Goal: Task Accomplishment & Management: Use online tool/utility

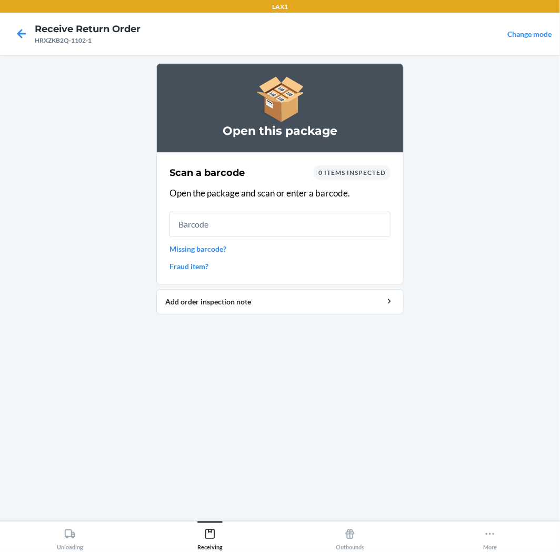
click at [260, 232] on input "text" at bounding box center [280, 224] width 221 height 25
click at [325, 231] on input "text" at bounding box center [280, 224] width 221 height 25
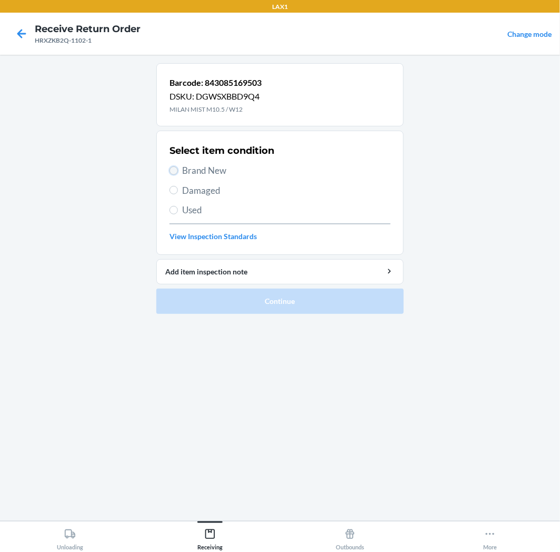
click at [176, 170] on input "Brand New" at bounding box center [174, 170] width 8 height 8
radio input "true"
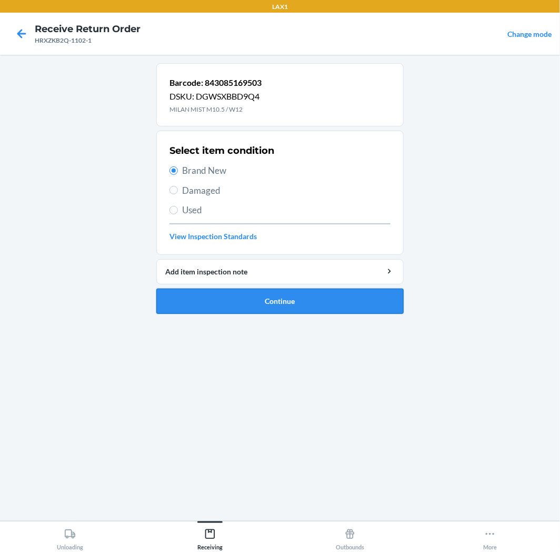
click at [374, 299] on button "Continue" at bounding box center [279, 301] width 247 height 25
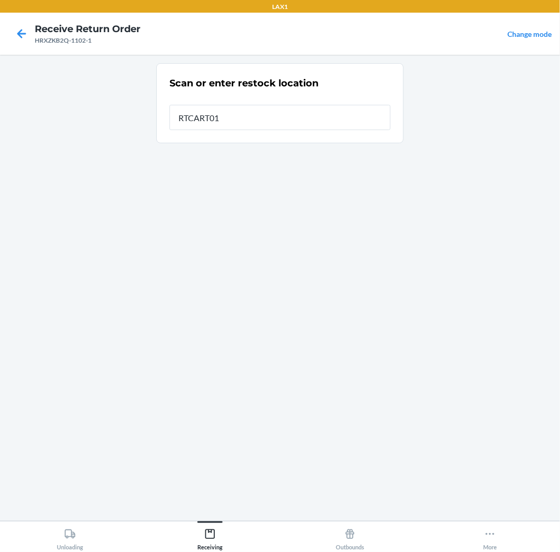
type input "RTCART011"
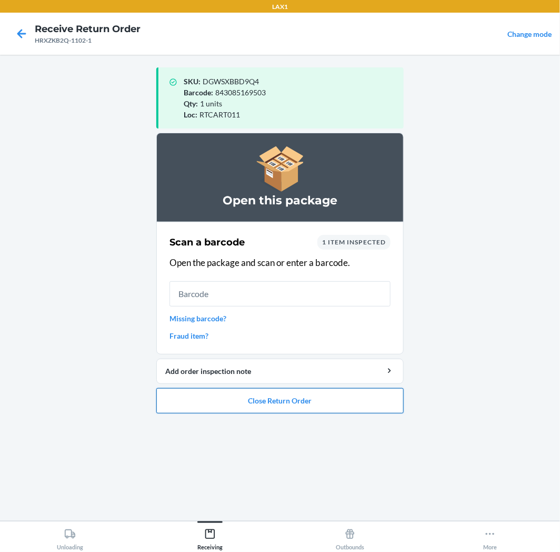
click at [306, 404] on button "Close Return Order" at bounding box center [279, 400] width 247 height 25
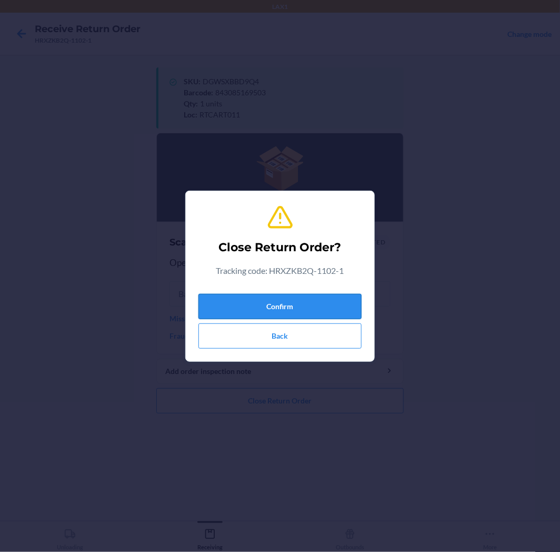
click at [306, 306] on button "Confirm" at bounding box center [279, 306] width 163 height 25
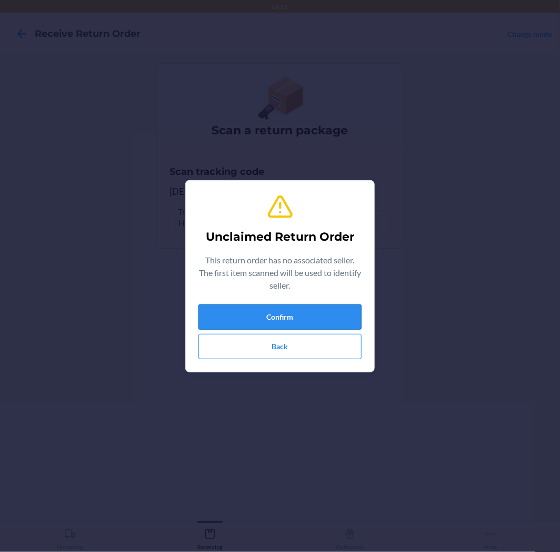
click at [302, 317] on button "Confirm" at bounding box center [279, 316] width 163 height 25
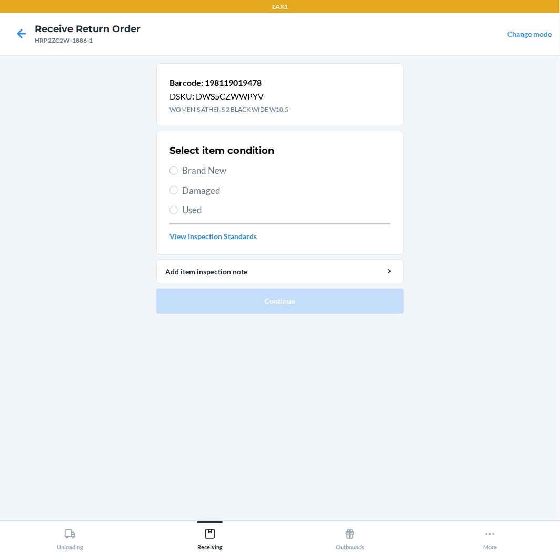
click at [178, 169] on label "Brand New" at bounding box center [280, 171] width 221 height 14
click at [178, 169] on input "Brand New" at bounding box center [174, 170] width 8 height 8
radio input "true"
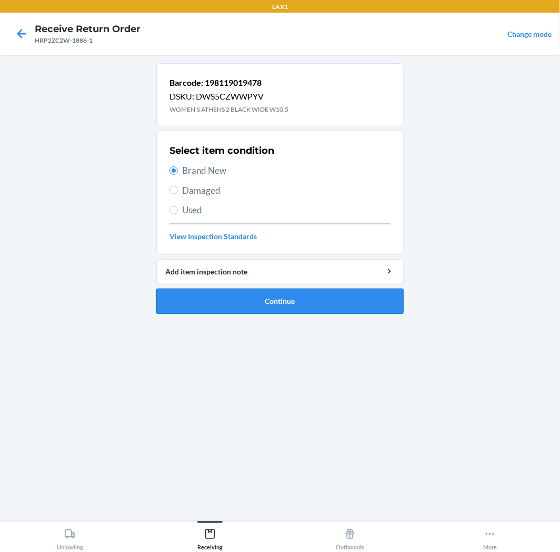
click at [366, 295] on button "Continue" at bounding box center [279, 301] width 247 height 25
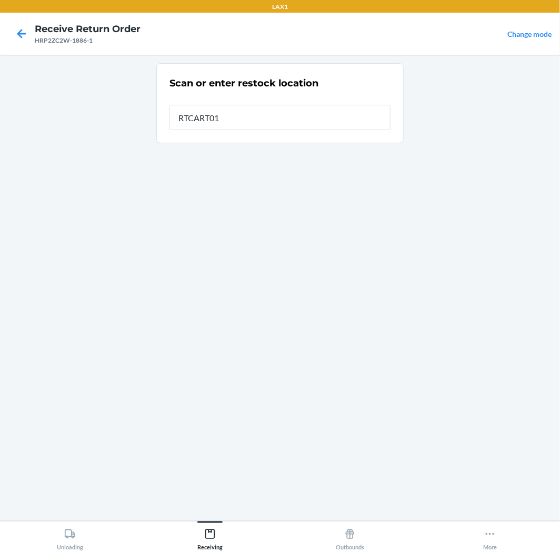
type input "RTCART011"
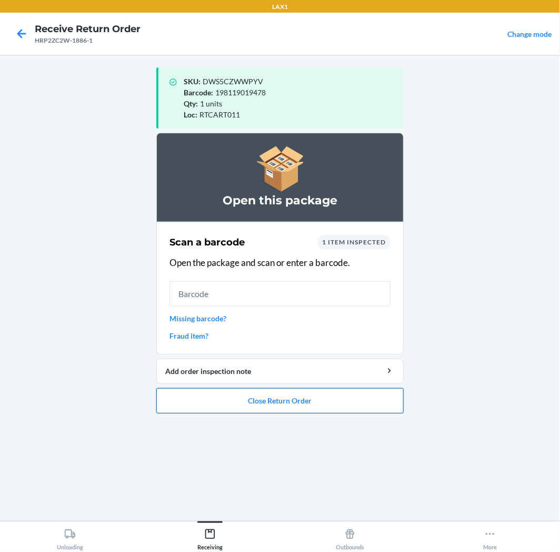
click at [323, 406] on button "Close Return Order" at bounding box center [279, 400] width 247 height 25
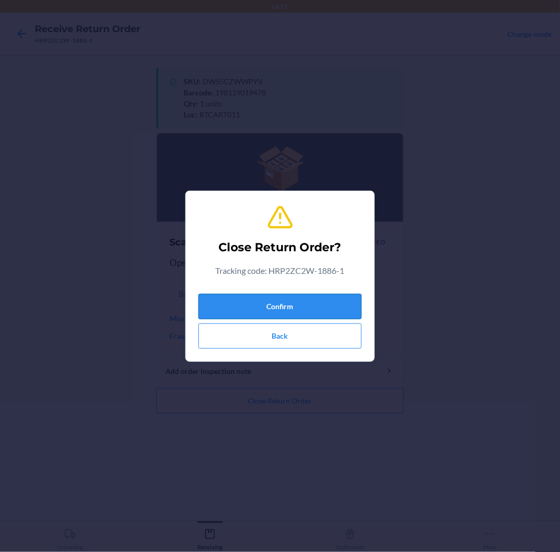
click at [304, 303] on button "Confirm" at bounding box center [279, 306] width 163 height 25
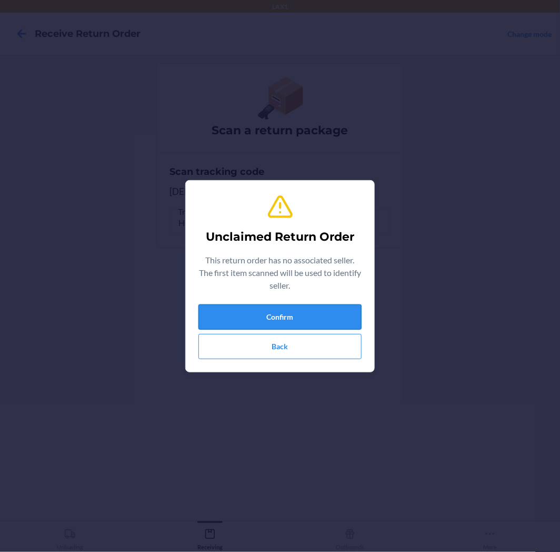
click at [332, 306] on button "Confirm" at bounding box center [279, 316] width 163 height 25
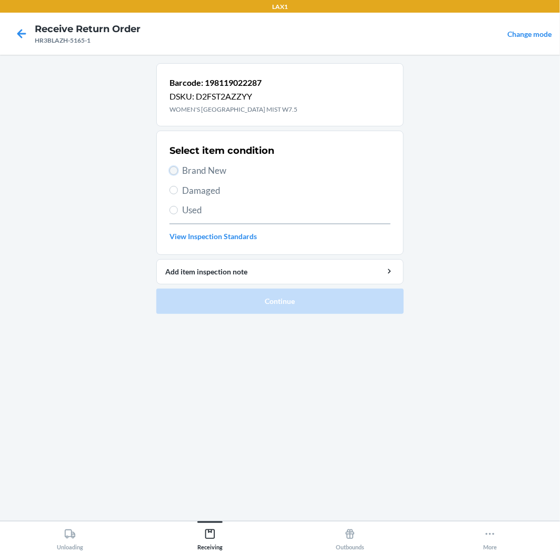
click at [174, 167] on input "Brand New" at bounding box center [174, 170] width 8 height 8
radio input "true"
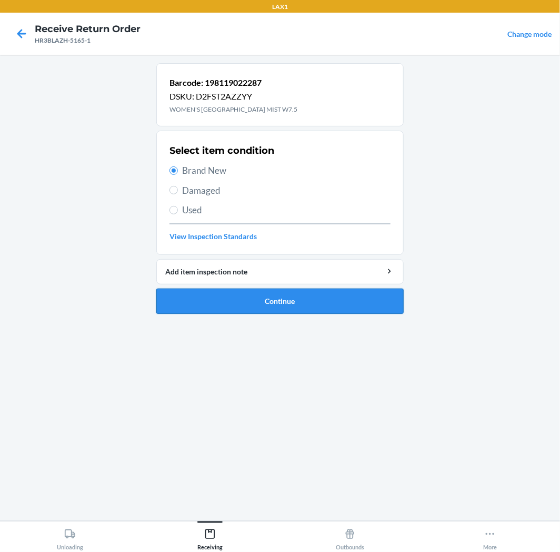
click at [320, 307] on button "Continue" at bounding box center [279, 301] width 247 height 25
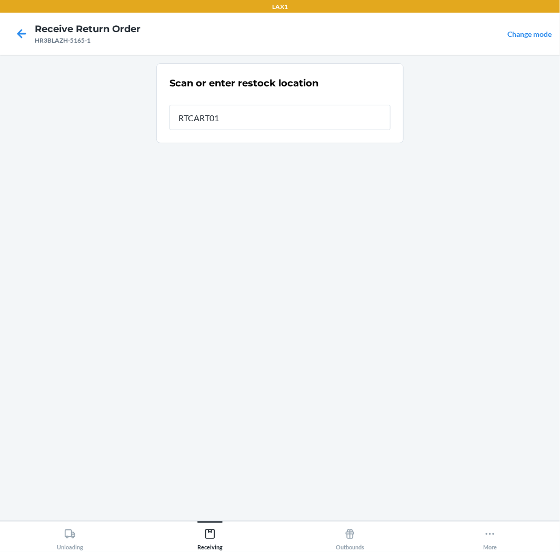
type input "RTCART011"
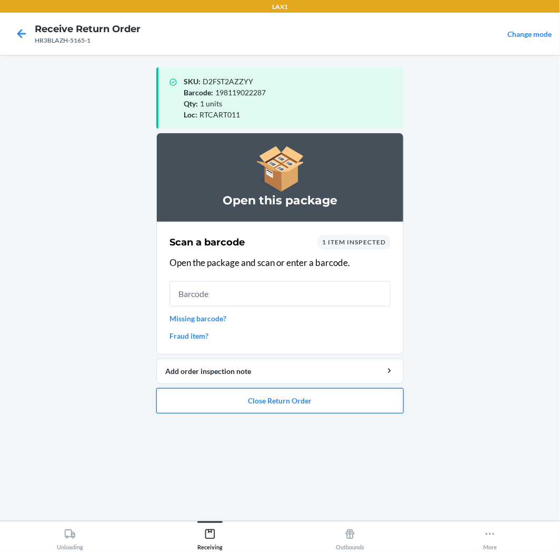
drag, startPoint x: 297, startPoint y: 401, endPoint x: 297, endPoint y: 392, distance: 9.0
click at [296, 396] on button "Close Return Order" at bounding box center [279, 400] width 247 height 25
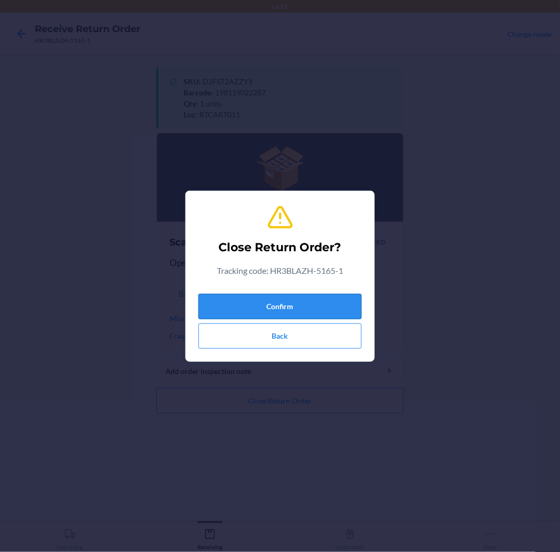
click at [303, 301] on button "Confirm" at bounding box center [279, 306] width 163 height 25
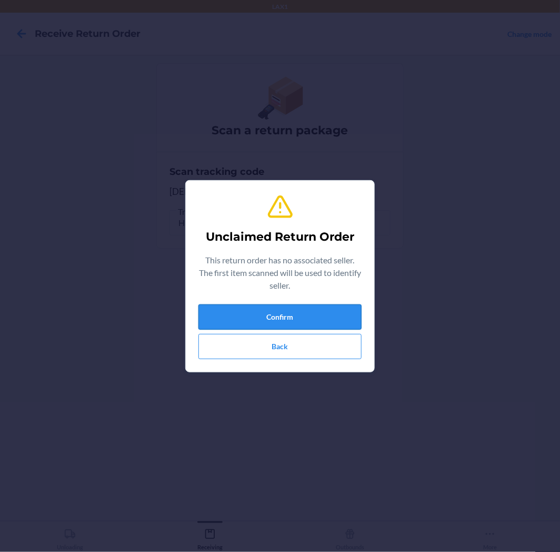
click at [323, 317] on button "Confirm" at bounding box center [279, 316] width 163 height 25
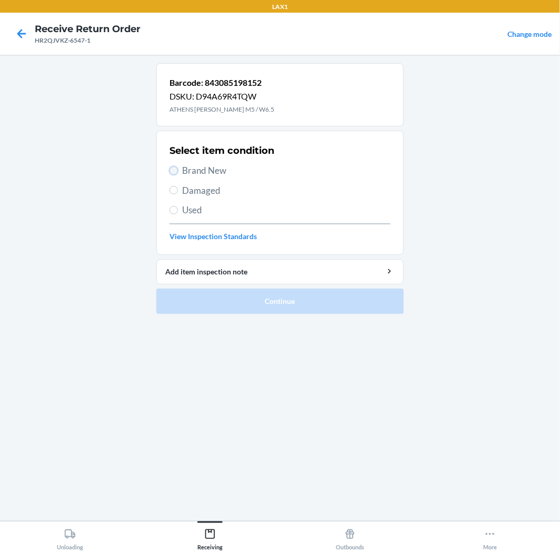
click at [175, 170] on input "Brand New" at bounding box center [174, 170] width 8 height 8
radio input "true"
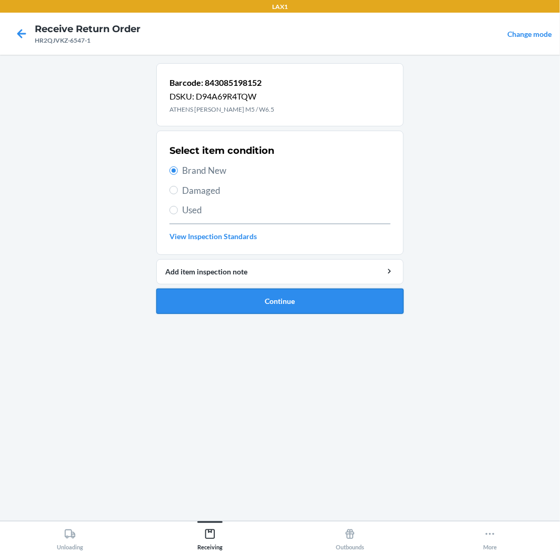
click at [354, 300] on button "Continue" at bounding box center [279, 301] width 247 height 25
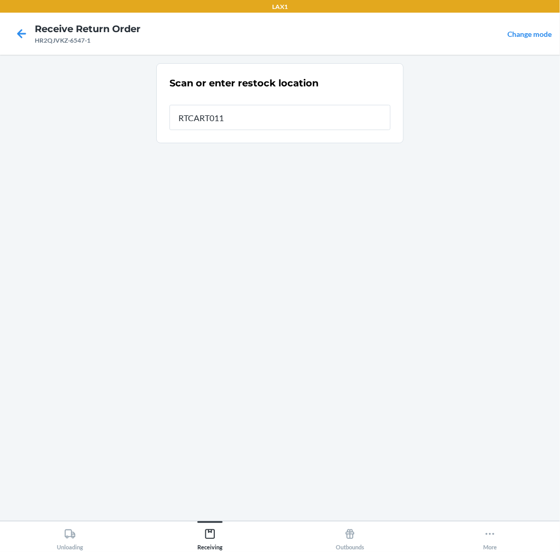
type input "RTCART011"
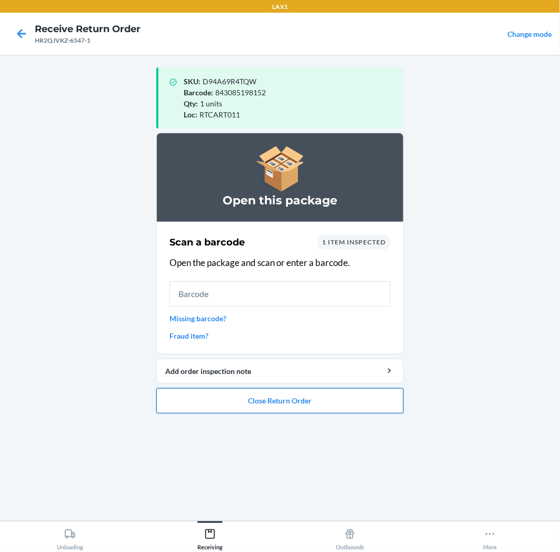
click at [316, 411] on button "Close Return Order" at bounding box center [279, 400] width 247 height 25
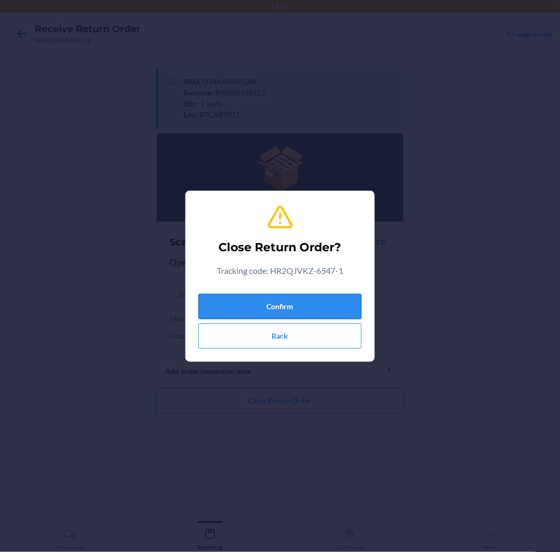
click at [329, 306] on button "Confirm" at bounding box center [279, 306] width 163 height 25
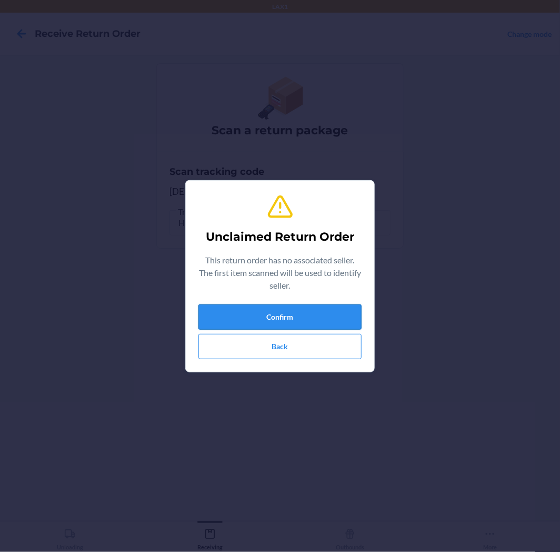
click at [292, 319] on button "Confirm" at bounding box center [279, 316] width 163 height 25
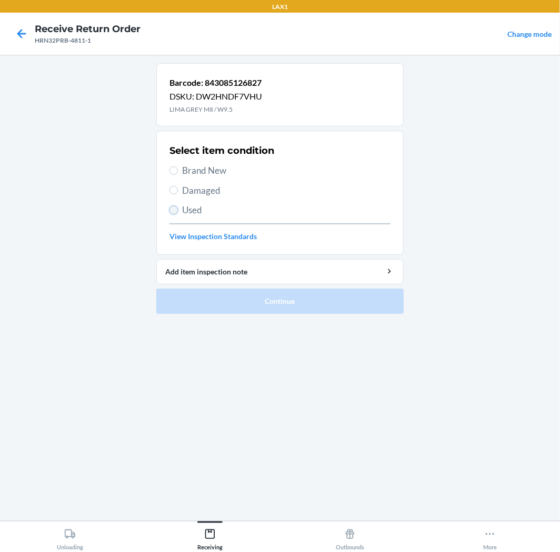
click at [174, 209] on input "Used" at bounding box center [174, 210] width 8 height 8
radio input "true"
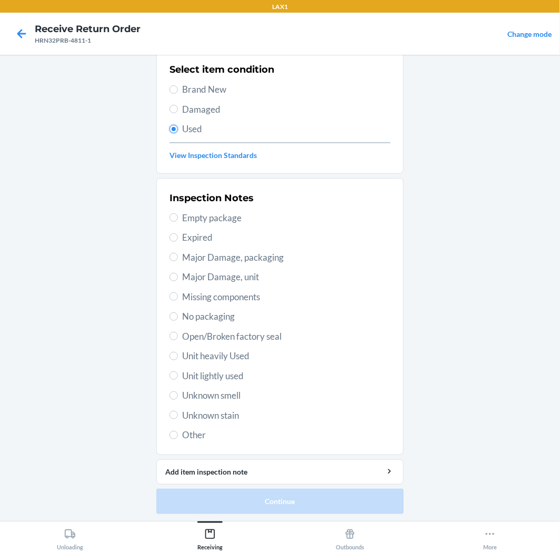
scroll to position [82, 0]
click at [170, 411] on input "Unknown stain" at bounding box center [174, 414] width 8 height 8
radio input "true"
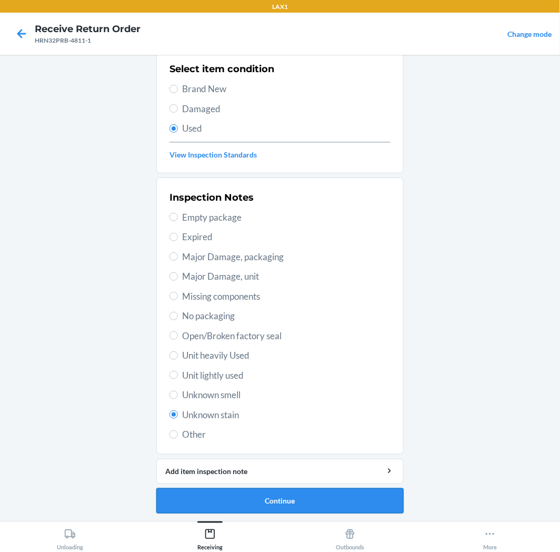
click at [340, 496] on button "Continue" at bounding box center [279, 500] width 247 height 25
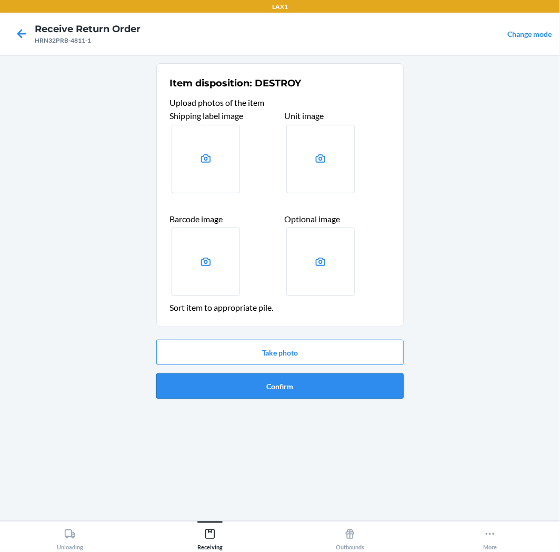
click at [323, 383] on button "Confirm" at bounding box center [279, 385] width 247 height 25
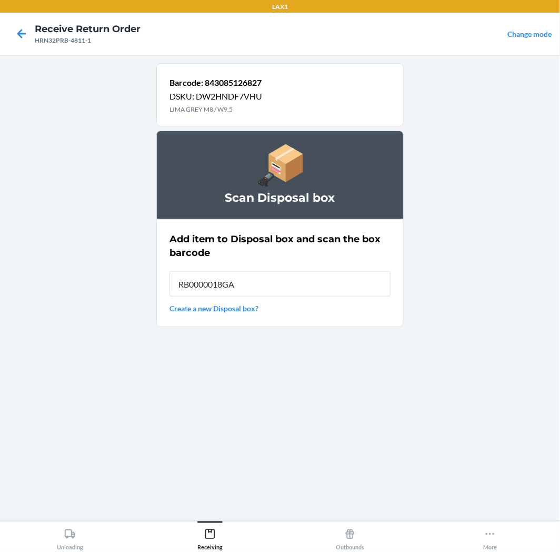
type input "RB0000018GA"
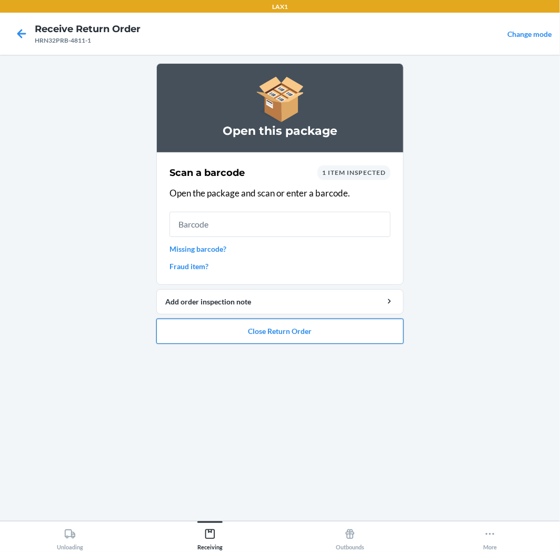
click at [331, 329] on button "Close Return Order" at bounding box center [279, 331] width 247 height 25
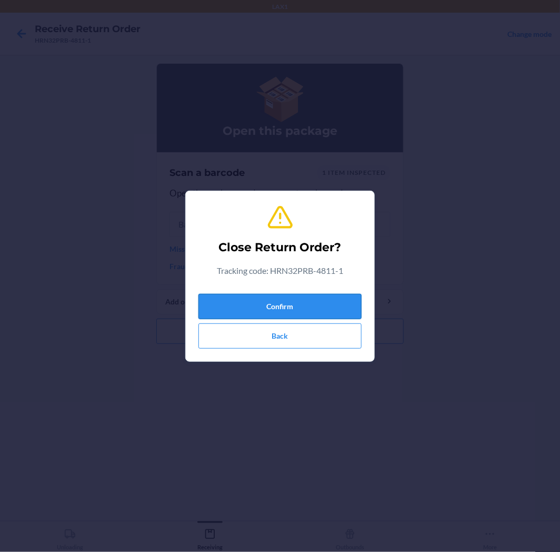
click at [328, 302] on button "Confirm" at bounding box center [279, 306] width 163 height 25
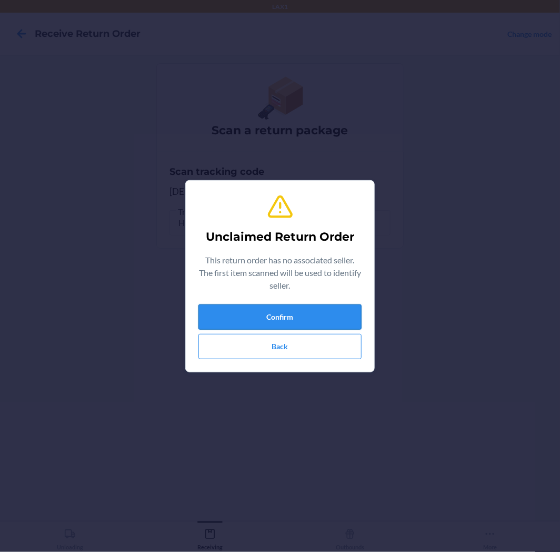
click at [319, 311] on button "Confirm" at bounding box center [279, 316] width 163 height 25
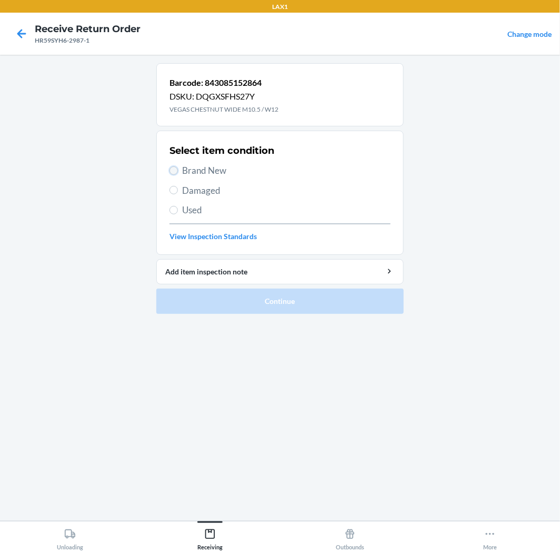
click at [172, 169] on input "Brand New" at bounding box center [174, 170] width 8 height 8
radio input "true"
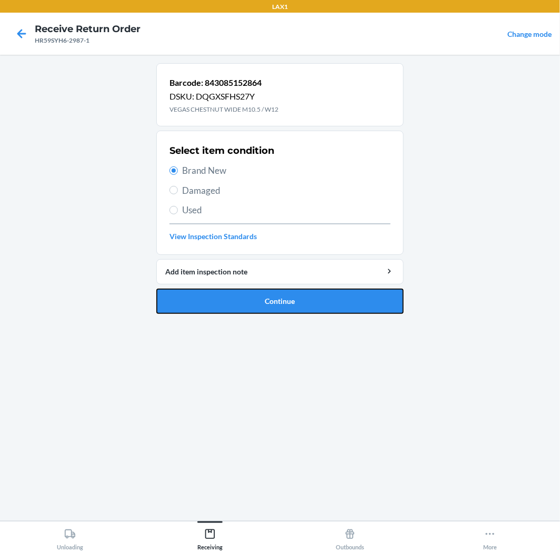
click at [361, 300] on button "Continue" at bounding box center [279, 301] width 247 height 25
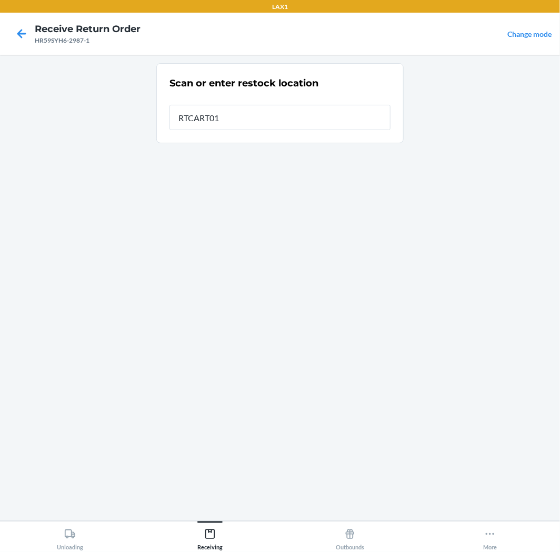
type input "RTCART011"
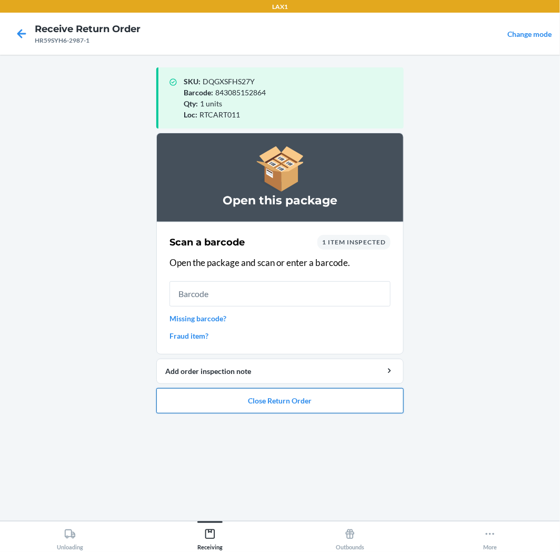
drag, startPoint x: 308, startPoint y: 398, endPoint x: 311, endPoint y: 388, distance: 11.0
click at [310, 393] on button "Close Return Order" at bounding box center [279, 400] width 247 height 25
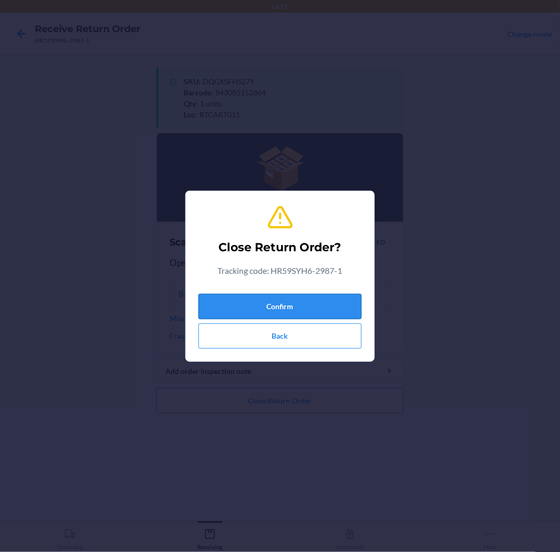
click at [342, 295] on button "Confirm" at bounding box center [279, 306] width 163 height 25
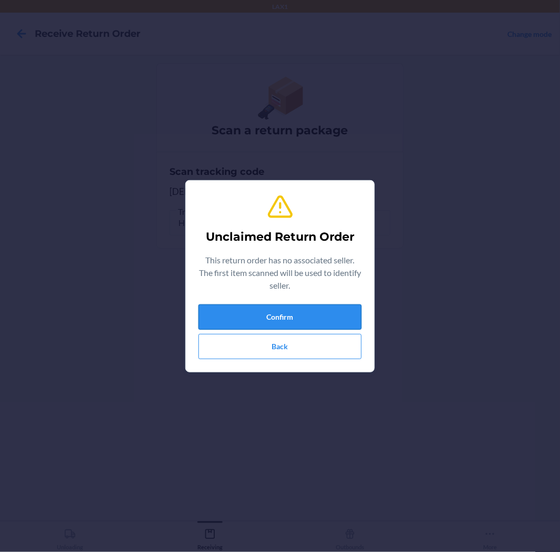
click at [329, 313] on button "Confirm" at bounding box center [279, 316] width 163 height 25
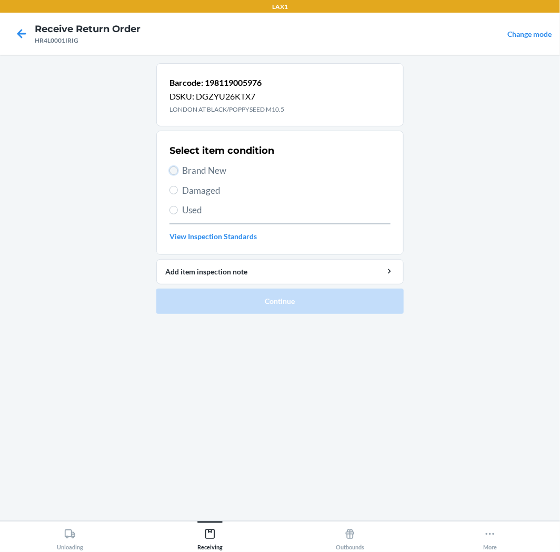
click at [171, 166] on input "Brand New" at bounding box center [174, 170] width 8 height 8
radio input "true"
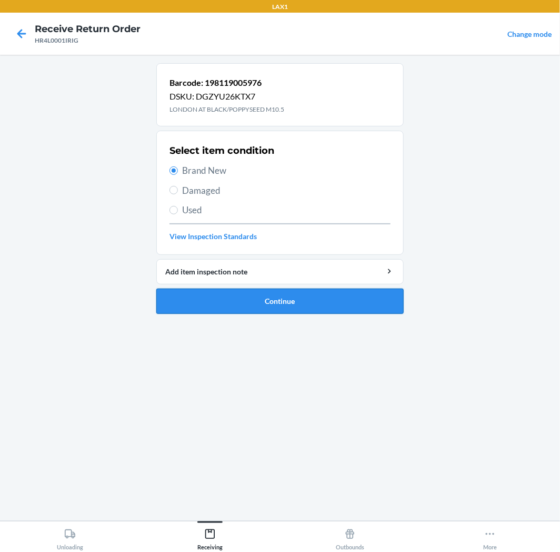
click at [382, 306] on button "Continue" at bounding box center [279, 301] width 247 height 25
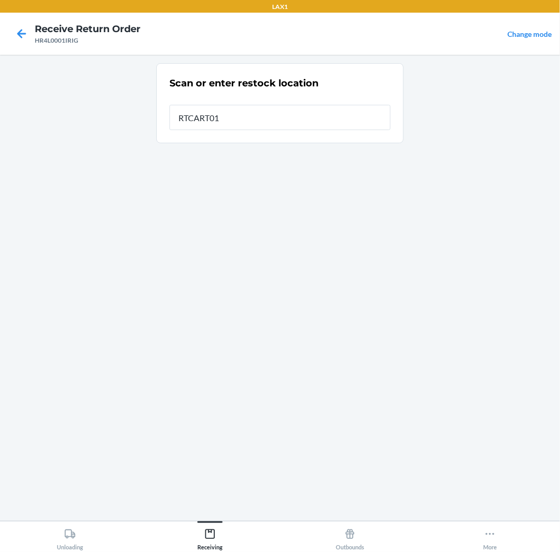
type input "RTCART011"
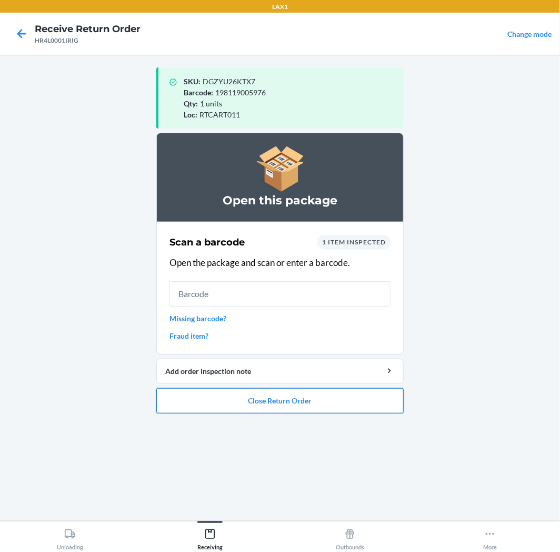
click at [274, 404] on button "Close Return Order" at bounding box center [279, 400] width 247 height 25
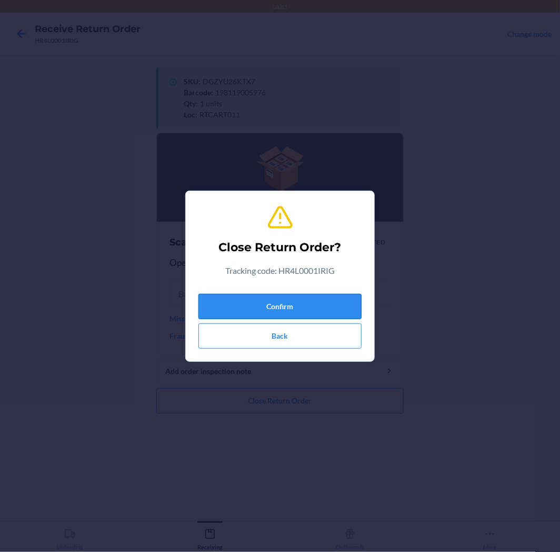
drag, startPoint x: 277, startPoint y: 300, endPoint x: 295, endPoint y: 302, distance: 18.0
click at [295, 302] on button "Confirm" at bounding box center [279, 306] width 163 height 25
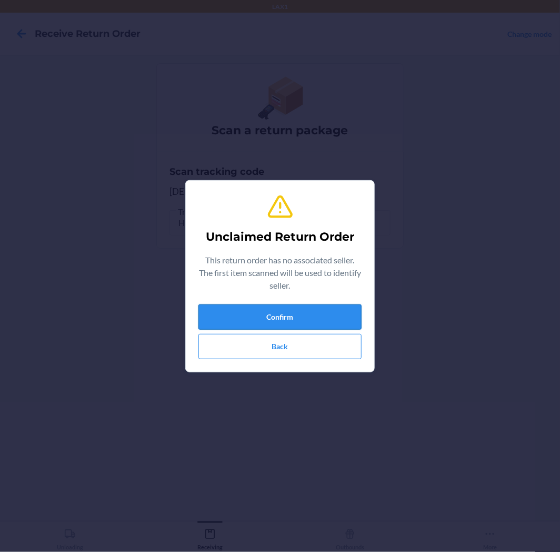
click at [266, 317] on button "Confirm" at bounding box center [279, 316] width 163 height 25
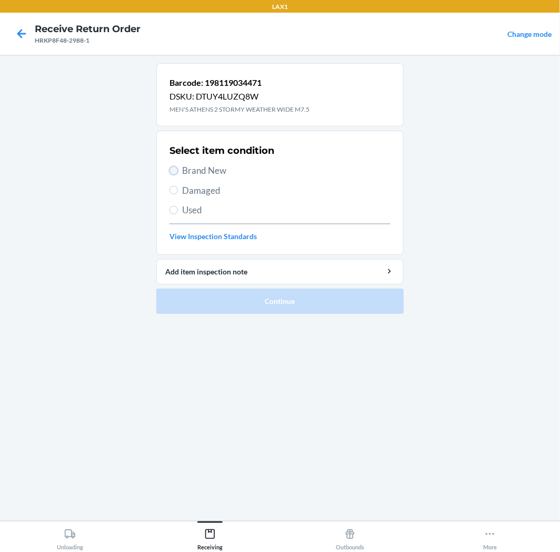
click at [173, 170] on input "Brand New" at bounding box center [174, 170] width 8 height 8
radio input "true"
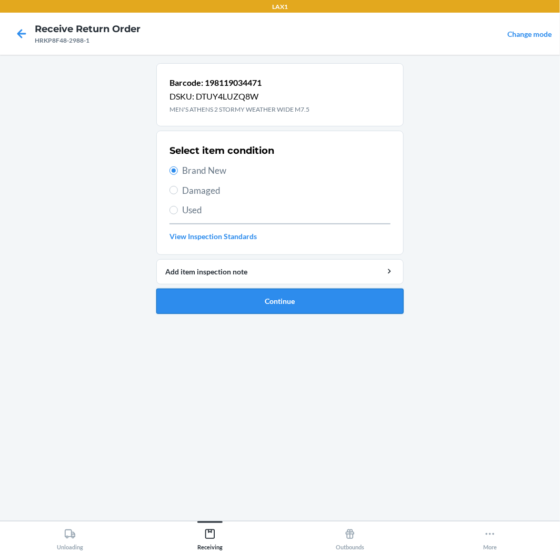
click at [329, 303] on button "Continue" at bounding box center [279, 301] width 247 height 25
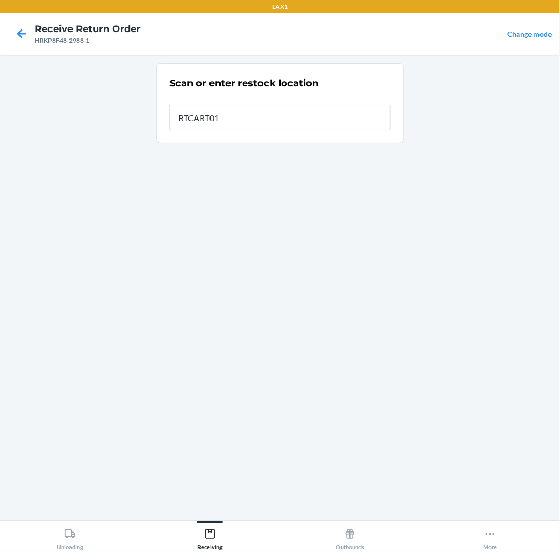
type input "RTCART011"
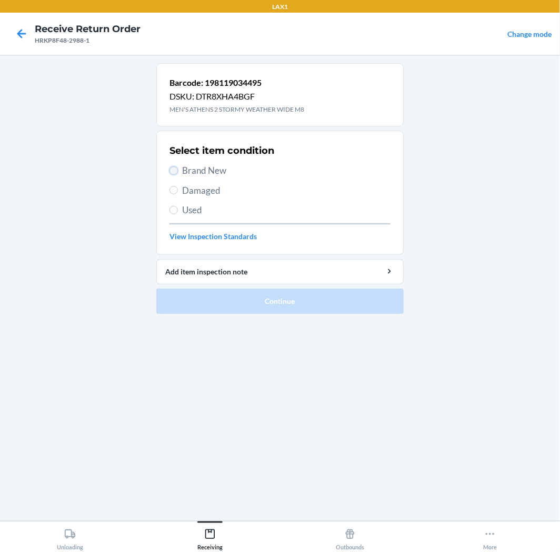
click at [176, 171] on input "Brand New" at bounding box center [174, 170] width 8 height 8
radio input "true"
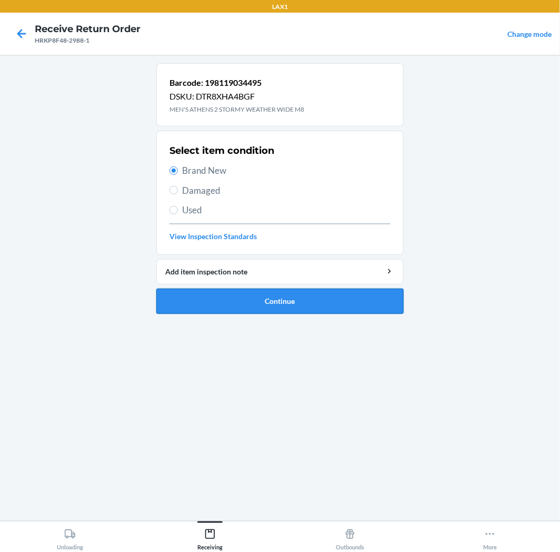
click at [347, 302] on button "Continue" at bounding box center [279, 301] width 247 height 25
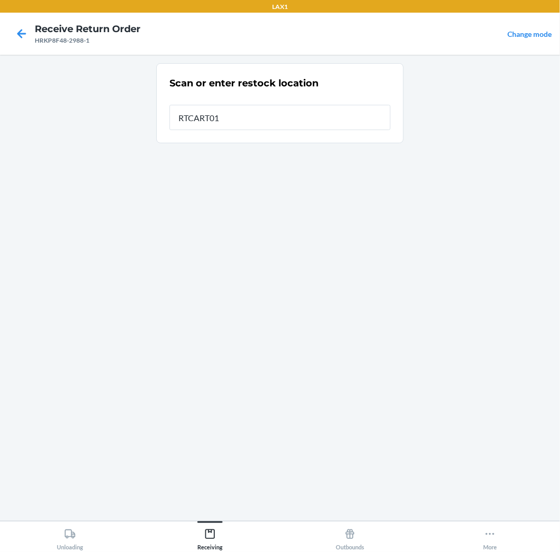
type input "RTCART011"
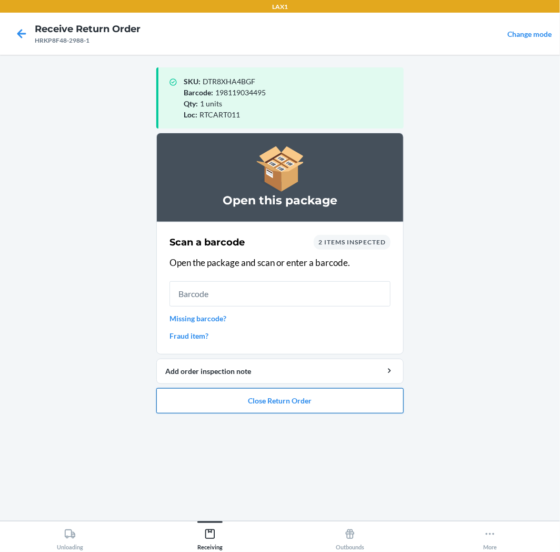
click at [342, 405] on button "Close Return Order" at bounding box center [279, 400] width 247 height 25
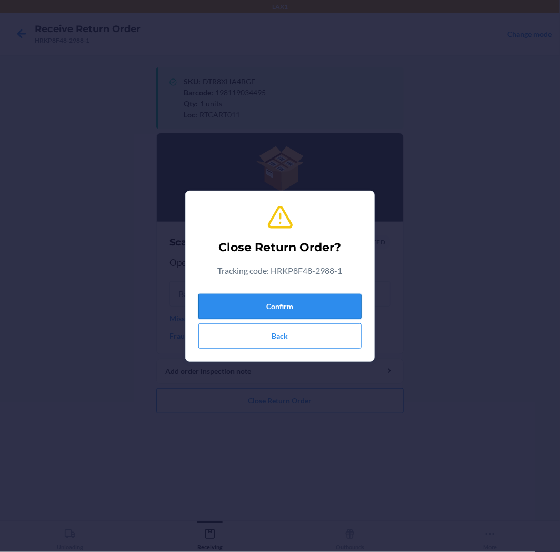
click at [330, 303] on button "Confirm" at bounding box center [279, 306] width 163 height 25
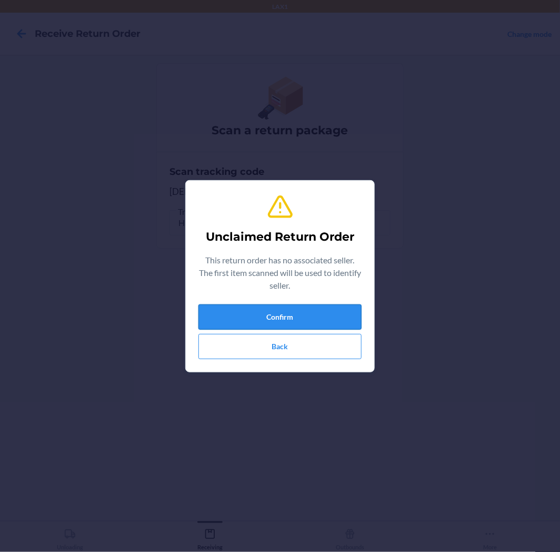
click at [311, 314] on button "Confirm" at bounding box center [279, 316] width 163 height 25
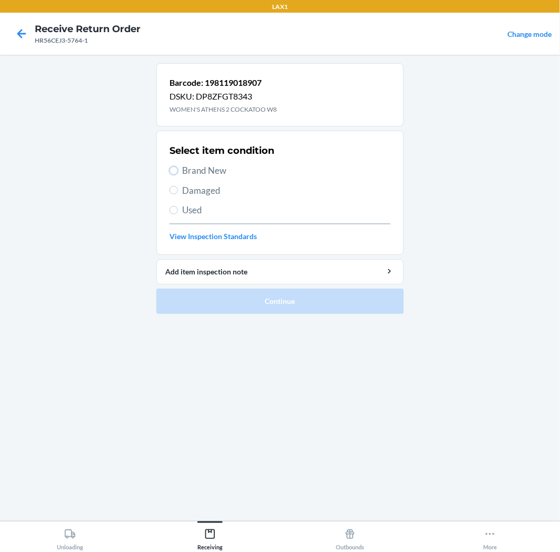
drag, startPoint x: 177, startPoint y: 167, endPoint x: 176, endPoint y: 177, distance: 9.5
click at [176, 175] on label "Brand New" at bounding box center [280, 171] width 221 height 14
click at [176, 175] on input "Brand New" at bounding box center [174, 170] width 8 height 8
radio input "true"
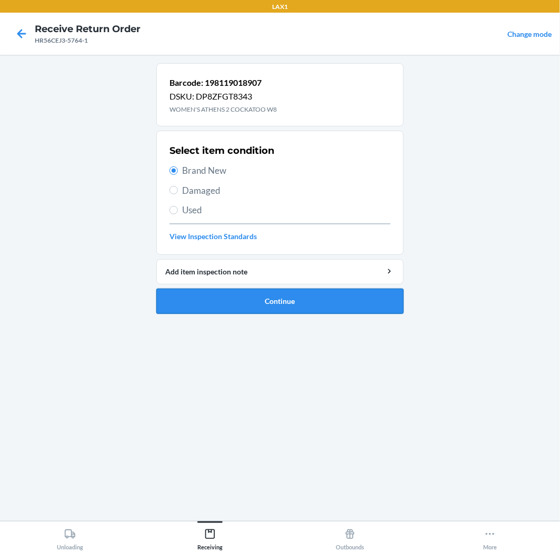
click at [389, 306] on button "Continue" at bounding box center [279, 301] width 247 height 25
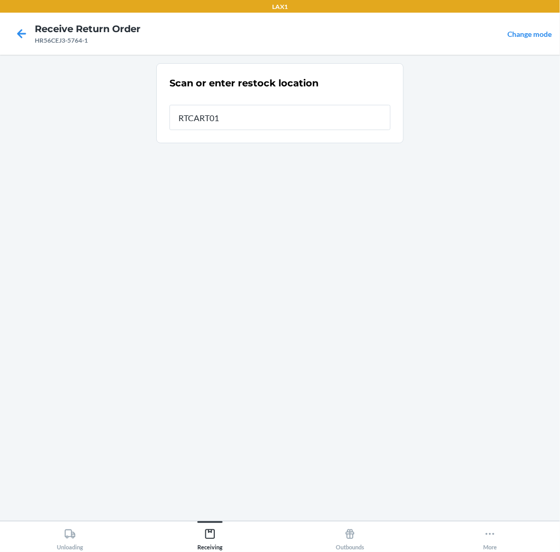
type input "RTCART011"
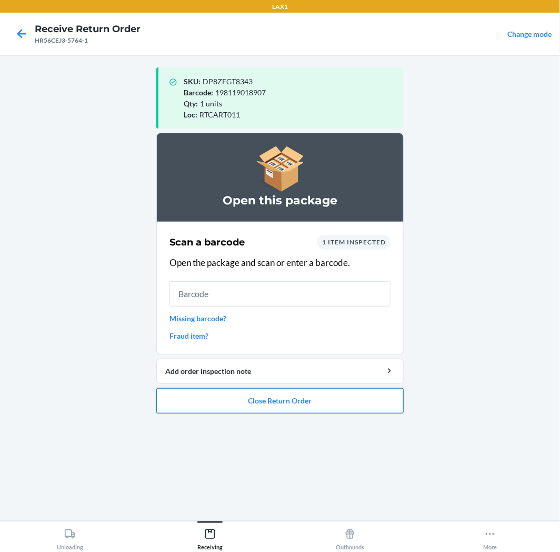
click at [319, 399] on button "Close Return Order" at bounding box center [279, 400] width 247 height 25
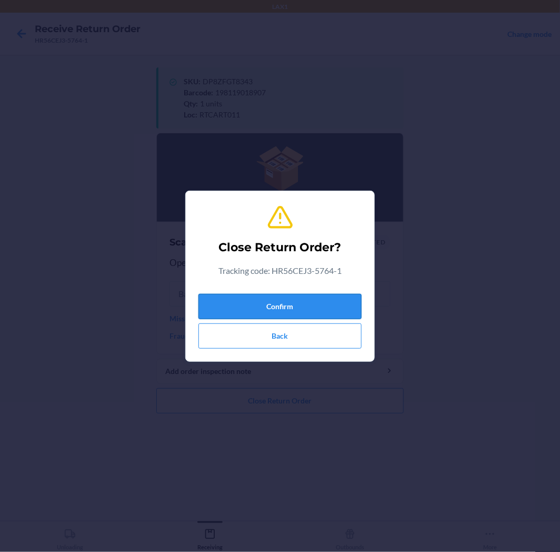
click at [330, 309] on button "Confirm" at bounding box center [279, 306] width 163 height 25
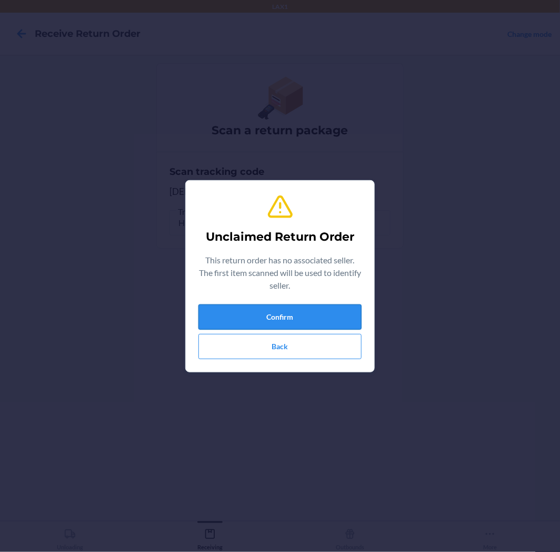
click at [330, 308] on button "Confirm" at bounding box center [279, 316] width 163 height 25
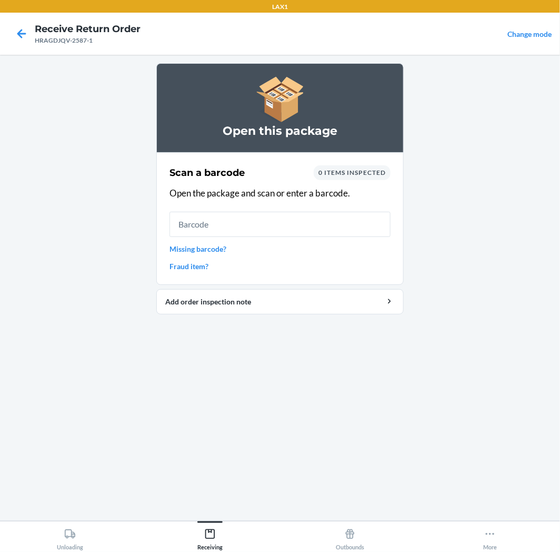
click at [220, 224] on input "text" at bounding box center [280, 224] width 221 height 25
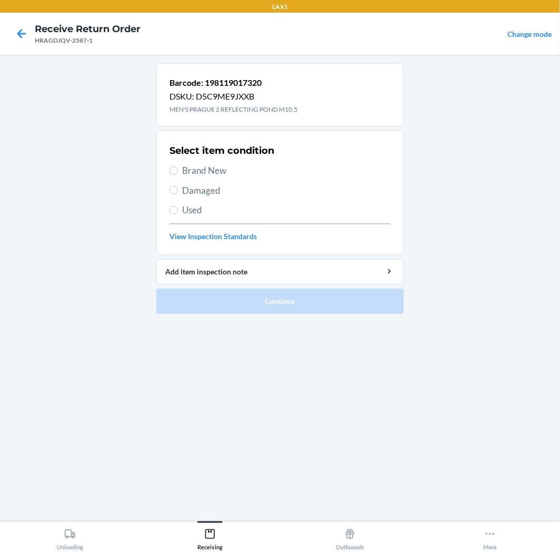
click at [177, 167] on label "Brand New" at bounding box center [280, 171] width 221 height 14
click at [177, 167] on input "Brand New" at bounding box center [174, 170] width 8 height 8
radio input "true"
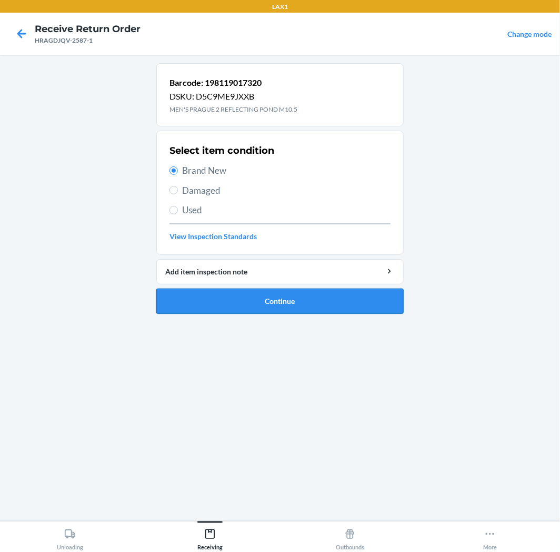
click at [366, 298] on button "Continue" at bounding box center [279, 301] width 247 height 25
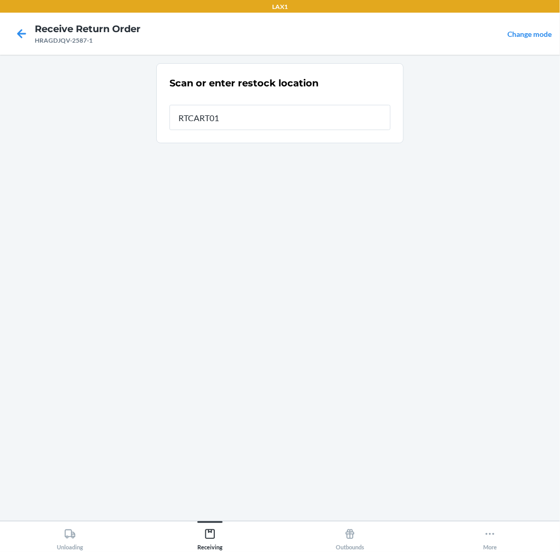
type input "RTCART011"
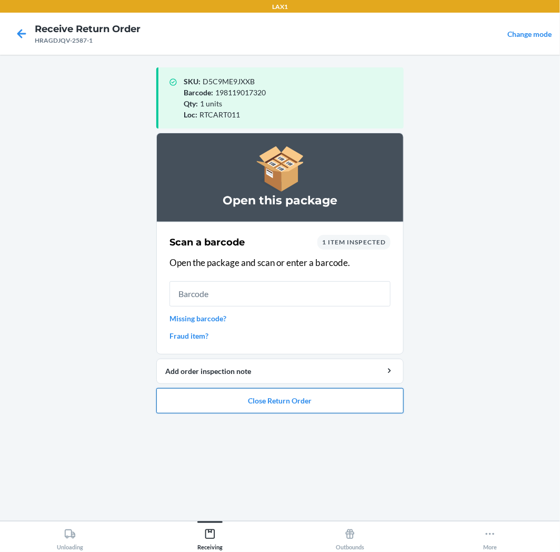
click at [332, 396] on button "Close Return Order" at bounding box center [279, 400] width 247 height 25
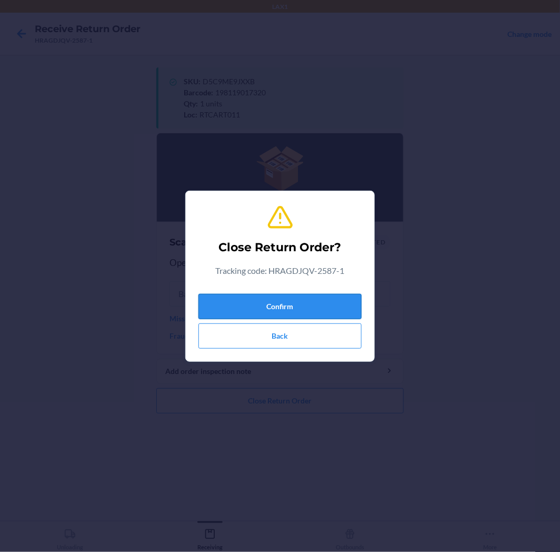
click at [319, 300] on button "Confirm" at bounding box center [279, 306] width 163 height 25
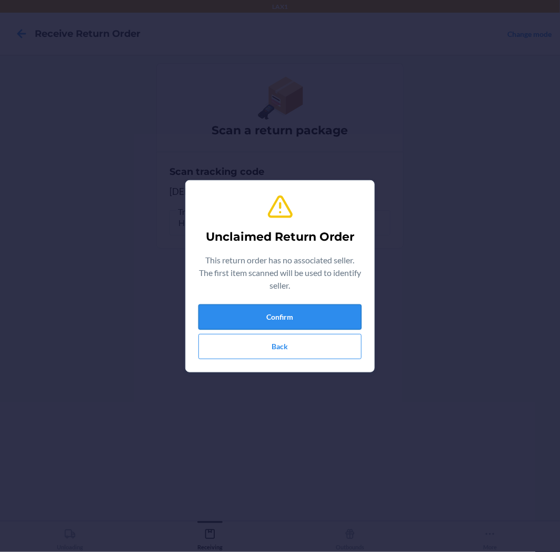
click at [306, 306] on button "Confirm" at bounding box center [279, 316] width 163 height 25
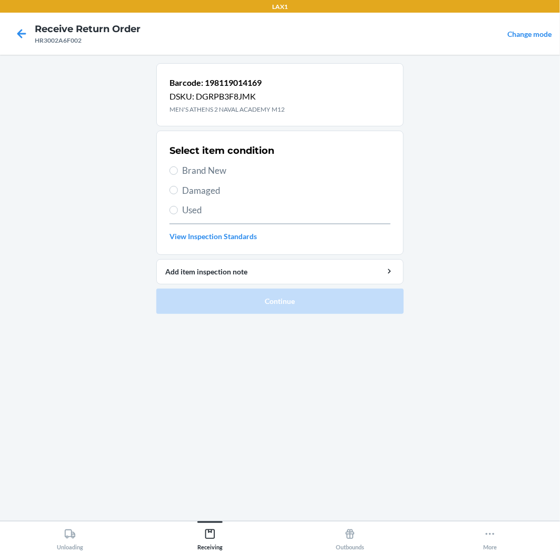
click at [180, 208] on label "Used" at bounding box center [280, 210] width 221 height 14
click at [178, 208] on input "Used" at bounding box center [174, 210] width 8 height 8
radio input "true"
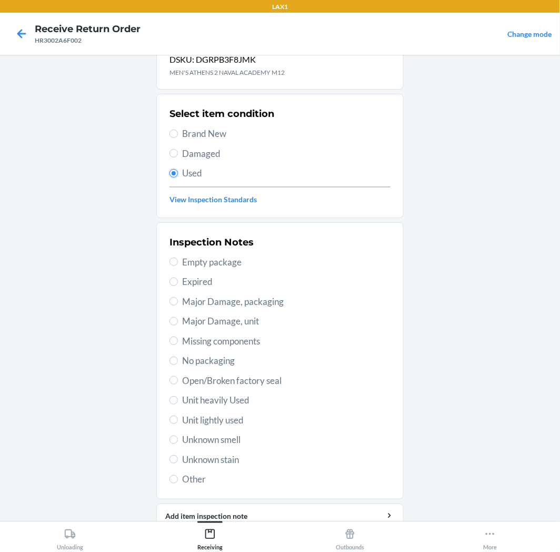
scroll to position [82, 0]
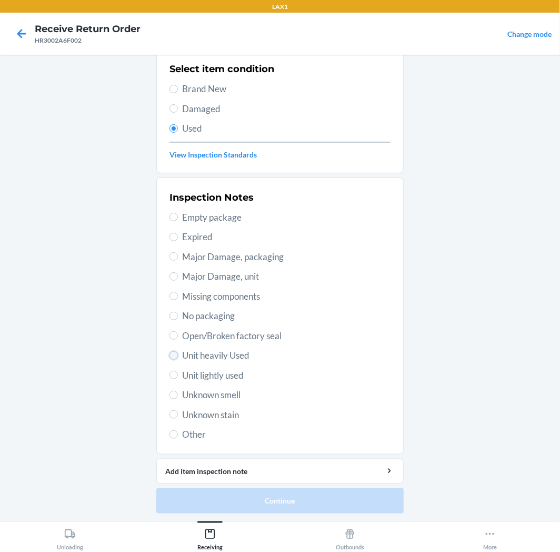
click at [170, 357] on input "Unit heavily Used" at bounding box center [174, 355] width 8 height 8
radio input "true"
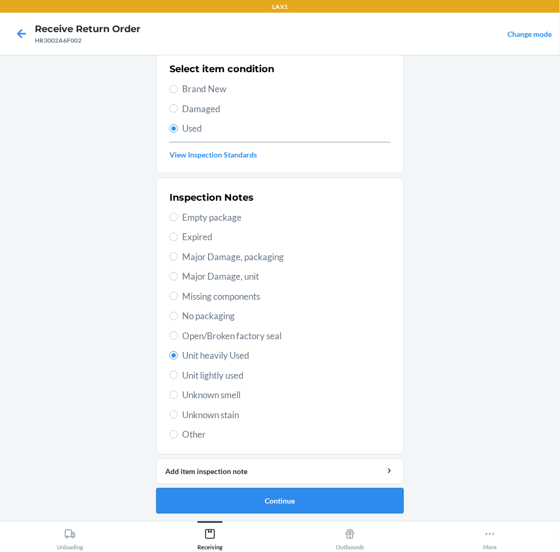
click at [326, 501] on button "Continue" at bounding box center [279, 500] width 247 height 25
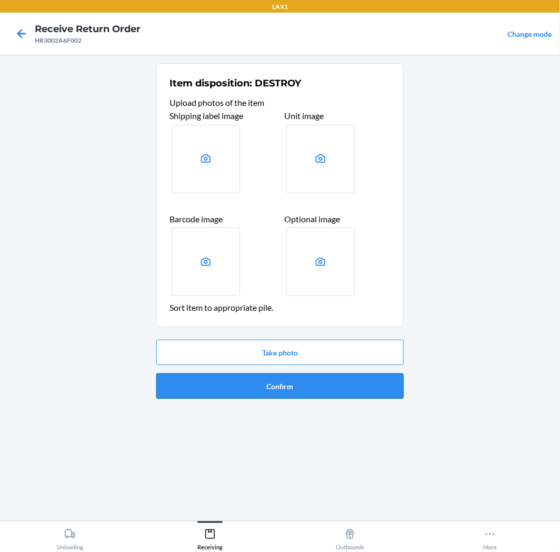
click at [312, 381] on button "Confirm" at bounding box center [279, 385] width 247 height 25
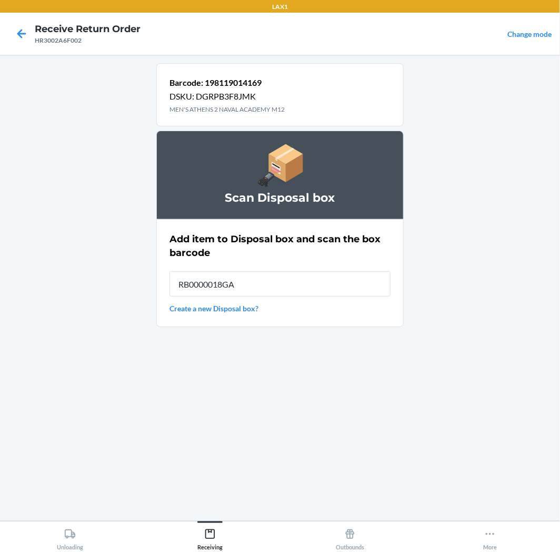
type input "RB0000018GA"
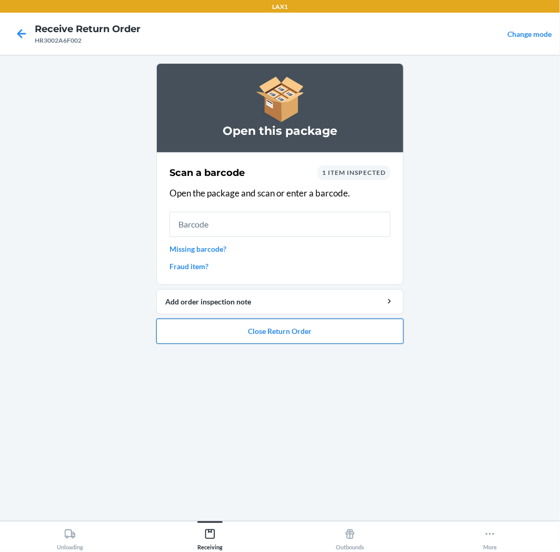
click at [318, 339] on button "Close Return Order" at bounding box center [279, 331] width 247 height 25
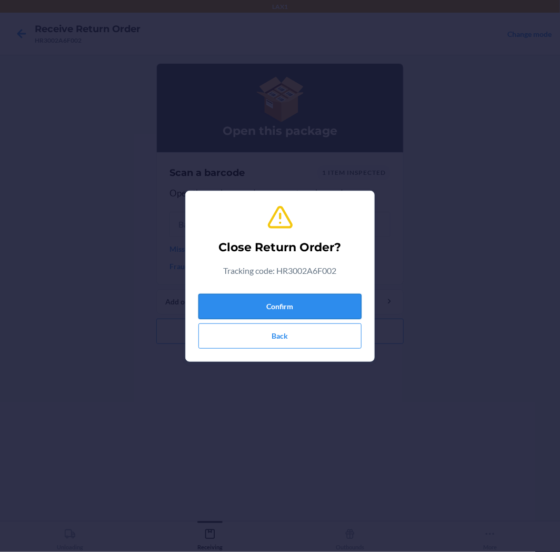
click at [312, 305] on button "Confirm" at bounding box center [279, 306] width 163 height 25
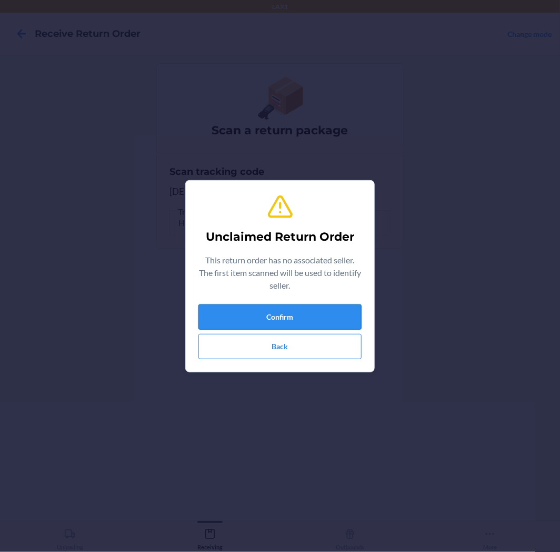
click at [282, 307] on button "Confirm" at bounding box center [279, 316] width 163 height 25
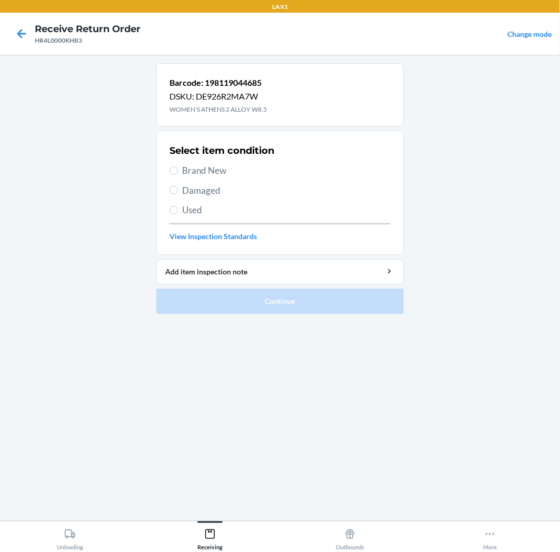
click at [177, 167] on label "Brand New" at bounding box center [280, 171] width 221 height 14
click at [177, 167] on input "Brand New" at bounding box center [174, 170] width 8 height 8
radio input "true"
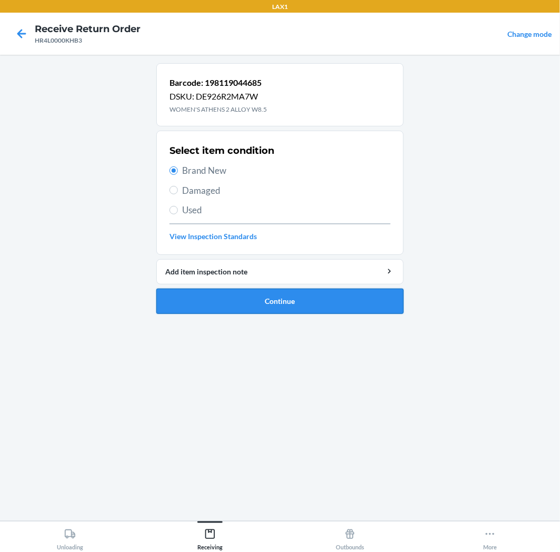
click at [330, 302] on button "Continue" at bounding box center [279, 301] width 247 height 25
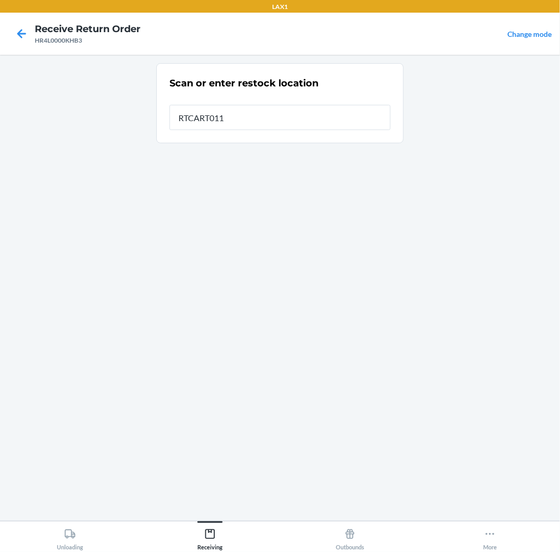
type input "RTCART011"
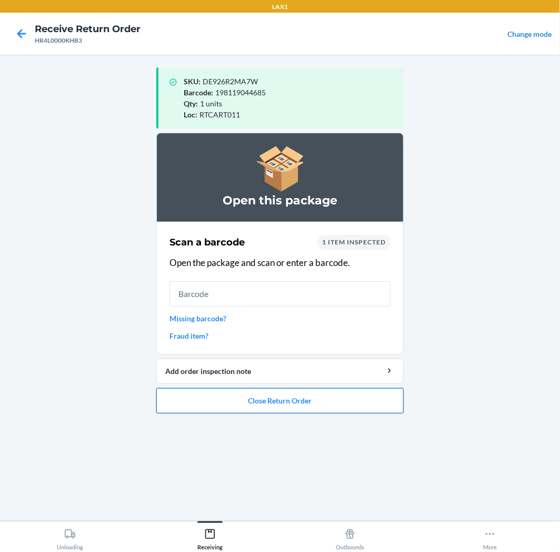
click at [332, 402] on button "Close Return Order" at bounding box center [279, 400] width 247 height 25
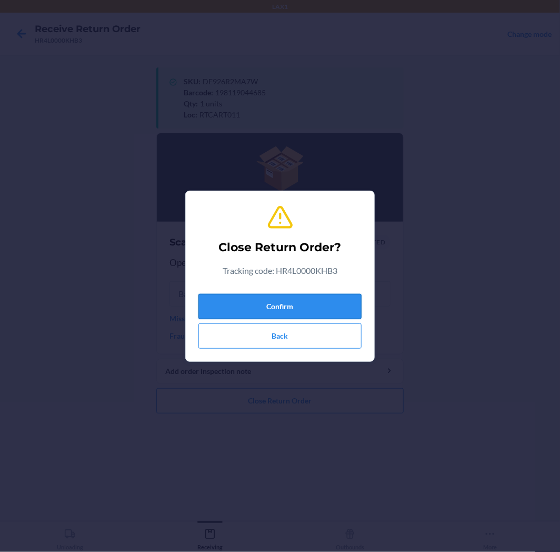
click at [325, 307] on button "Confirm" at bounding box center [279, 306] width 163 height 25
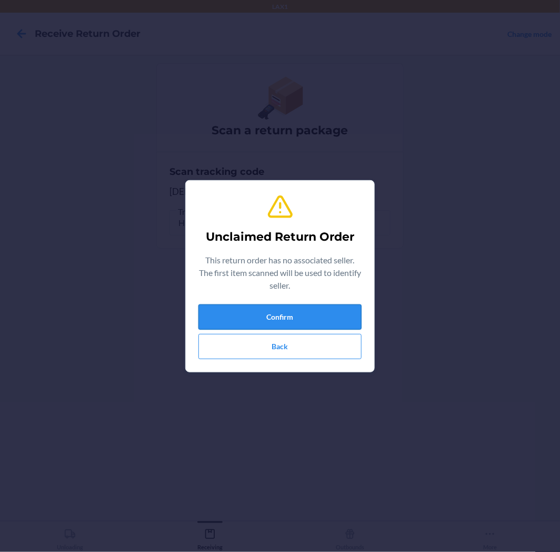
click at [320, 313] on button "Confirm" at bounding box center [279, 316] width 163 height 25
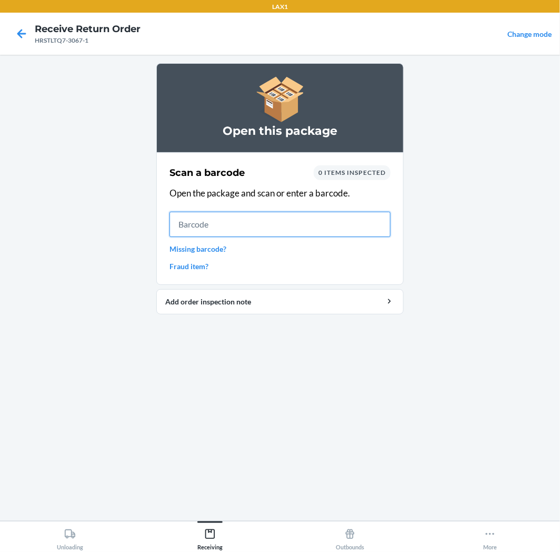
click at [319, 228] on input "text" at bounding box center [280, 224] width 221 height 25
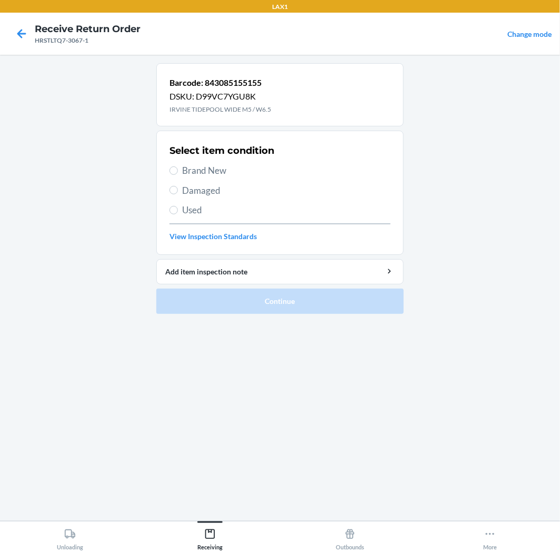
click at [182, 167] on span "Brand New" at bounding box center [286, 171] width 208 height 14
click at [178, 167] on input "Brand New" at bounding box center [174, 170] width 8 height 8
radio input "true"
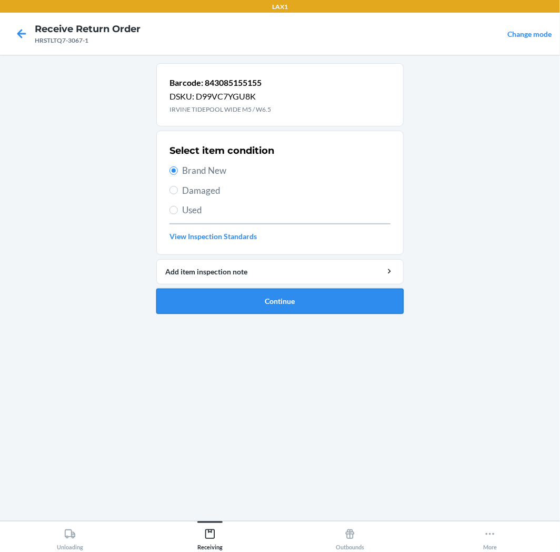
click at [266, 289] on button "Continue" at bounding box center [279, 301] width 247 height 25
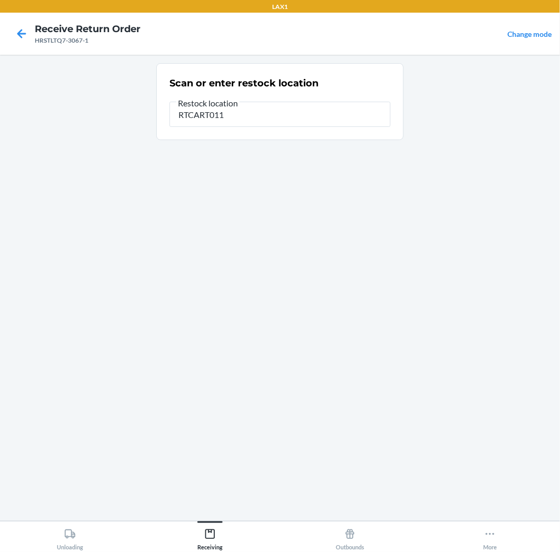
type input "RTCART011"
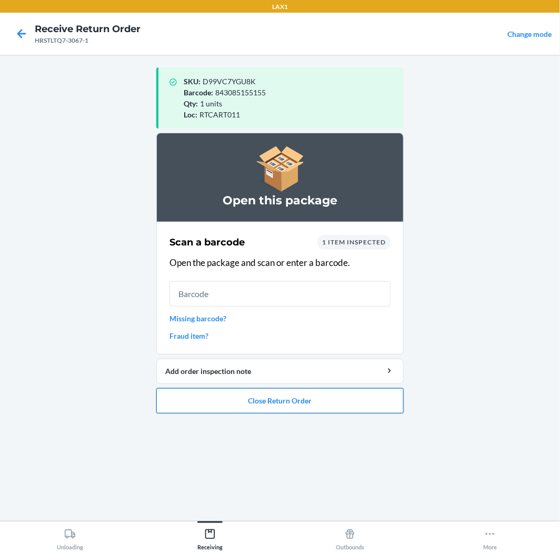
click at [270, 409] on button "Close Return Order" at bounding box center [279, 400] width 247 height 25
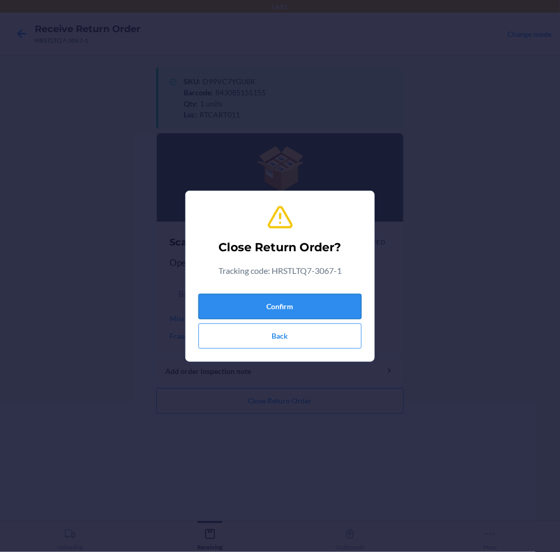
click at [265, 302] on button "Confirm" at bounding box center [279, 306] width 163 height 25
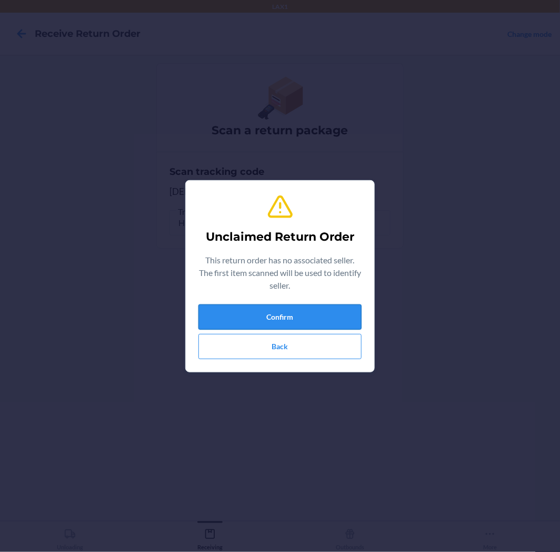
click at [340, 314] on button "Confirm" at bounding box center [279, 316] width 163 height 25
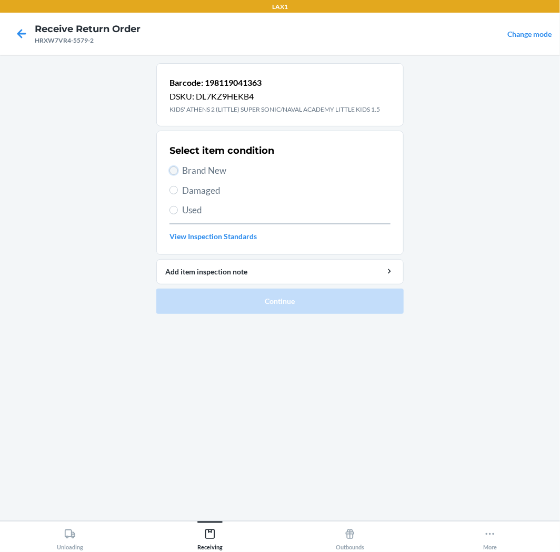
click at [174, 168] on input "Brand New" at bounding box center [174, 170] width 8 height 8
radio input "true"
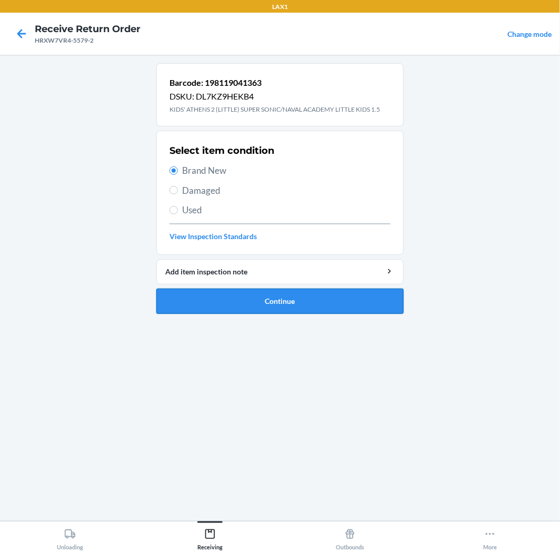
click at [350, 301] on button "Continue" at bounding box center [279, 301] width 247 height 25
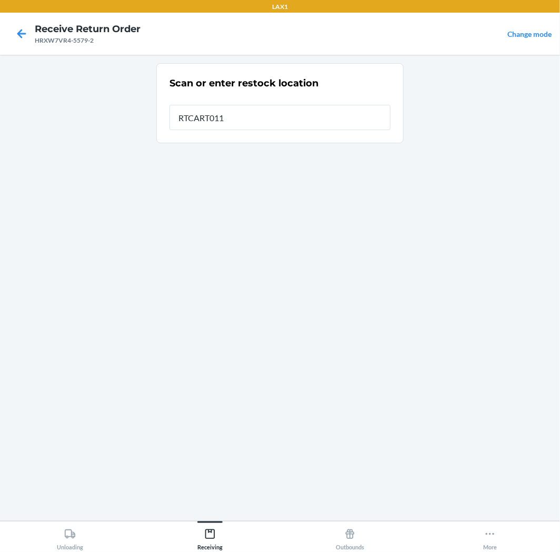
type input "RTCART011"
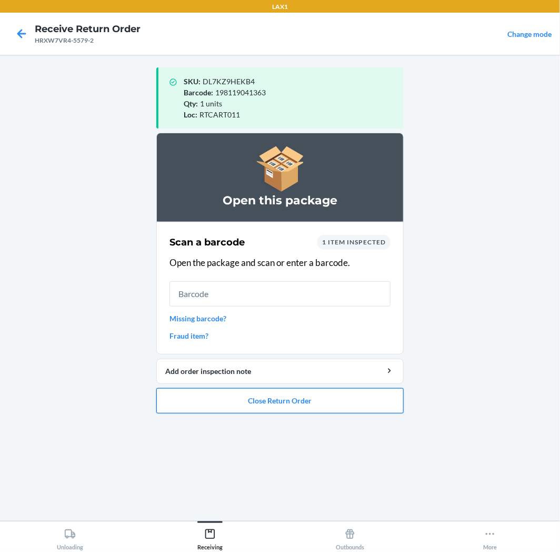
click at [278, 404] on button "Close Return Order" at bounding box center [279, 400] width 247 height 25
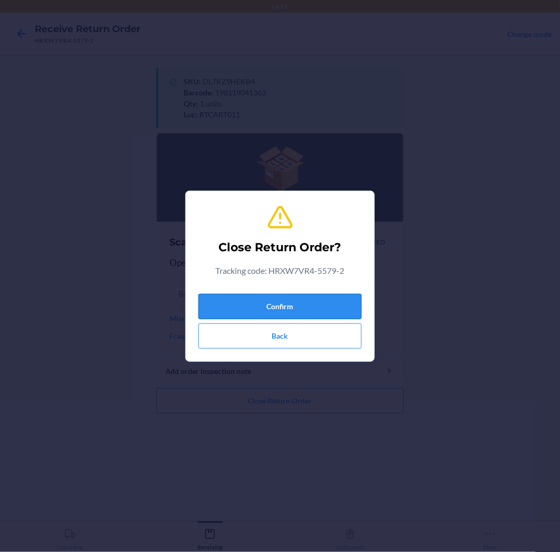
click at [304, 307] on button "Confirm" at bounding box center [279, 306] width 163 height 25
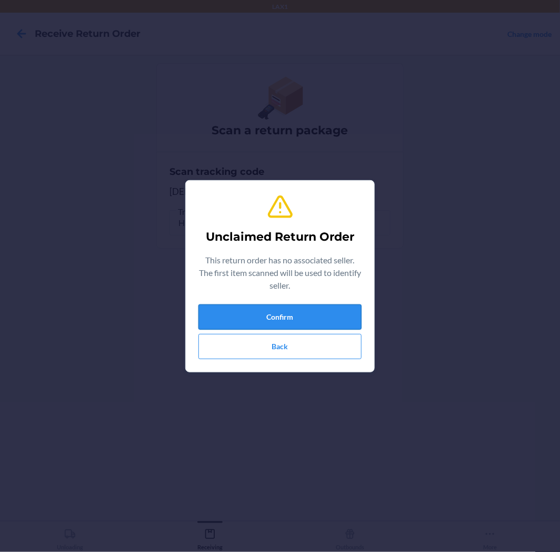
click at [320, 304] on button "Confirm" at bounding box center [279, 316] width 163 height 25
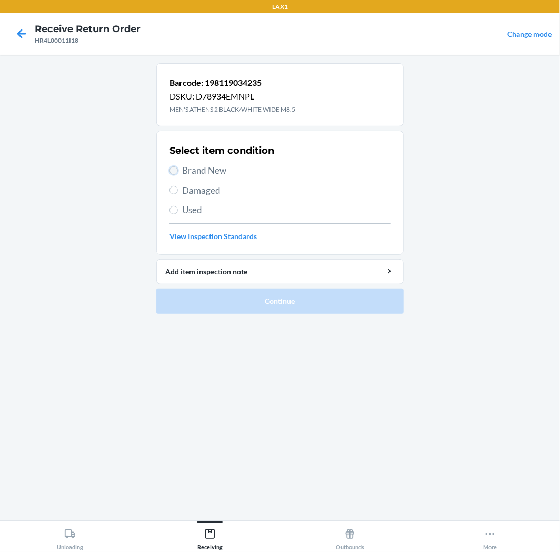
click at [173, 169] on input "Brand New" at bounding box center [174, 170] width 8 height 8
radio input "true"
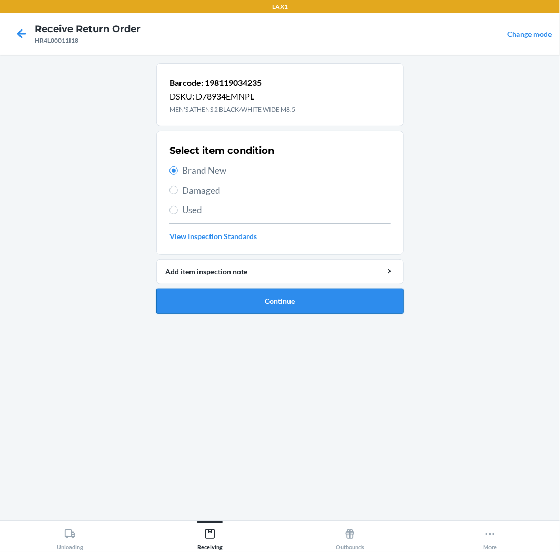
click at [303, 295] on button "Continue" at bounding box center [279, 301] width 247 height 25
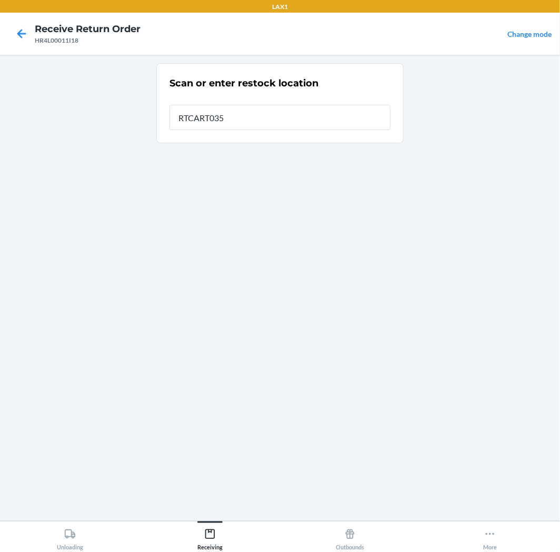
type input "RTCART035"
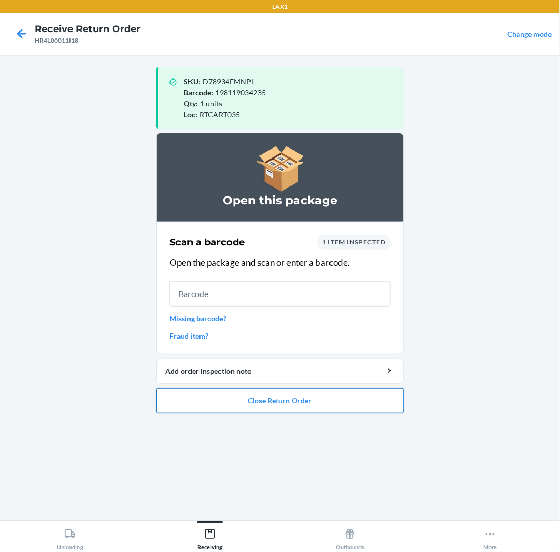
click at [340, 399] on button "Close Return Order" at bounding box center [279, 400] width 247 height 25
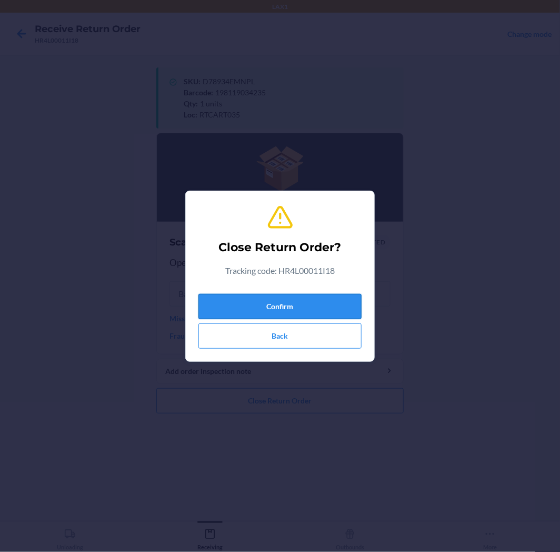
click at [351, 306] on button "Confirm" at bounding box center [279, 306] width 163 height 25
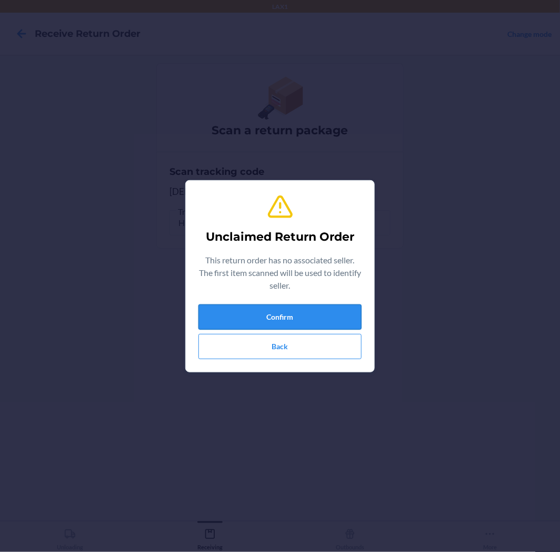
click at [334, 314] on button "Confirm" at bounding box center [279, 316] width 163 height 25
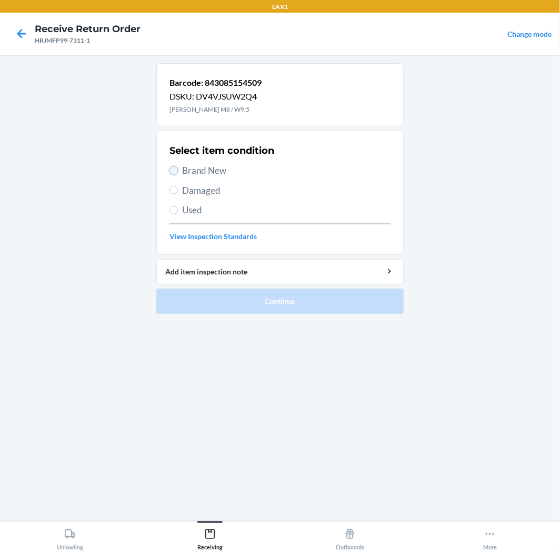
click at [177, 171] on input "Brand New" at bounding box center [174, 170] width 8 height 8
radio input "true"
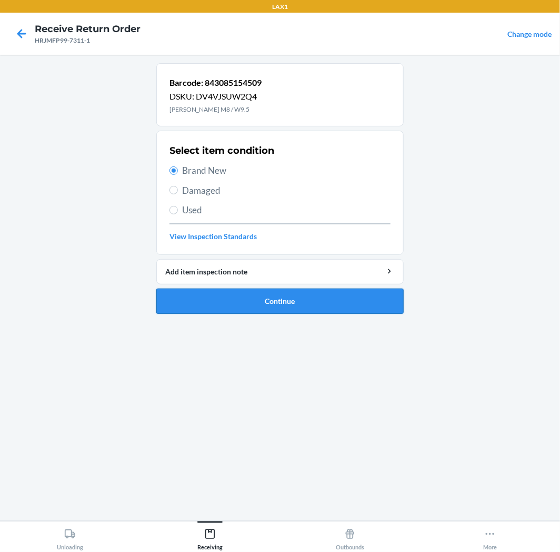
click at [297, 300] on button "Continue" at bounding box center [279, 301] width 247 height 25
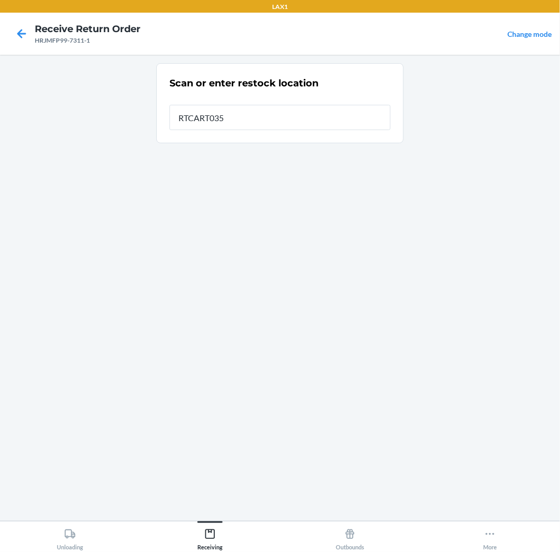
type input "RTCART035"
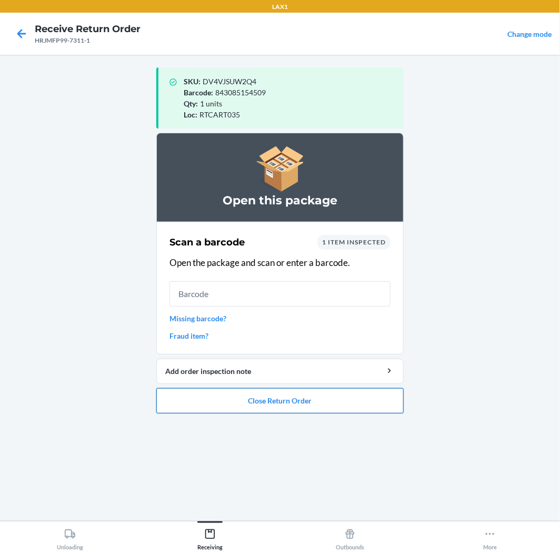
click at [322, 398] on button "Close Return Order" at bounding box center [279, 400] width 247 height 25
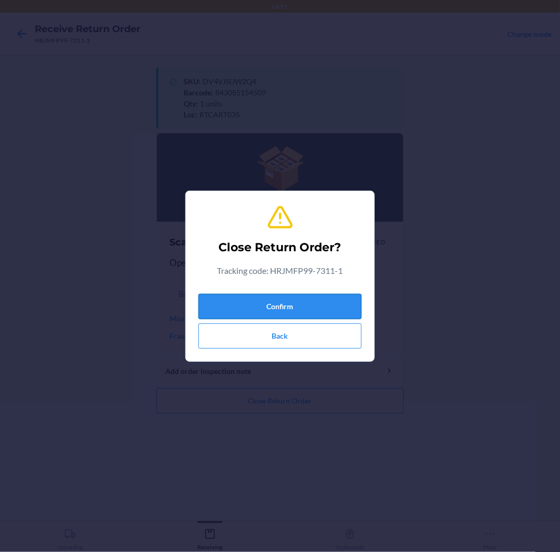
click at [317, 301] on button "Confirm" at bounding box center [279, 306] width 163 height 25
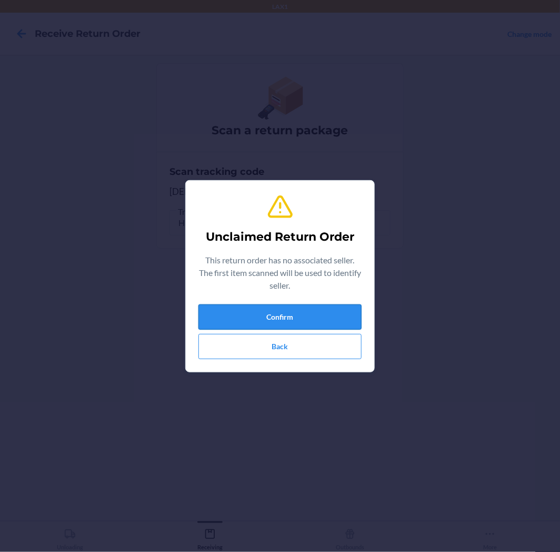
click at [297, 314] on button "Confirm" at bounding box center [279, 316] width 163 height 25
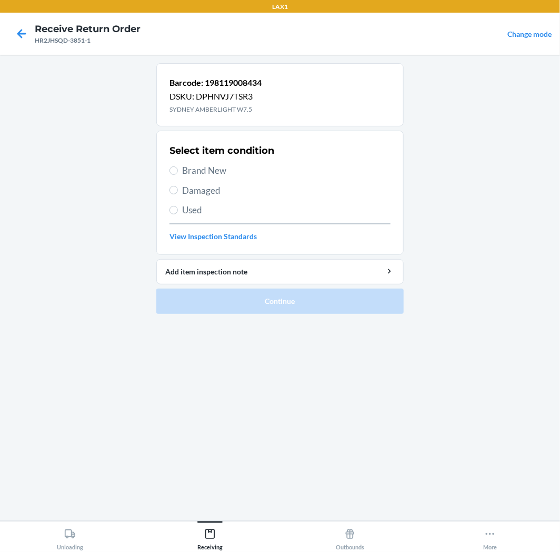
click at [179, 170] on label "Brand New" at bounding box center [280, 171] width 221 height 14
click at [178, 170] on input "Brand New" at bounding box center [174, 170] width 8 height 8
radio input "true"
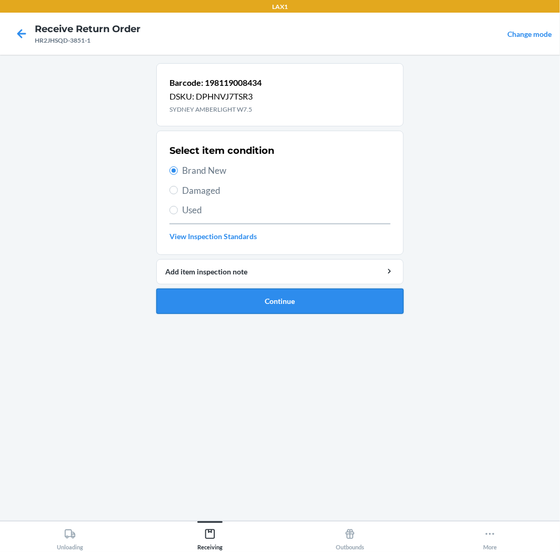
click at [339, 302] on button "Continue" at bounding box center [279, 301] width 247 height 25
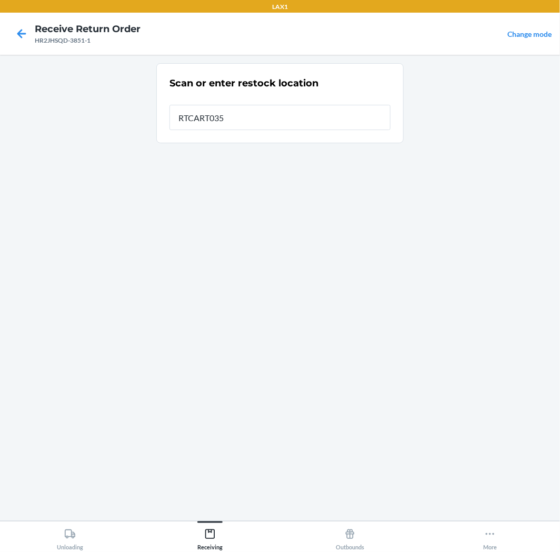
type input "RTCART035"
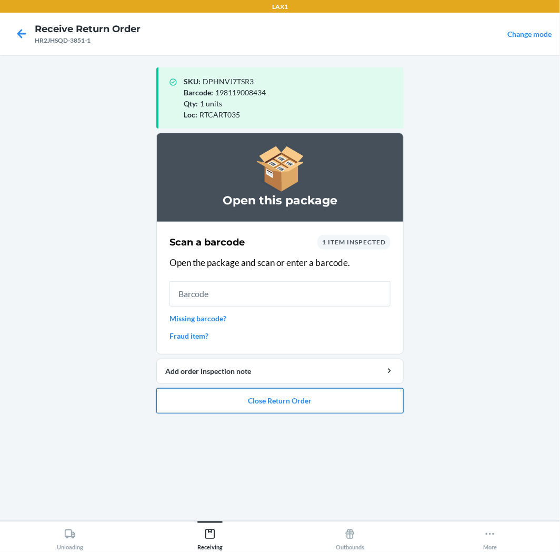
click at [292, 399] on button "Close Return Order" at bounding box center [279, 400] width 247 height 25
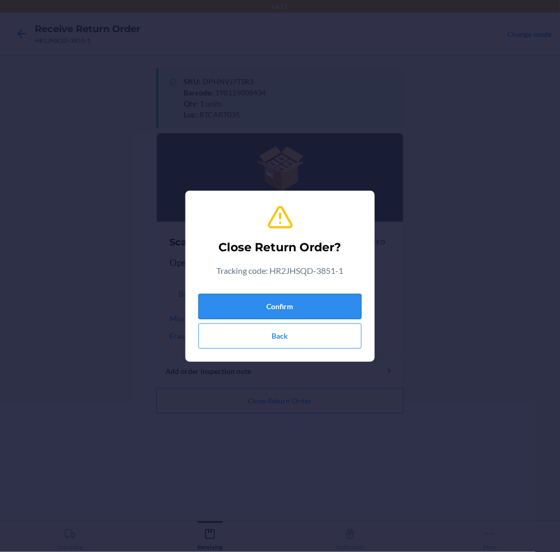
click at [285, 302] on button "Confirm" at bounding box center [279, 306] width 163 height 25
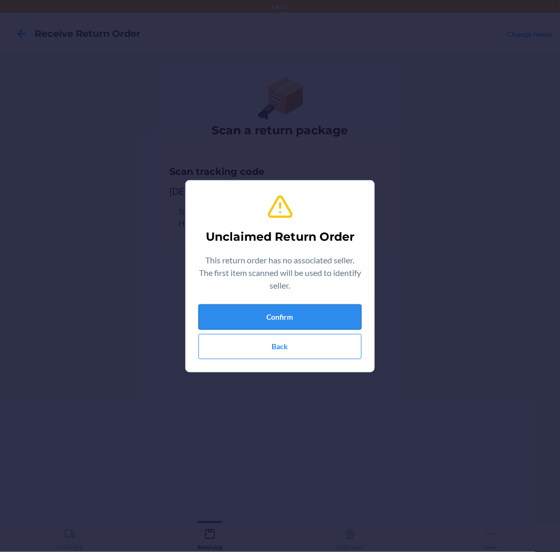
click at [282, 316] on button "Confirm" at bounding box center [279, 316] width 163 height 25
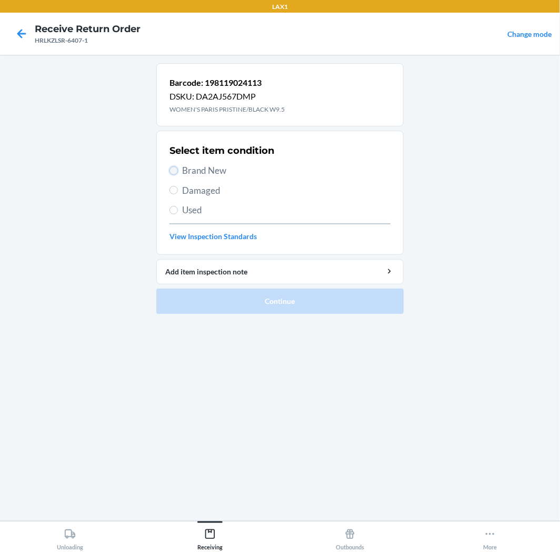
click at [171, 170] on input "Brand New" at bounding box center [174, 170] width 8 height 8
radio input "true"
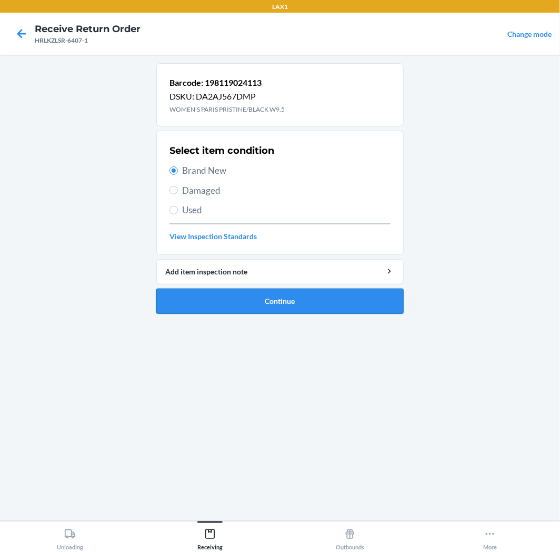
click at [302, 296] on button "Continue" at bounding box center [279, 301] width 247 height 25
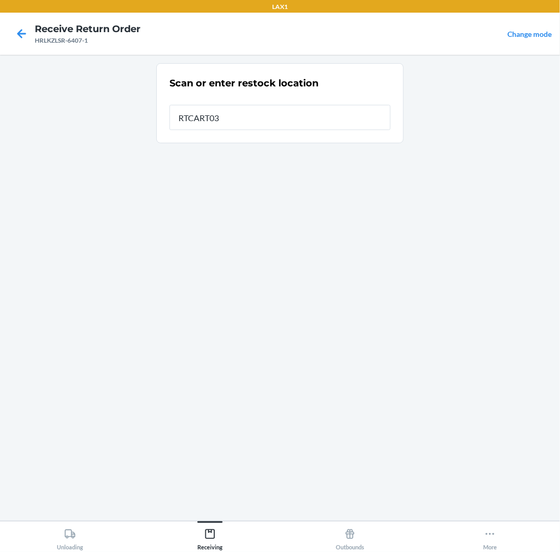
type input "RTCART035"
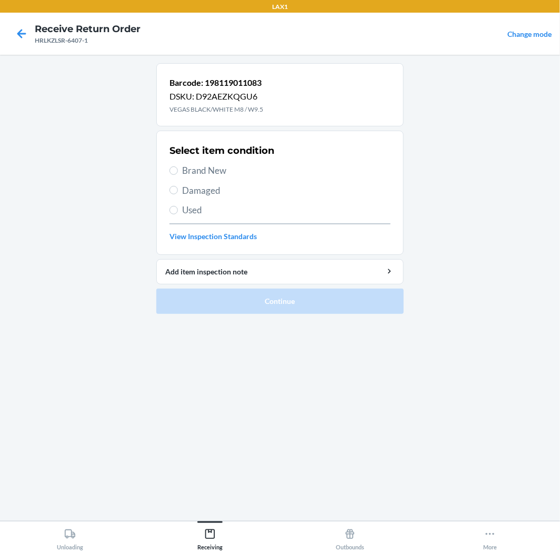
click at [169, 169] on section "Select item condition Brand New Damaged Used View Inspection Standards" at bounding box center [279, 193] width 247 height 124
click at [174, 171] on input "Brand New" at bounding box center [174, 170] width 8 height 8
radio input "true"
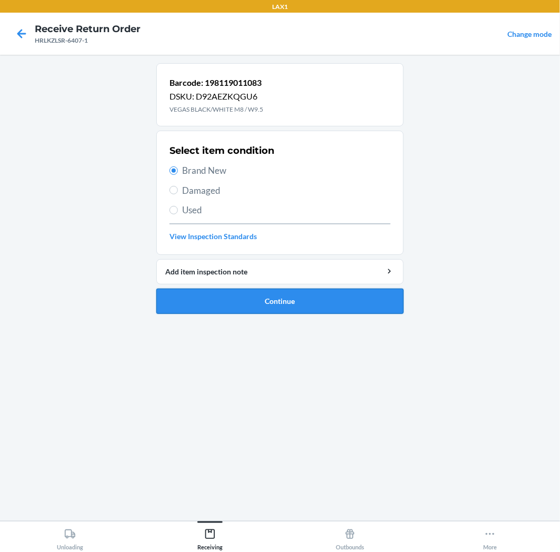
click at [350, 307] on button "Continue" at bounding box center [279, 301] width 247 height 25
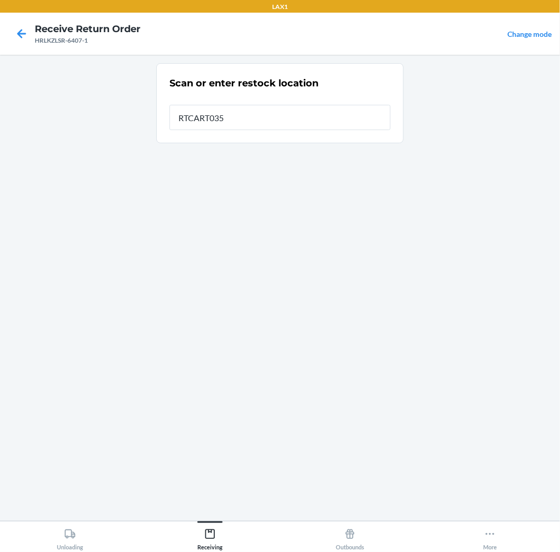
type input "RTCART035"
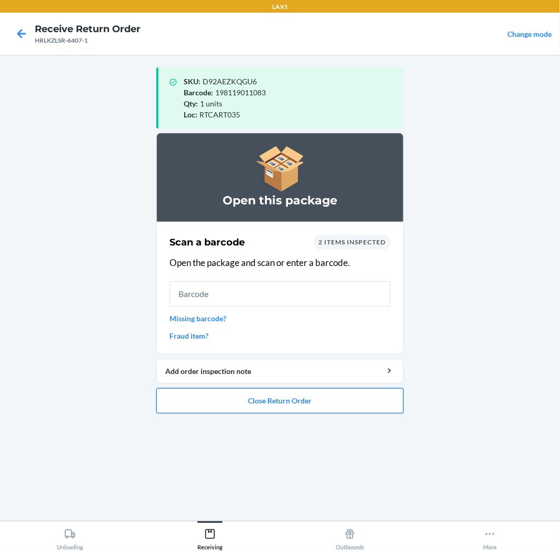
click at [343, 402] on button "Close Return Order" at bounding box center [279, 400] width 247 height 25
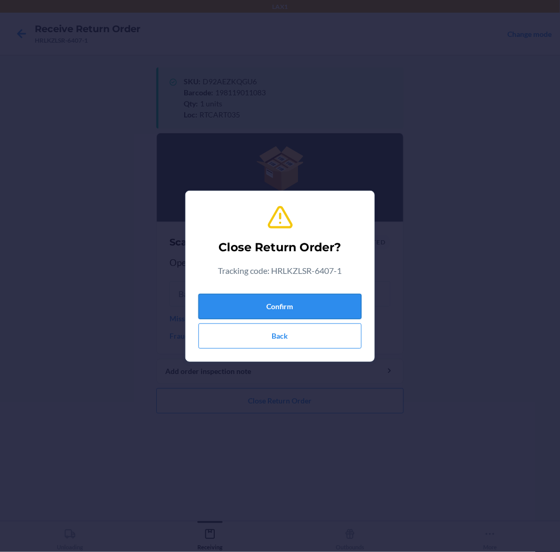
click at [320, 302] on button "Confirm" at bounding box center [279, 306] width 163 height 25
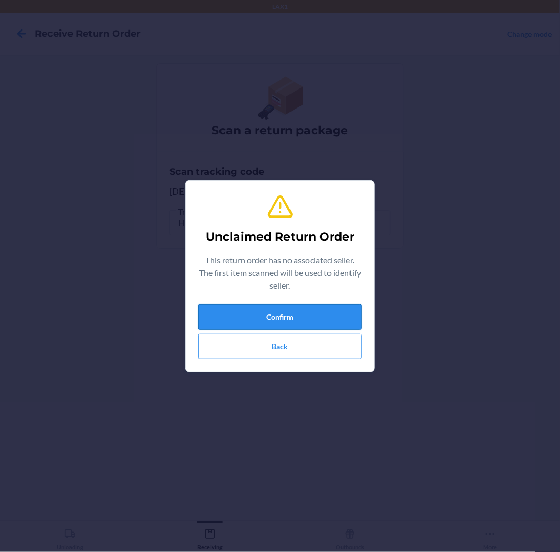
click at [295, 319] on button "Confirm" at bounding box center [279, 316] width 163 height 25
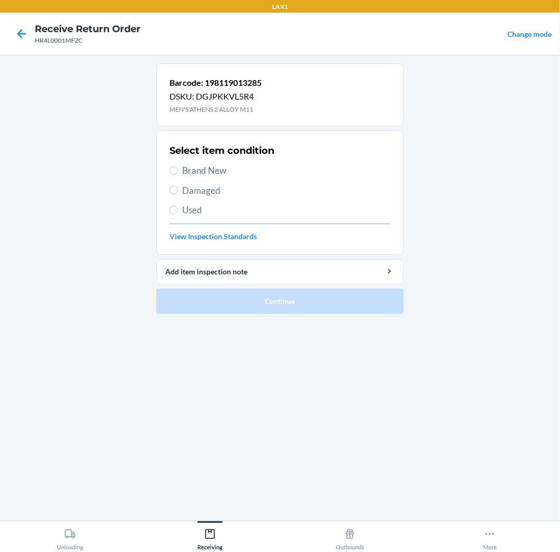
click at [175, 175] on label "Brand New" at bounding box center [280, 171] width 221 height 14
click at [175, 175] on input "Brand New" at bounding box center [174, 170] width 8 height 8
radio input "true"
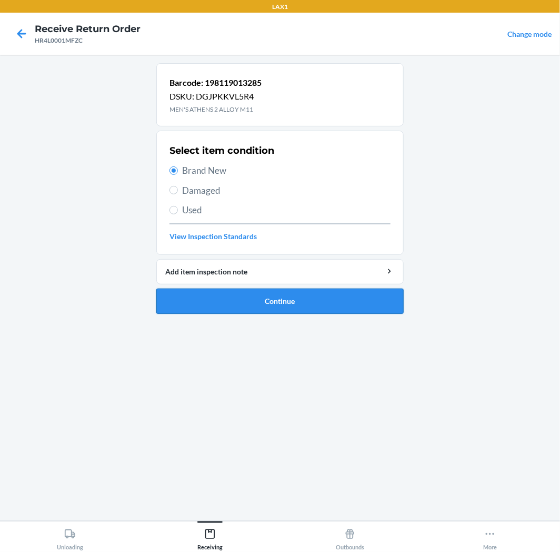
click at [307, 302] on button "Continue" at bounding box center [279, 301] width 247 height 25
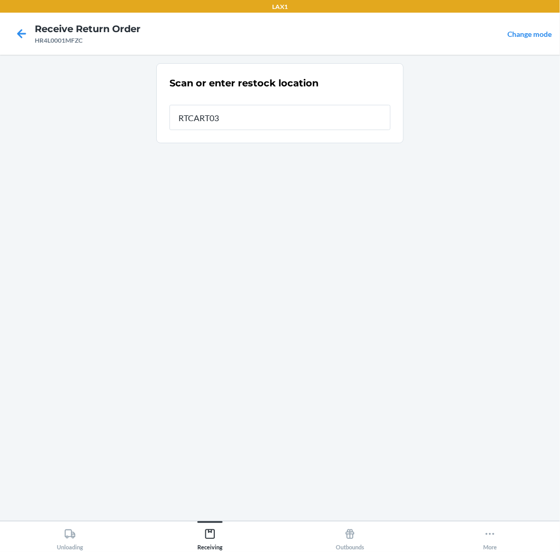
type input "RTCART035"
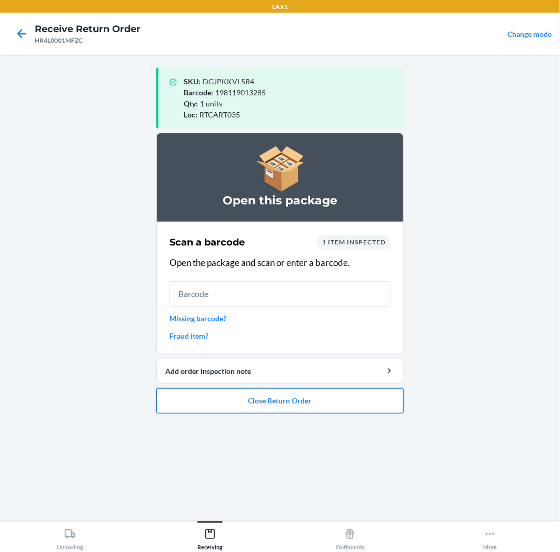
click at [334, 395] on button "Close Return Order" at bounding box center [279, 400] width 247 height 25
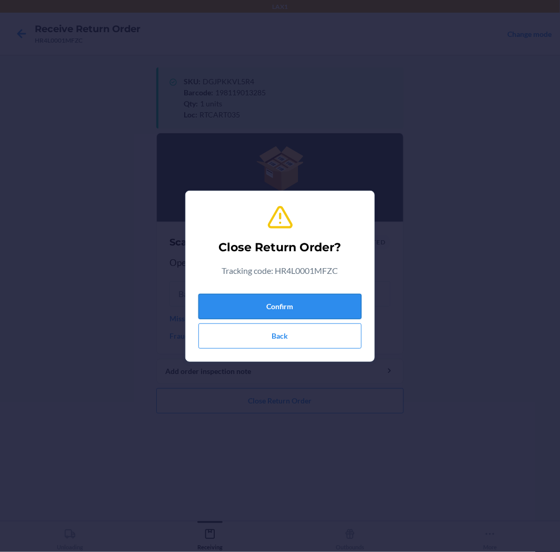
click at [314, 306] on button "Confirm" at bounding box center [279, 306] width 163 height 25
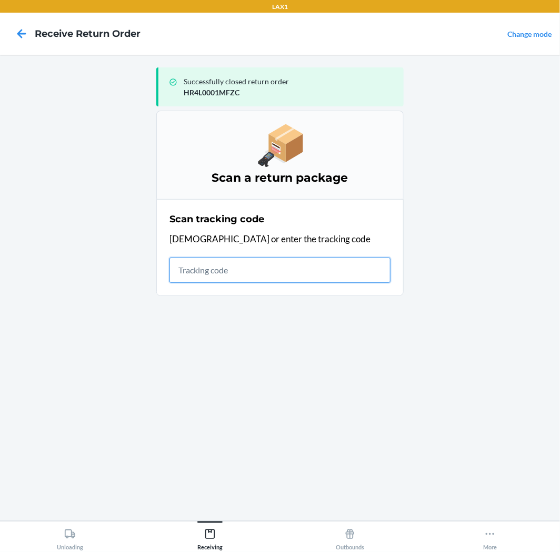
click at [333, 271] on input "text" at bounding box center [280, 269] width 221 height 25
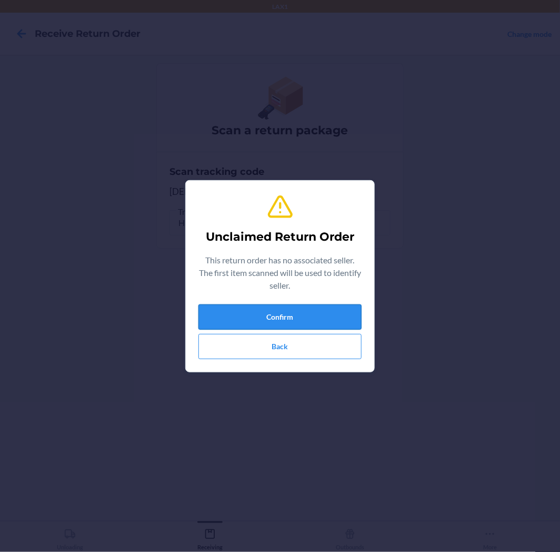
click at [298, 311] on button "Confirm" at bounding box center [279, 316] width 163 height 25
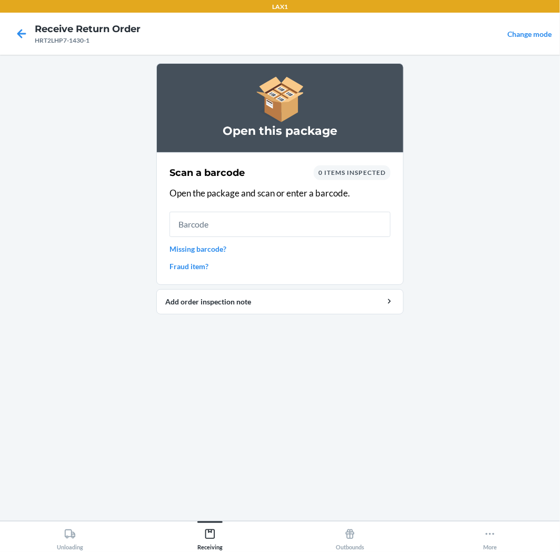
drag, startPoint x: 280, startPoint y: 269, endPoint x: 283, endPoint y: 281, distance: 12.9
click at [282, 279] on section "Scan a barcode 0 items inspected Open the package and scan or enter a barcode. …" at bounding box center [279, 218] width 247 height 133
click at [286, 309] on button "Add order inspection note" at bounding box center [279, 301] width 247 height 25
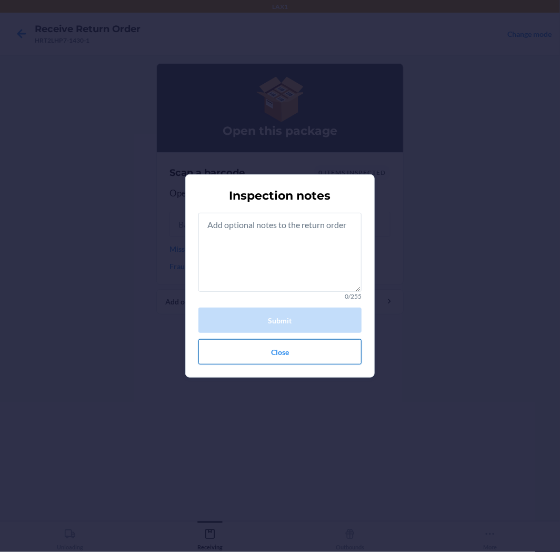
click at [301, 346] on button "Close" at bounding box center [279, 351] width 163 height 25
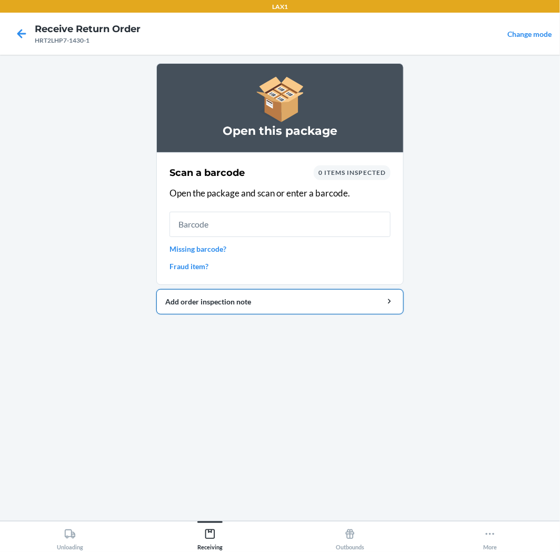
click at [234, 300] on div "Add order inspection note" at bounding box center [280, 301] width 230 height 11
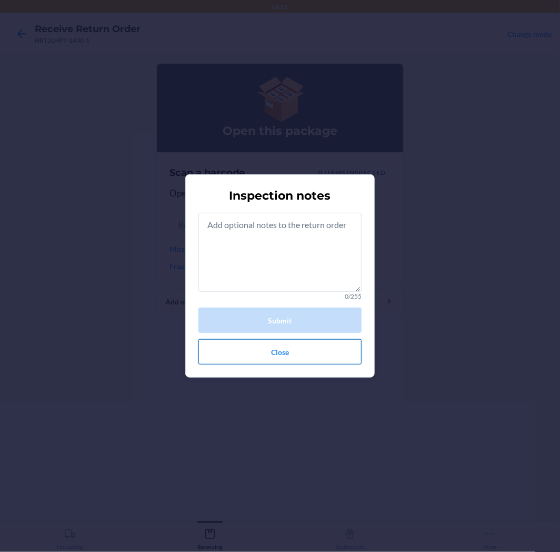
click at [298, 355] on button "Close" at bounding box center [279, 351] width 163 height 25
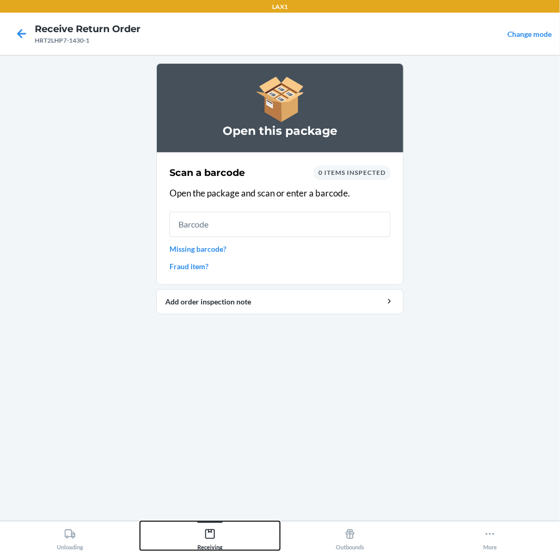
drag, startPoint x: 214, startPoint y: 534, endPoint x: 215, endPoint y: 521, distance: 13.2
click at [214, 530] on icon at bounding box center [209, 533] width 9 height 9
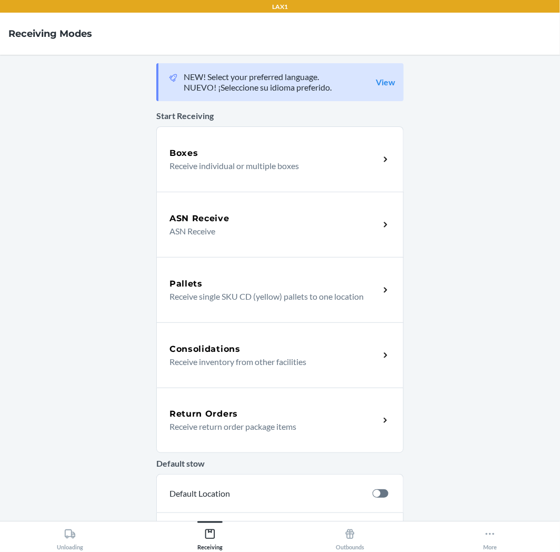
click at [282, 413] on div "Return Orders" at bounding box center [275, 414] width 210 height 13
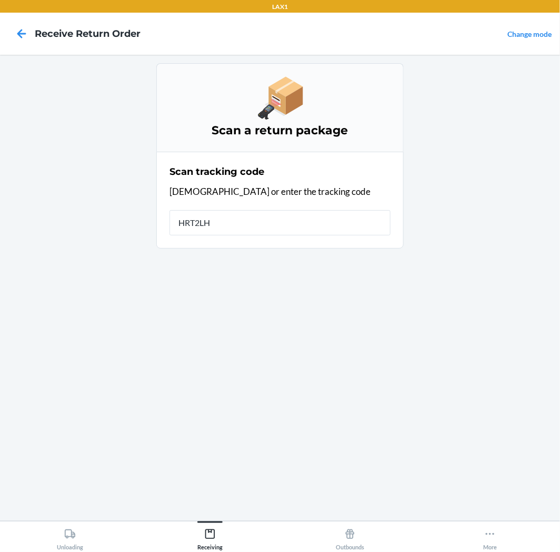
type input "HRT2LHP"
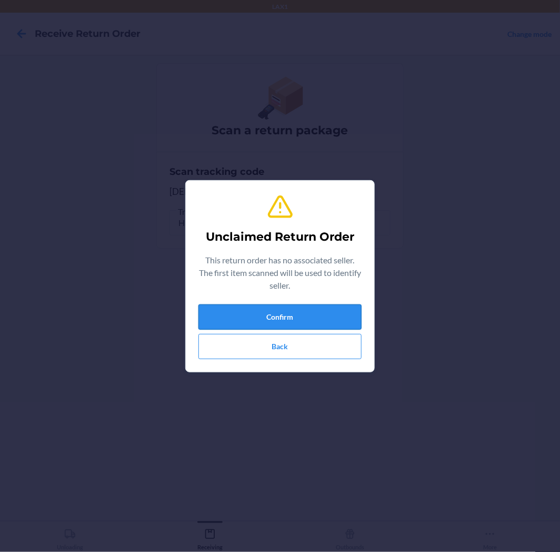
click at [295, 321] on button "Confirm" at bounding box center [279, 316] width 163 height 25
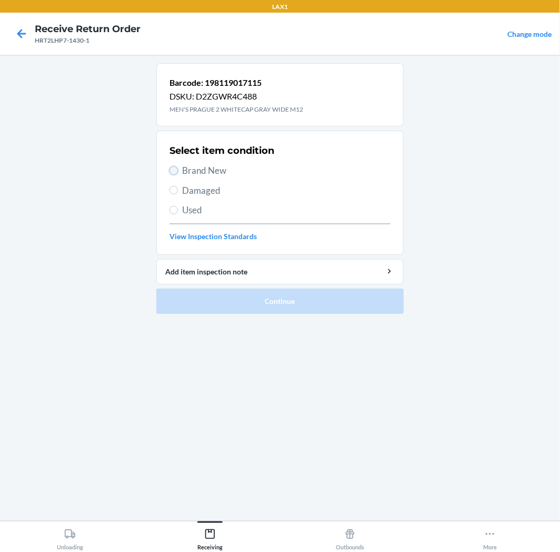
click at [175, 167] on input "Brand New" at bounding box center [174, 170] width 8 height 8
radio input "true"
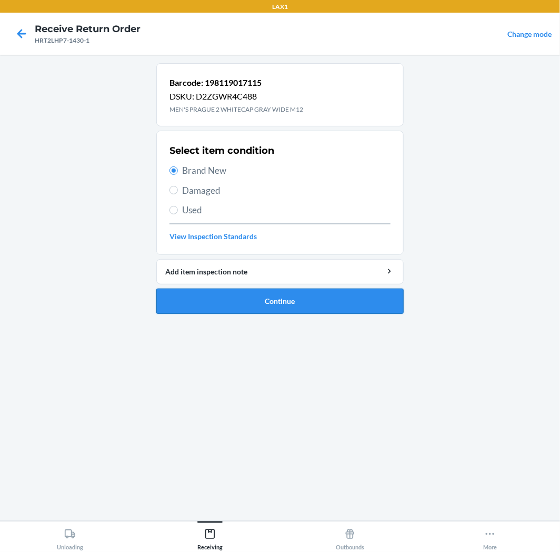
click at [325, 300] on button "Continue" at bounding box center [279, 301] width 247 height 25
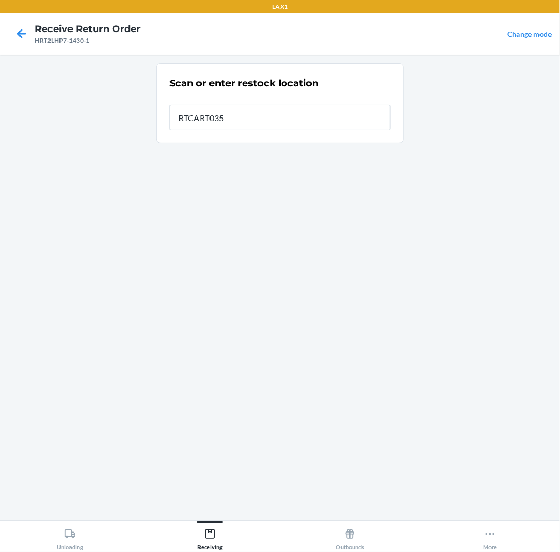
type input "RTCART035"
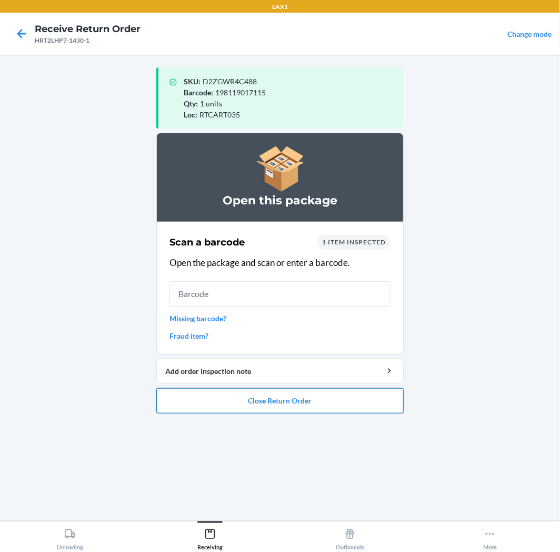
click at [324, 399] on button "Close Return Order" at bounding box center [279, 400] width 247 height 25
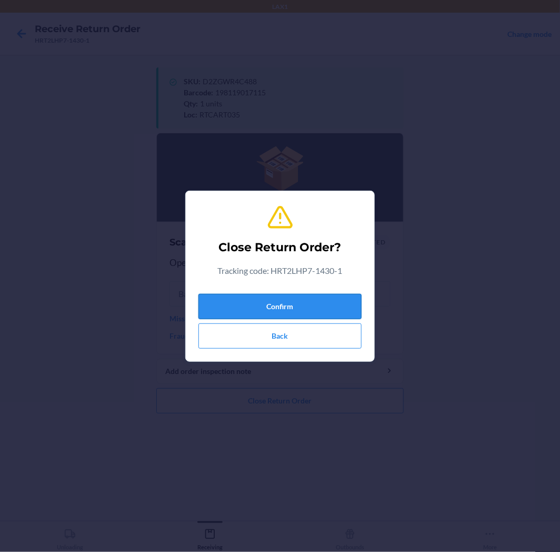
click at [311, 307] on button "Confirm" at bounding box center [279, 306] width 163 height 25
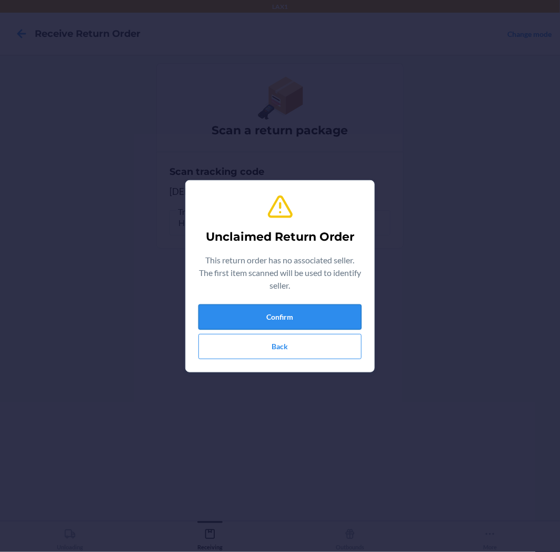
click at [311, 309] on button "Confirm" at bounding box center [279, 316] width 163 height 25
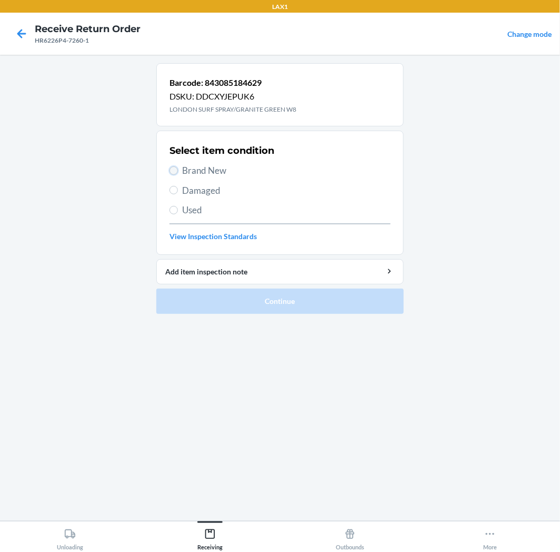
click at [173, 169] on input "Brand New" at bounding box center [174, 170] width 8 height 8
radio input "true"
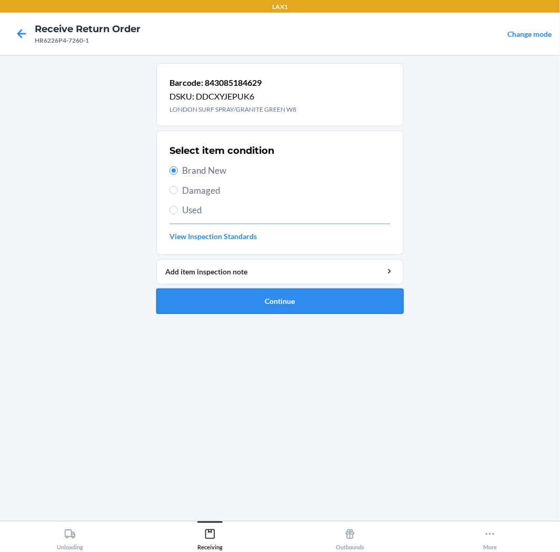
click at [340, 301] on button "Continue" at bounding box center [279, 301] width 247 height 25
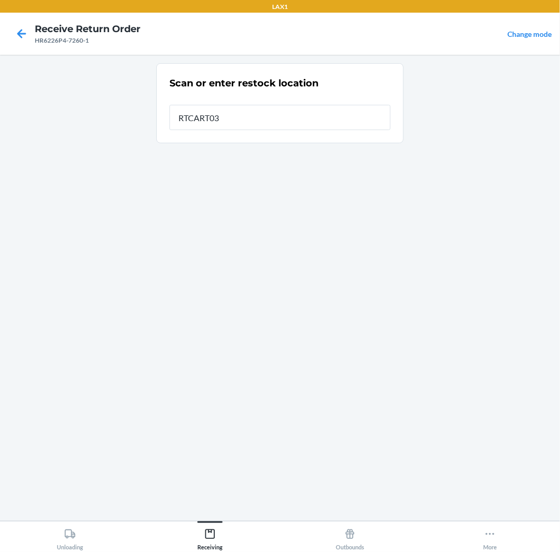
type input "RTCART035"
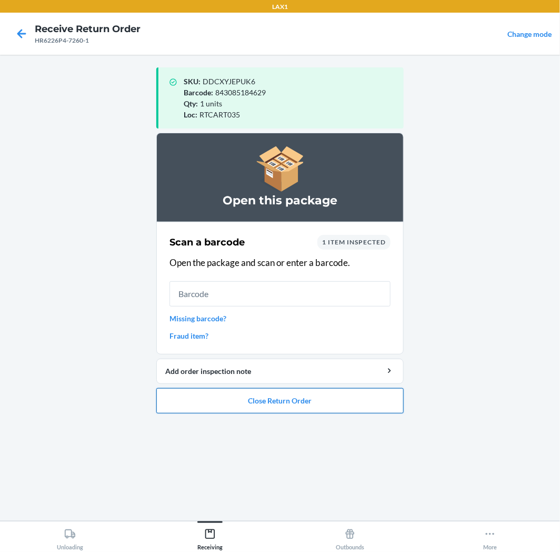
click at [349, 404] on button "Close Return Order" at bounding box center [279, 400] width 247 height 25
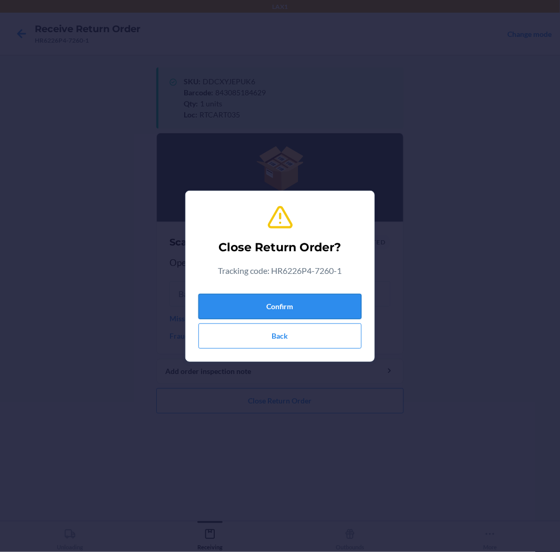
click at [333, 304] on button "Confirm" at bounding box center [279, 306] width 163 height 25
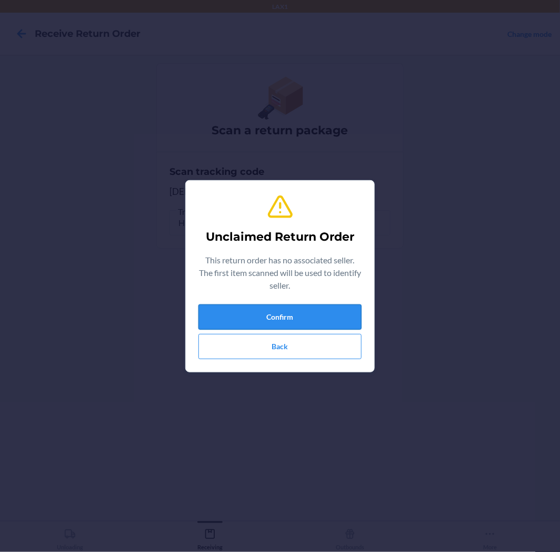
click at [319, 314] on button "Confirm" at bounding box center [279, 316] width 163 height 25
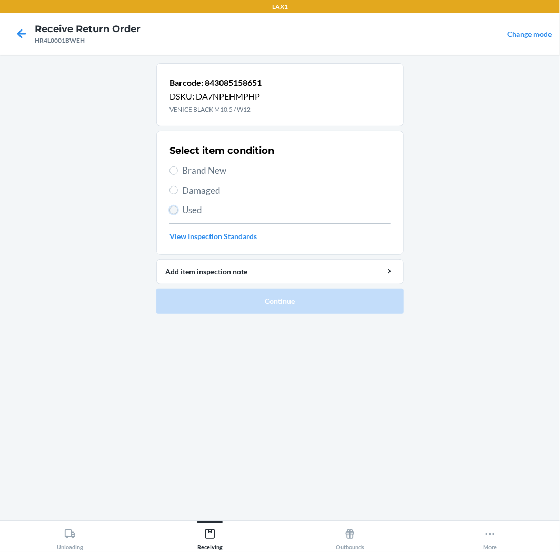
click at [174, 213] on input "Used" at bounding box center [174, 210] width 8 height 8
radio input "true"
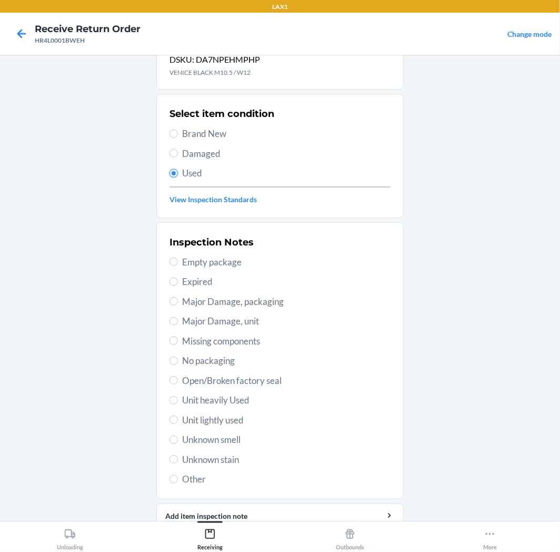
scroll to position [82, 0]
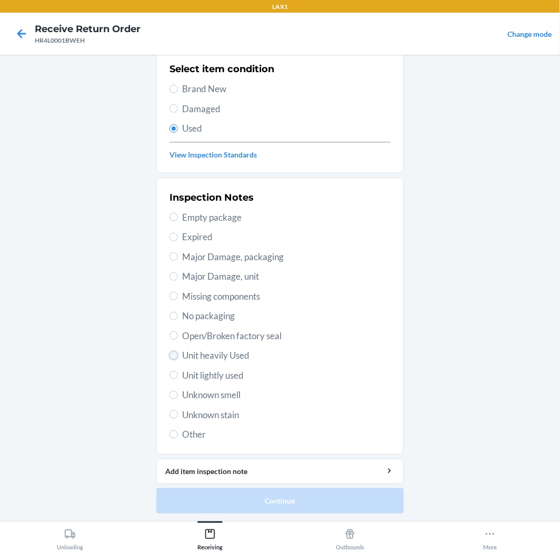
click at [170, 356] on input "Unit heavily Used" at bounding box center [174, 355] width 8 height 8
radio input "true"
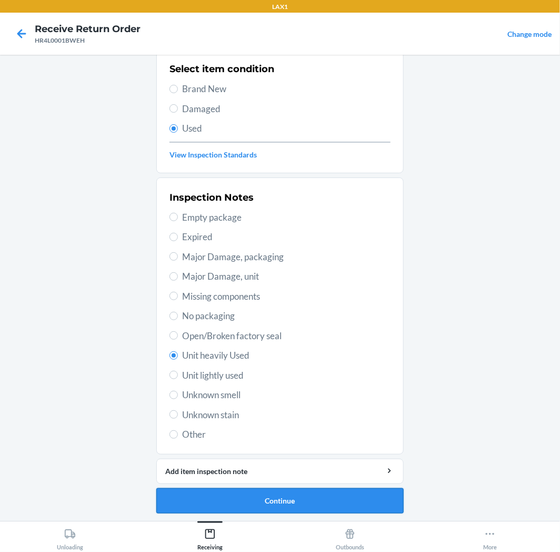
click at [345, 495] on button "Continue" at bounding box center [279, 500] width 247 height 25
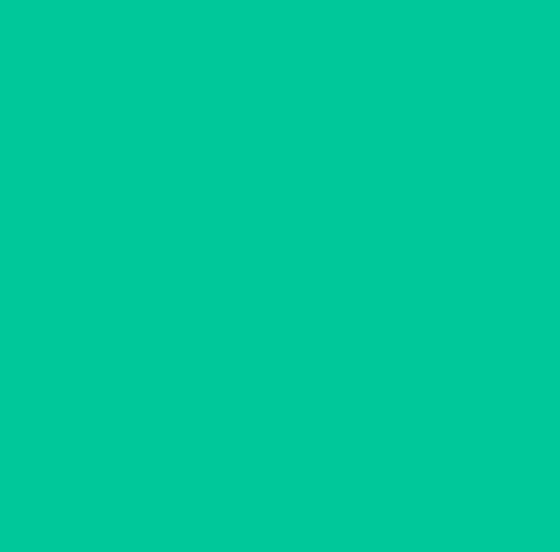
scroll to position [0, 0]
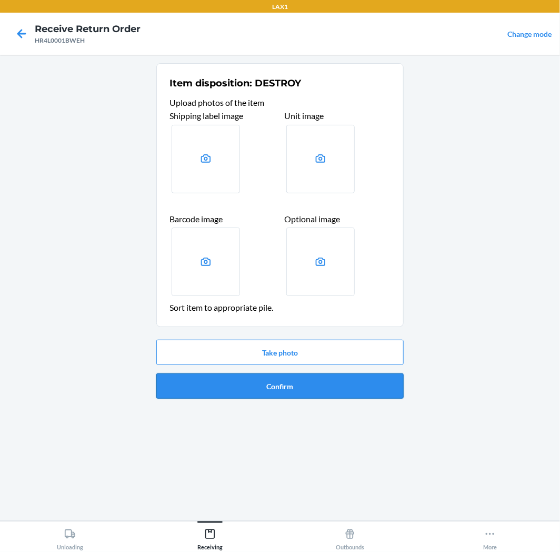
click at [342, 378] on button "Confirm" at bounding box center [279, 385] width 247 height 25
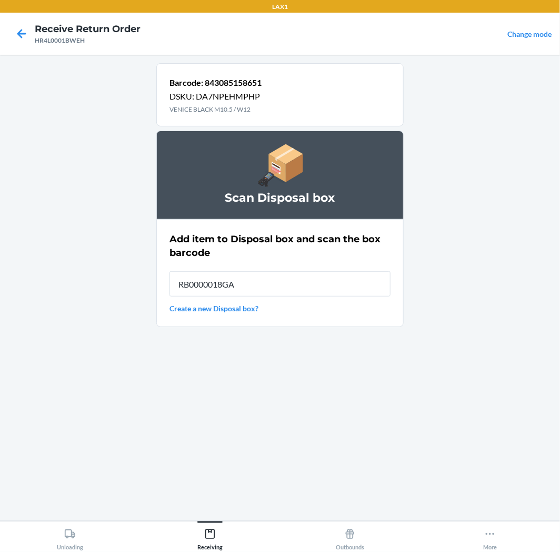
type input "RB0000018GA"
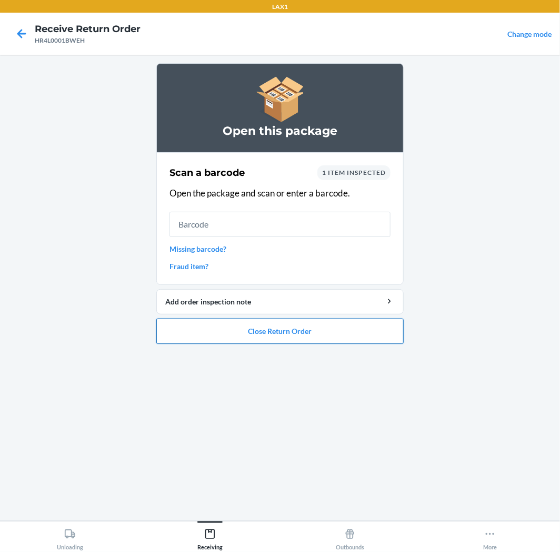
click at [325, 333] on button "Close Return Order" at bounding box center [279, 331] width 247 height 25
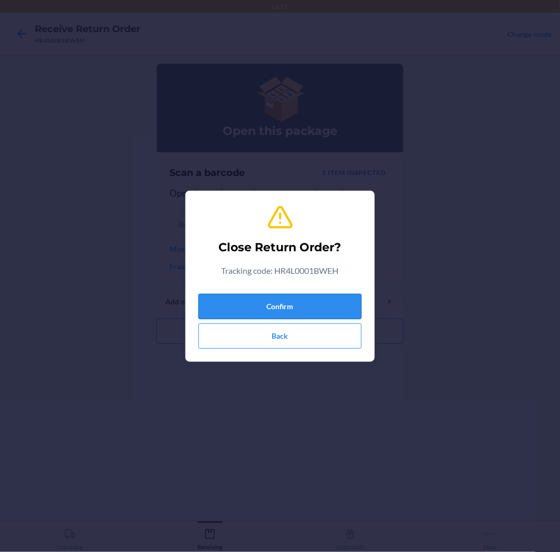
click at [317, 299] on button "Confirm" at bounding box center [279, 306] width 163 height 25
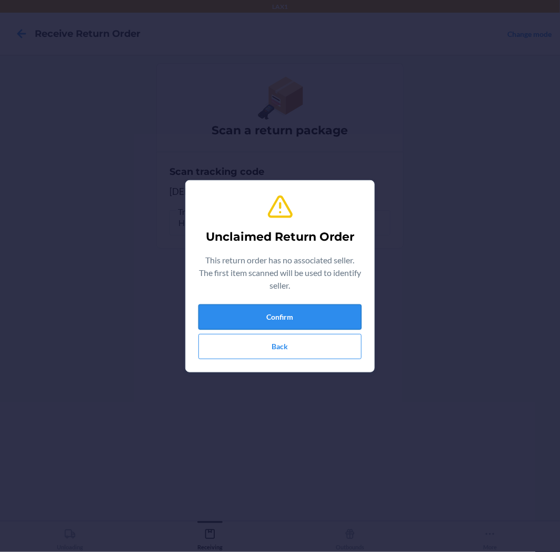
click at [307, 314] on button "Confirm" at bounding box center [279, 316] width 163 height 25
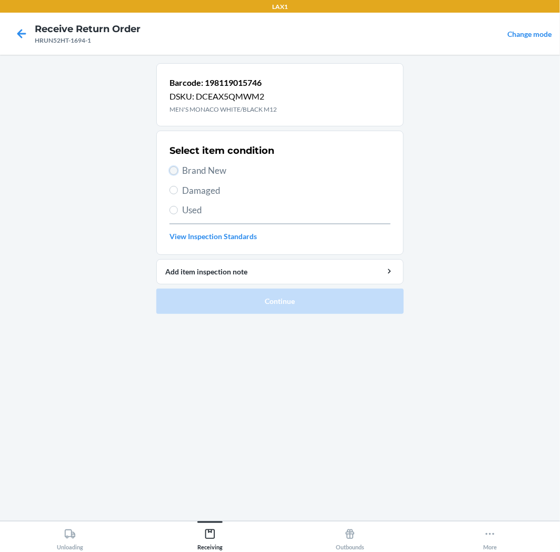
click at [173, 170] on input "Brand New" at bounding box center [174, 170] width 8 height 8
radio input "true"
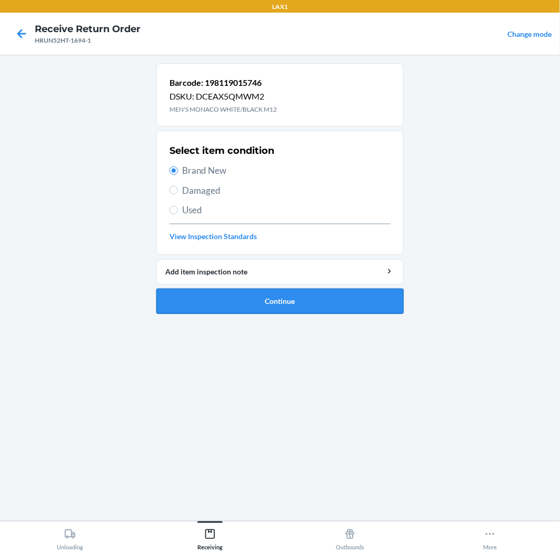
click at [323, 297] on button "Continue" at bounding box center [279, 301] width 247 height 25
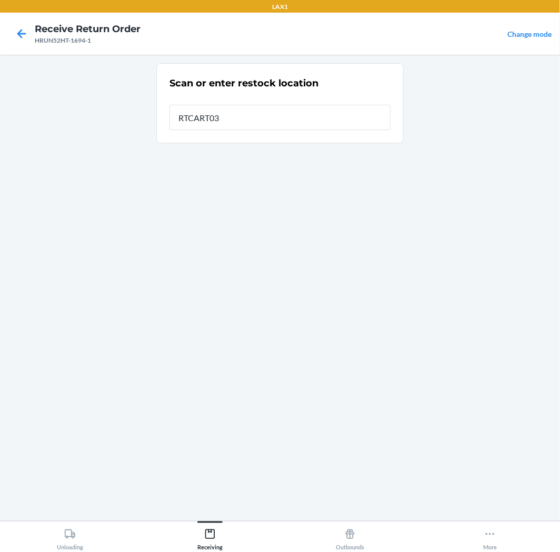
type input "RTCART035"
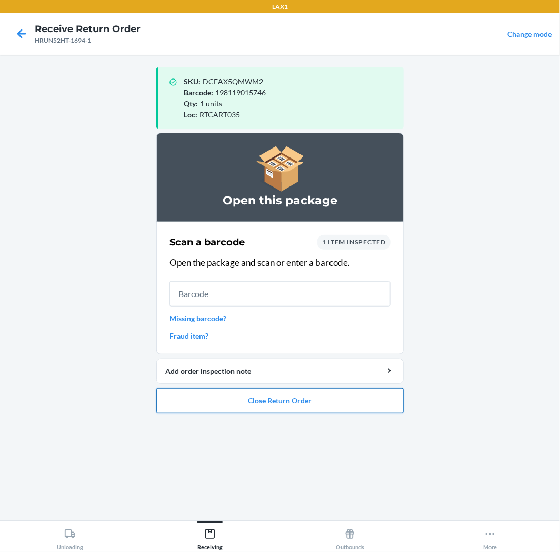
click at [297, 396] on button "Close Return Order" at bounding box center [279, 400] width 247 height 25
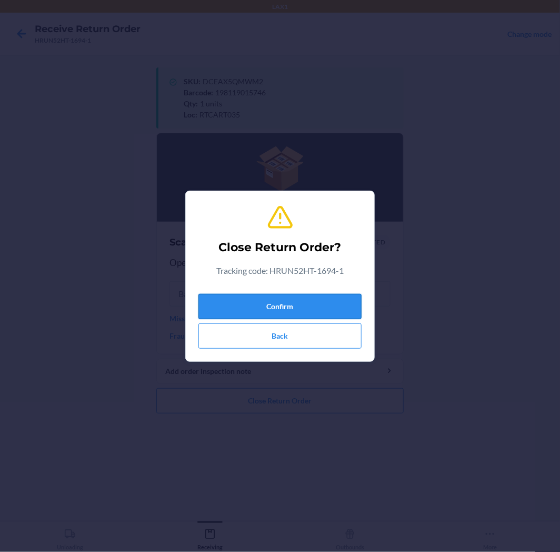
click at [267, 298] on button "Confirm" at bounding box center [279, 306] width 163 height 25
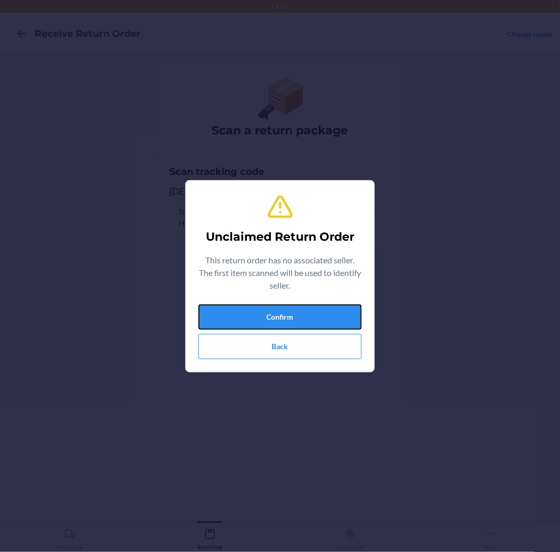
click at [280, 320] on button "Confirm" at bounding box center [279, 316] width 163 height 25
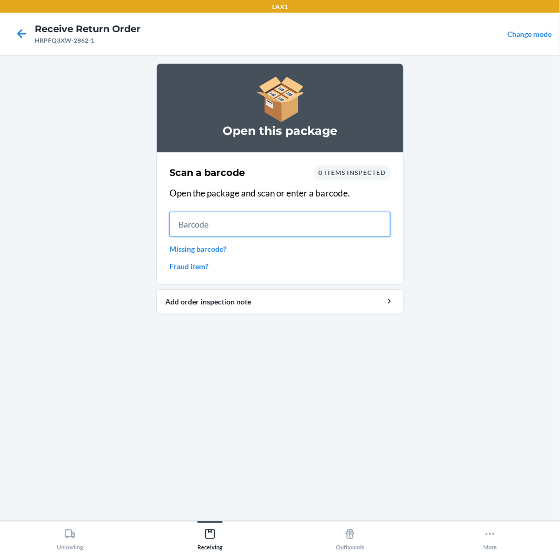
click at [252, 232] on input "text" at bounding box center [280, 224] width 221 height 25
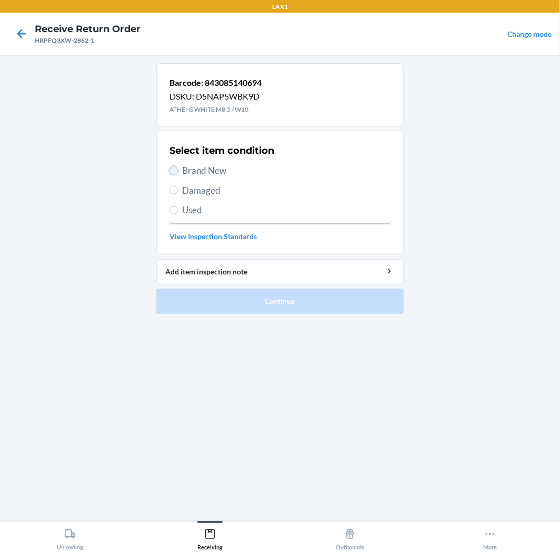
click at [176, 170] on input "Brand New" at bounding box center [174, 170] width 8 height 8
radio input "true"
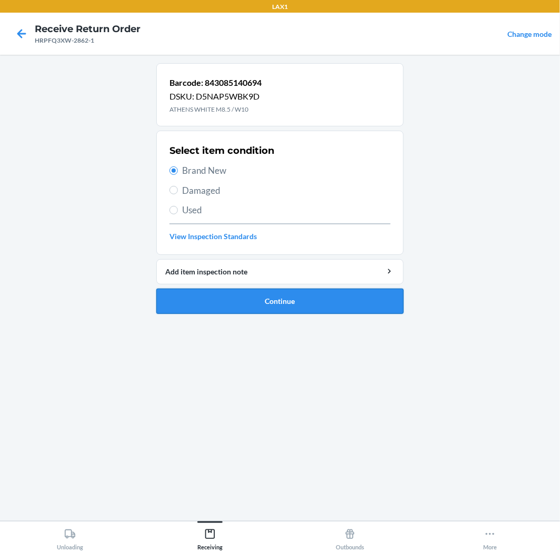
click at [340, 303] on button "Continue" at bounding box center [279, 301] width 247 height 25
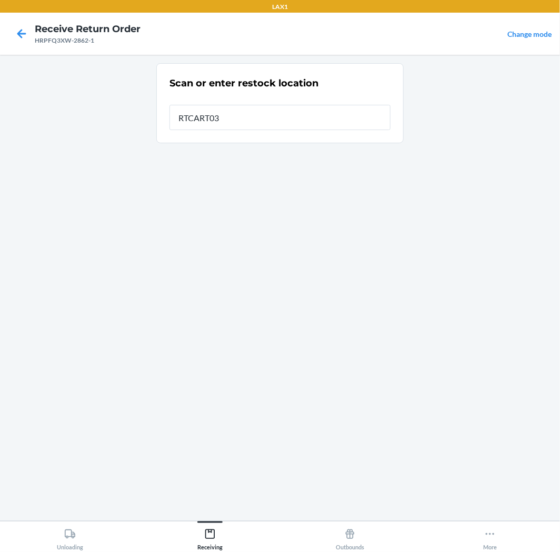
type input "RTCART035"
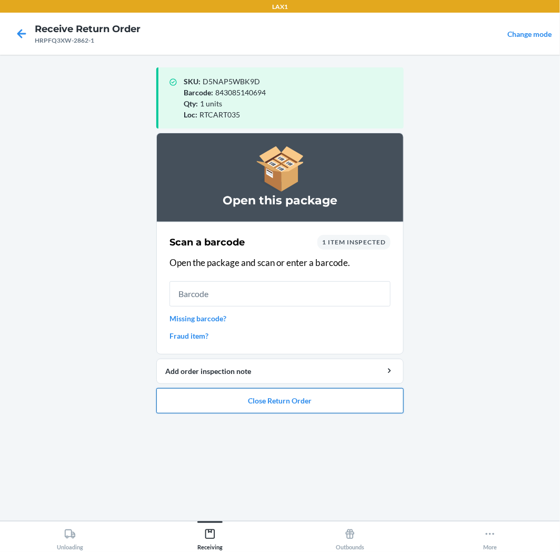
click at [299, 403] on button "Close Return Order" at bounding box center [279, 400] width 247 height 25
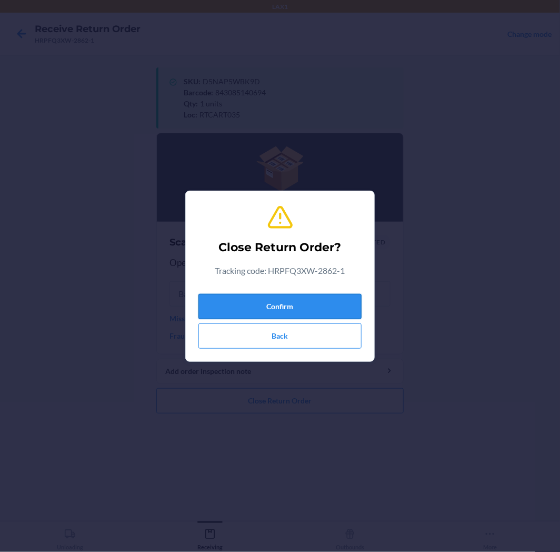
click at [287, 306] on button "Confirm" at bounding box center [279, 306] width 163 height 25
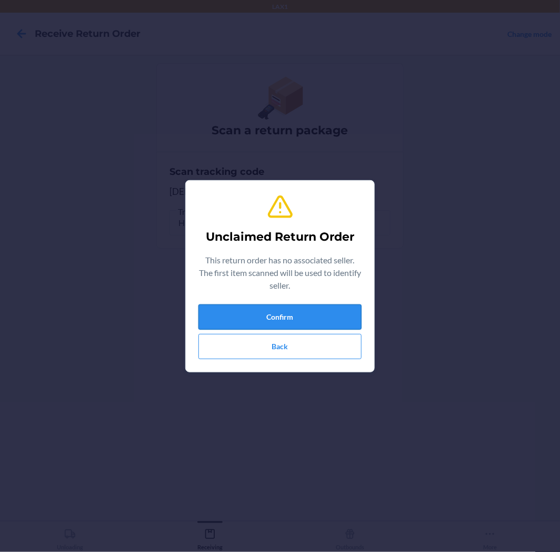
click at [284, 321] on button "Confirm" at bounding box center [279, 316] width 163 height 25
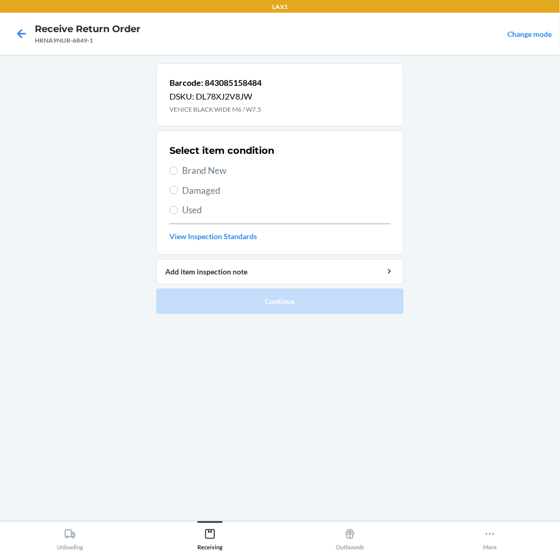
click at [174, 175] on label "Brand New" at bounding box center [280, 171] width 221 height 14
click at [174, 175] on input "Brand New" at bounding box center [174, 170] width 8 height 8
radio input "true"
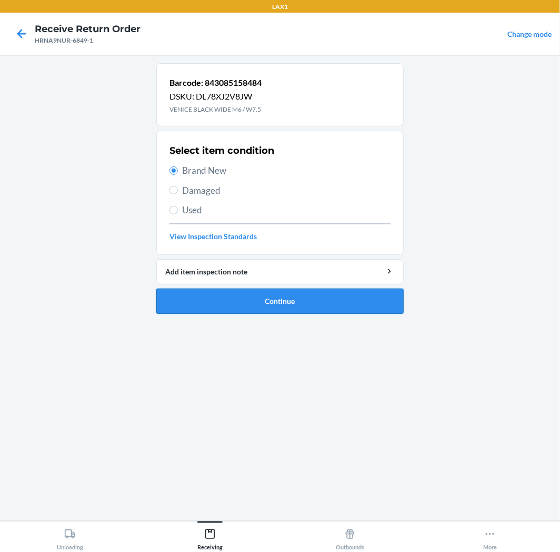
click at [344, 295] on button "Continue" at bounding box center [279, 301] width 247 height 25
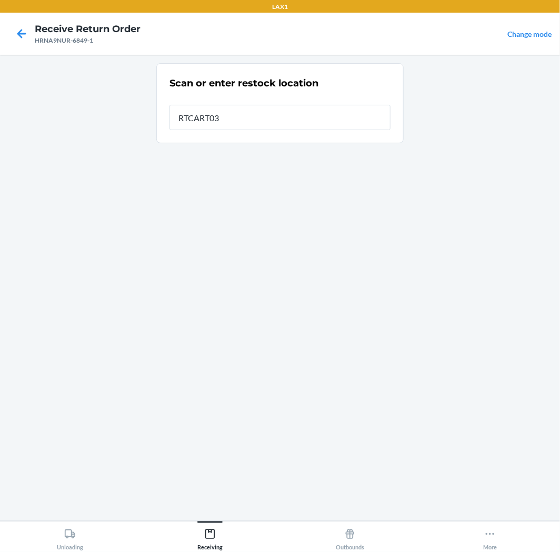
type input "RTCART035"
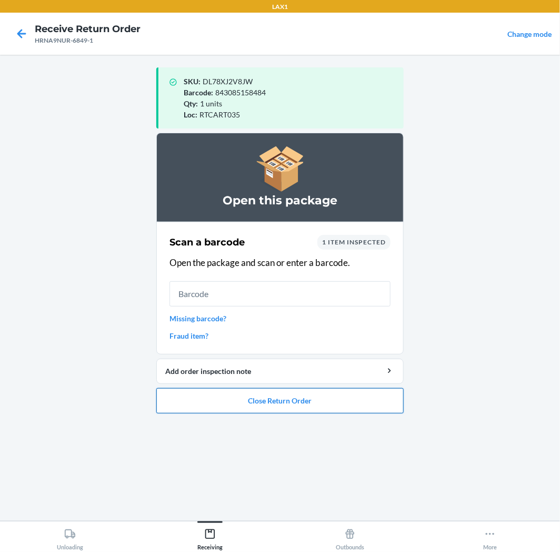
click at [332, 403] on button "Close Return Order" at bounding box center [279, 400] width 247 height 25
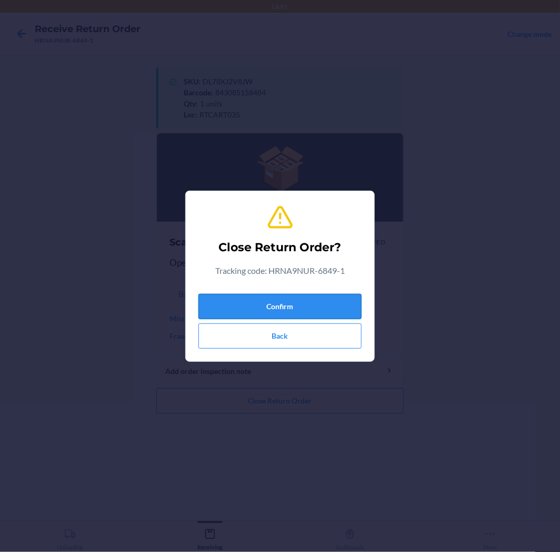
click at [319, 303] on button "Confirm" at bounding box center [279, 306] width 163 height 25
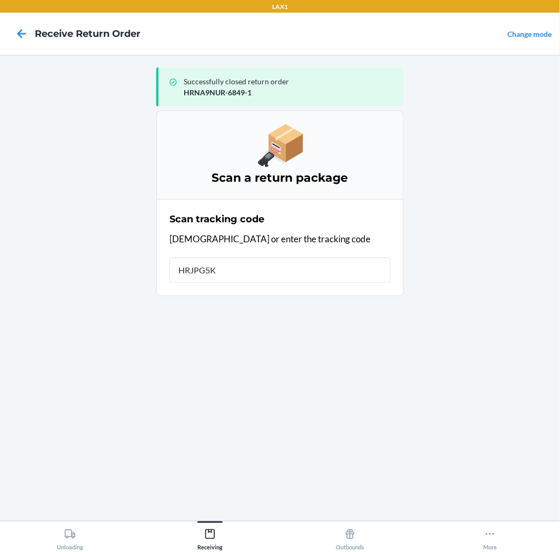
type input "HRJPG5KF"
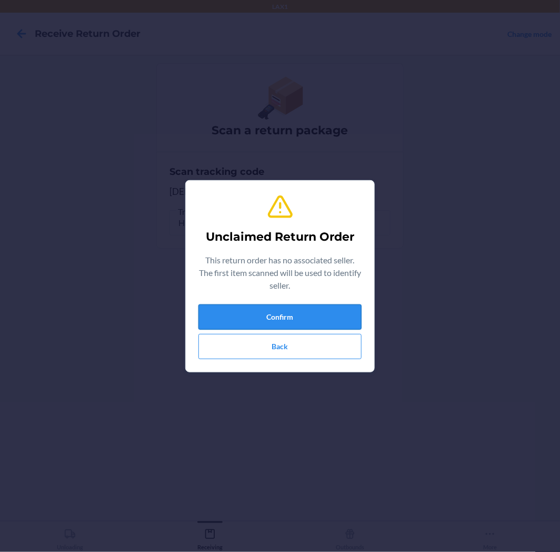
click at [314, 307] on button "Confirm" at bounding box center [279, 316] width 163 height 25
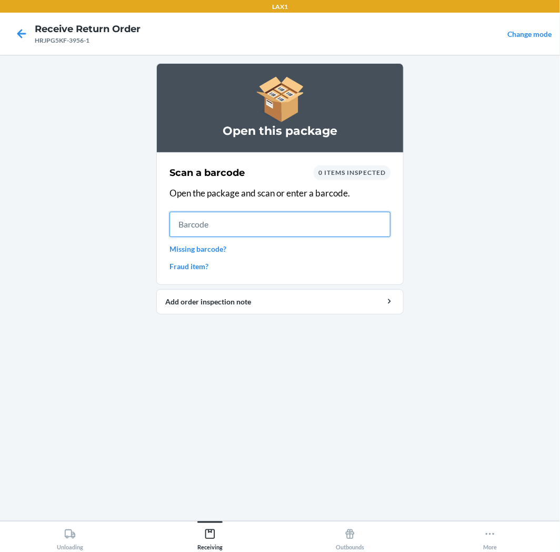
click at [223, 222] on input "text" at bounding box center [280, 224] width 221 height 25
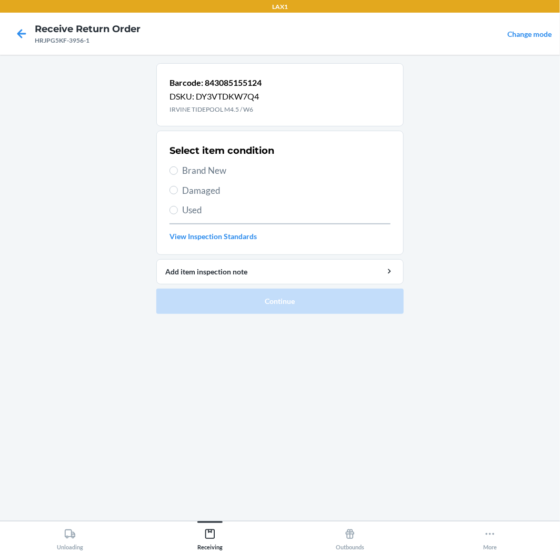
click at [178, 167] on label "Brand New" at bounding box center [280, 171] width 221 height 14
click at [178, 167] on input "Brand New" at bounding box center [174, 170] width 8 height 8
radio input "true"
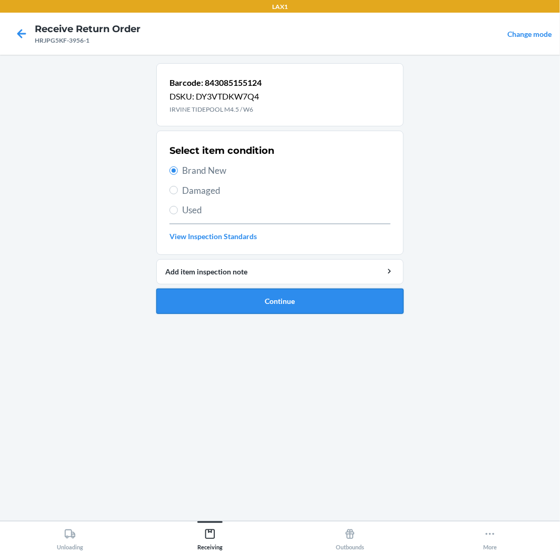
click at [333, 300] on button "Continue" at bounding box center [279, 301] width 247 height 25
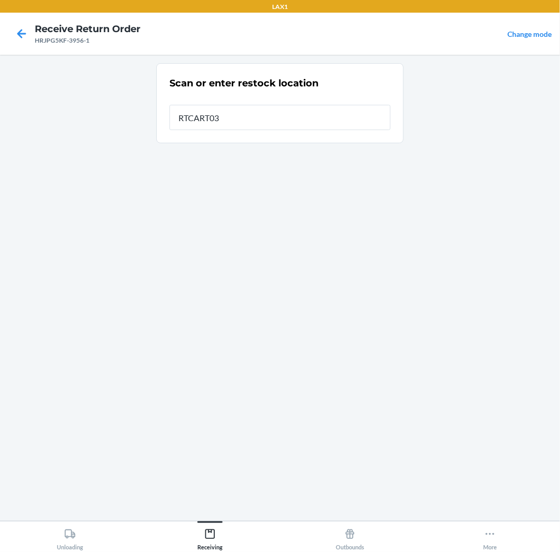
type input "RTCART035"
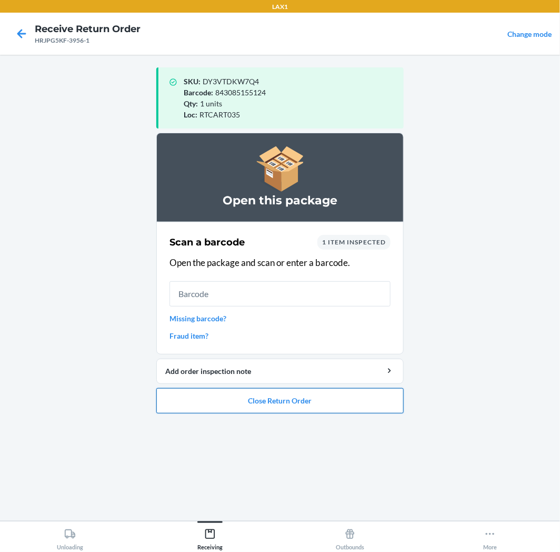
click at [317, 402] on button "Close Return Order" at bounding box center [279, 400] width 247 height 25
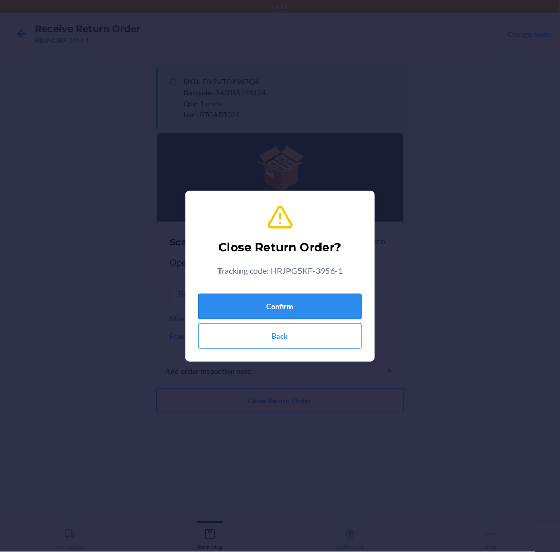
click at [314, 313] on button "Confirm" at bounding box center [279, 306] width 163 height 25
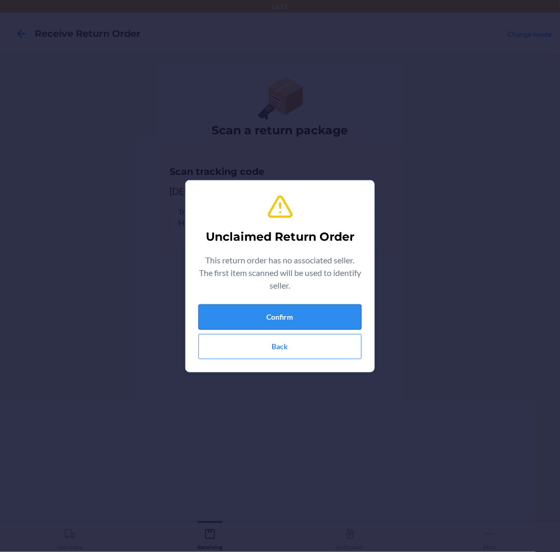
click at [325, 312] on button "Confirm" at bounding box center [279, 316] width 163 height 25
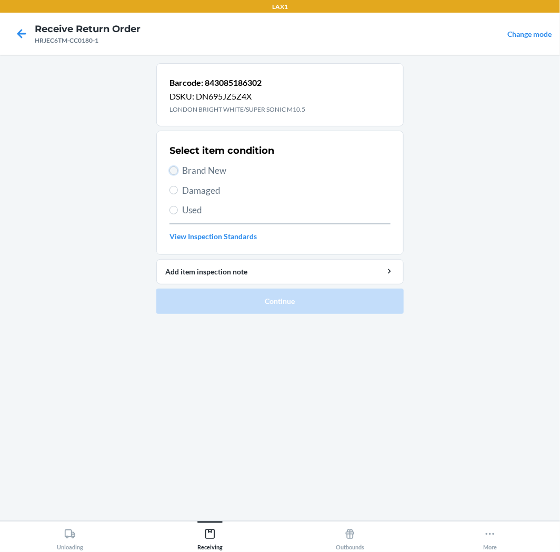
click at [177, 171] on input "Brand New" at bounding box center [174, 170] width 8 height 8
radio input "true"
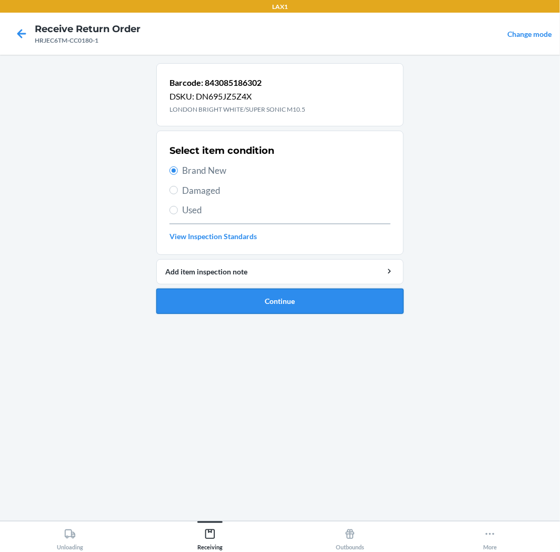
click at [346, 296] on button "Continue" at bounding box center [279, 301] width 247 height 25
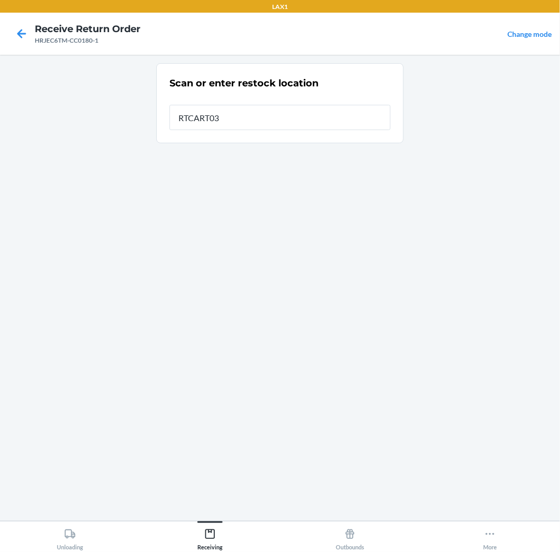
type input "RTCART035"
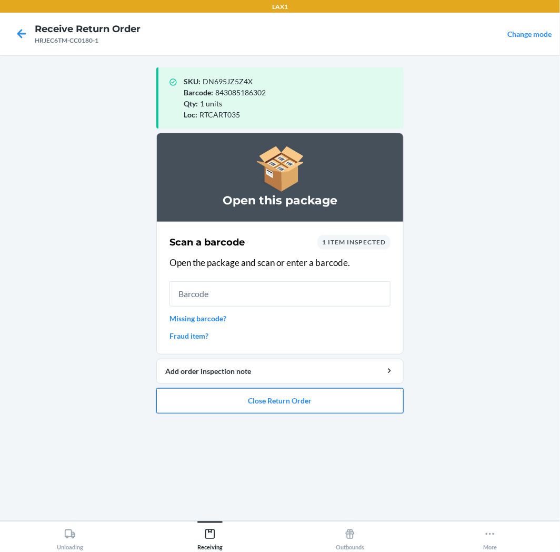
click at [343, 406] on button "Close Return Order" at bounding box center [279, 400] width 247 height 25
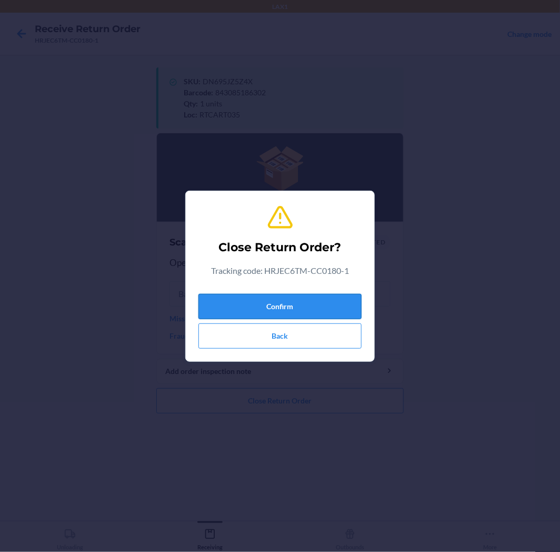
click at [306, 304] on button "Confirm" at bounding box center [279, 306] width 163 height 25
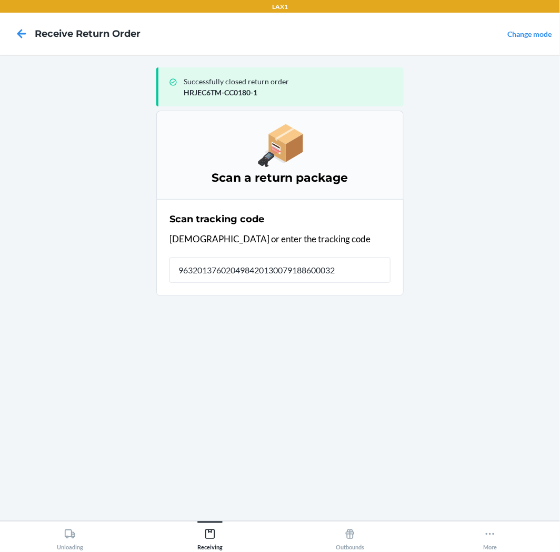
type input "9632013760204984201300791886000321"
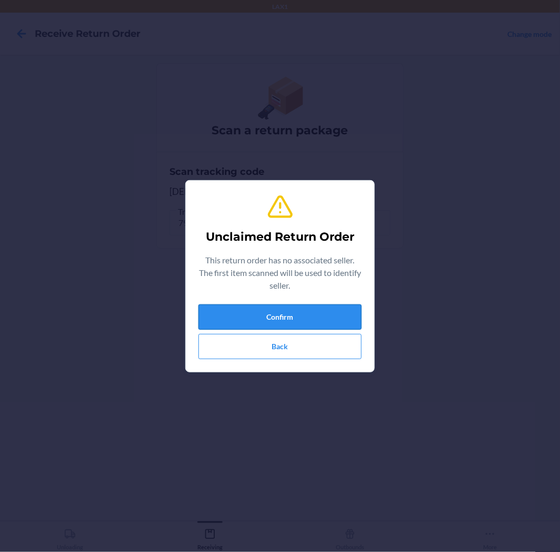
click at [292, 312] on button "Confirm" at bounding box center [279, 316] width 163 height 25
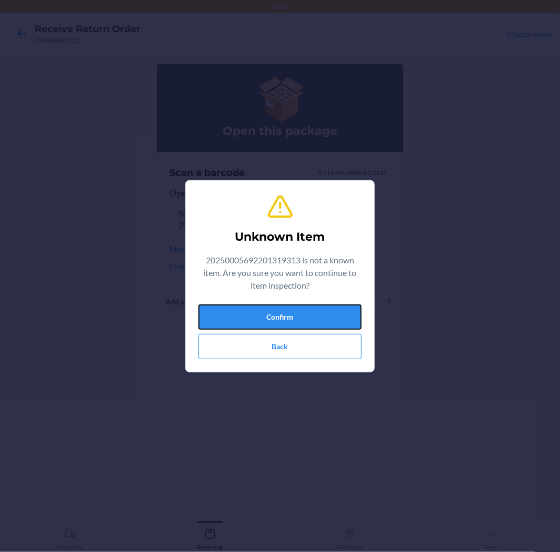
click at [292, 312] on button "Confirm" at bounding box center [279, 316] width 163 height 25
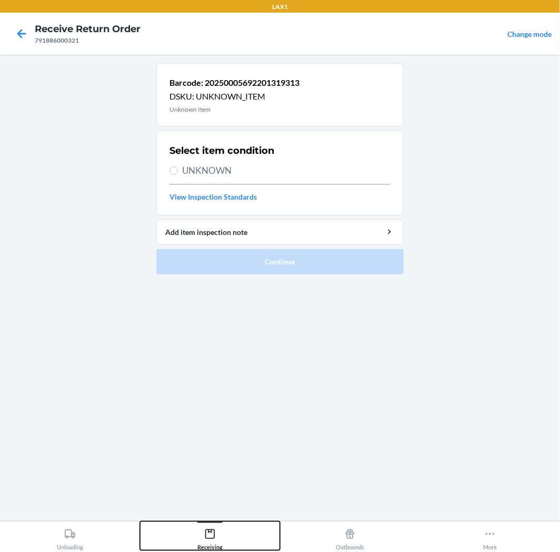
click at [210, 540] on icon at bounding box center [210, 534] width 12 height 12
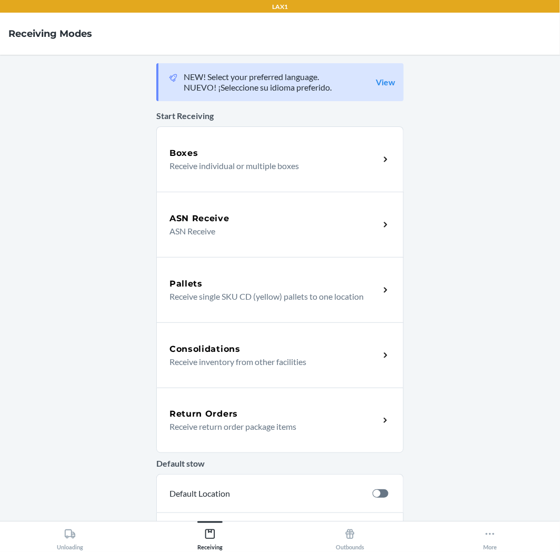
click at [244, 420] on p "Receive return order package items" at bounding box center [271, 426] width 202 height 13
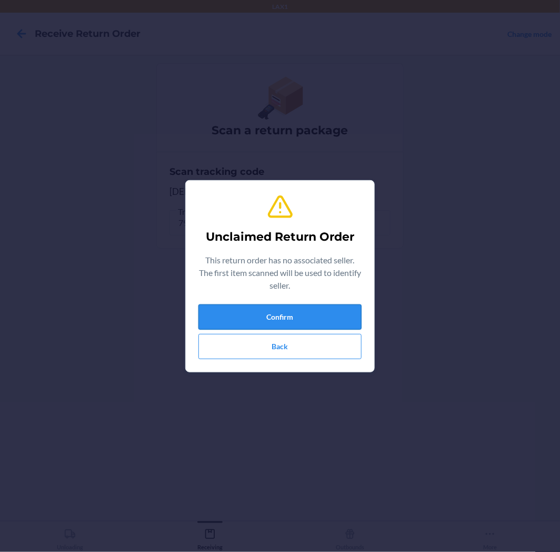
click at [324, 311] on button "Confirm" at bounding box center [279, 316] width 163 height 25
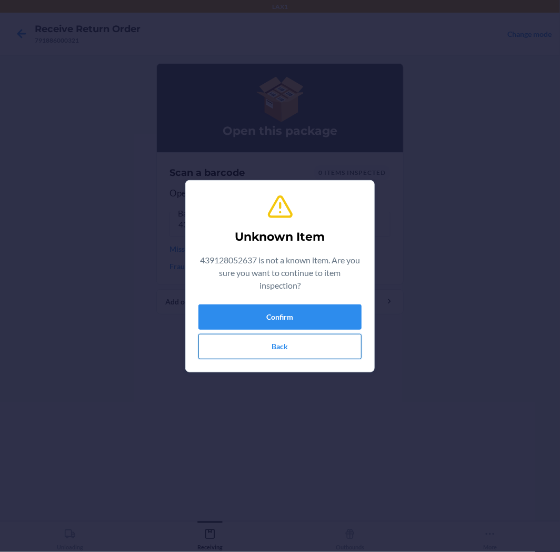
click at [295, 343] on button "Back" at bounding box center [279, 346] width 163 height 25
click at [301, 350] on button "Back" at bounding box center [279, 346] width 163 height 25
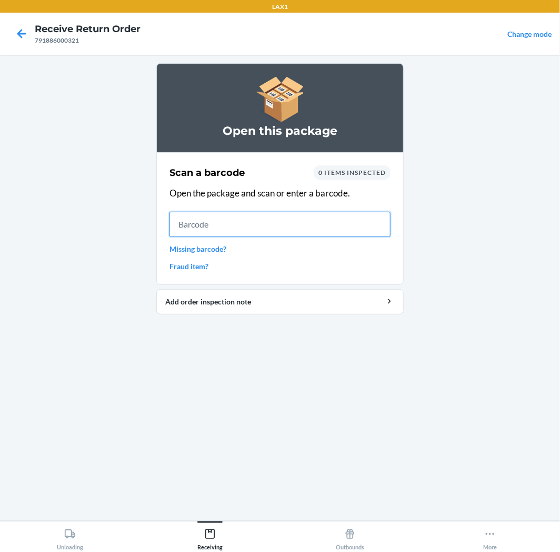
click at [280, 229] on input "text" at bounding box center [280, 224] width 221 height 25
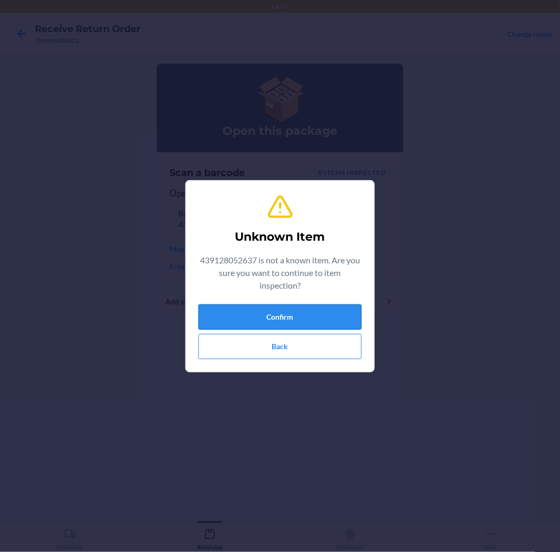
click at [302, 321] on button "Confirm" at bounding box center [279, 316] width 163 height 25
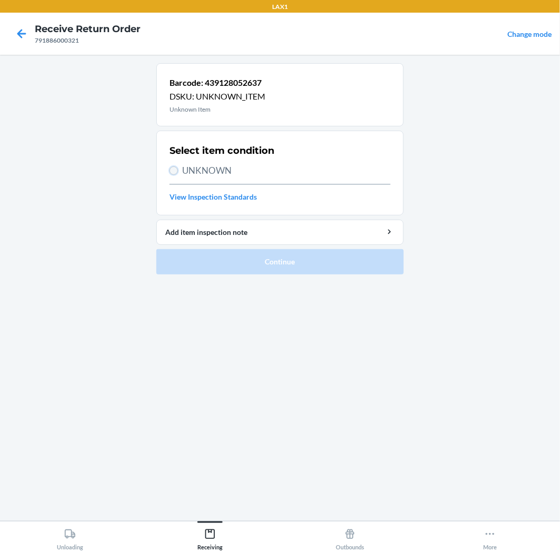
click at [175, 173] on input "UNKNOWN" at bounding box center [174, 170] width 8 height 8
radio input "true"
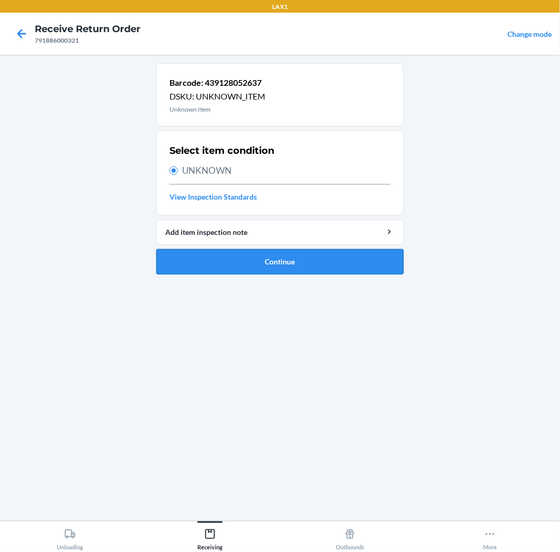
click at [323, 265] on button "Continue" at bounding box center [279, 261] width 247 height 25
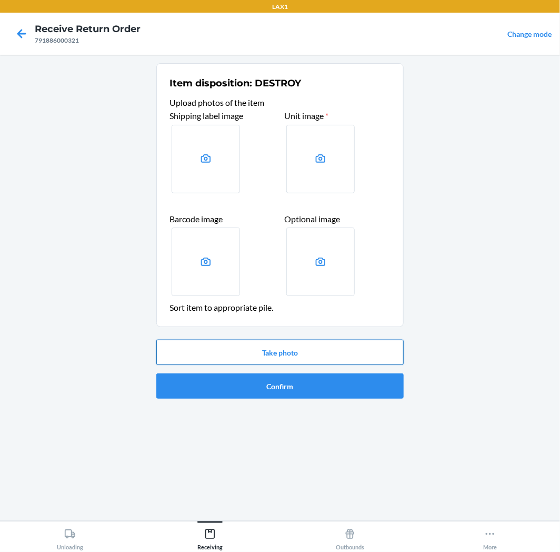
click at [346, 355] on button "Take photo" at bounding box center [279, 352] width 247 height 25
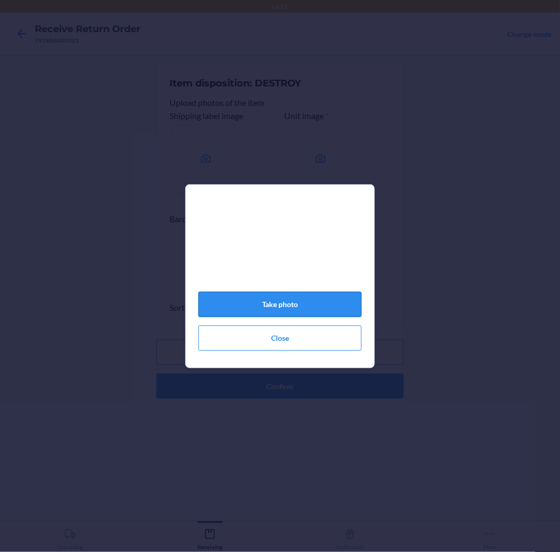
click at [287, 310] on button "Take photo" at bounding box center [279, 304] width 163 height 25
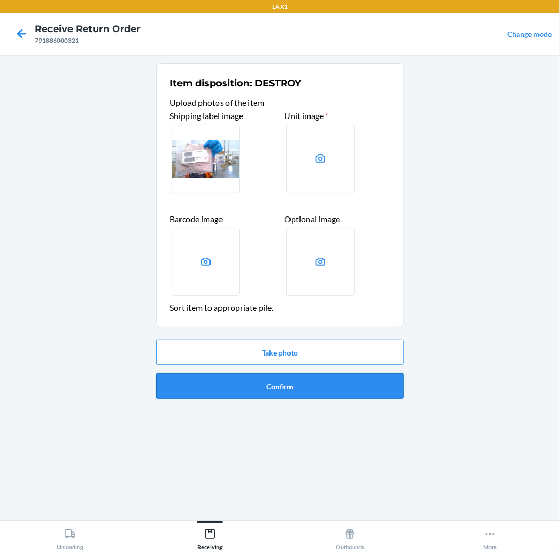
click at [333, 392] on button "Confirm" at bounding box center [279, 385] width 247 height 25
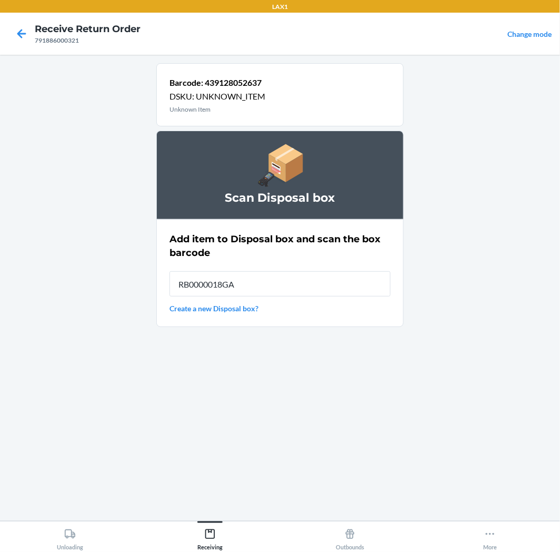
type input "RB0000018GA"
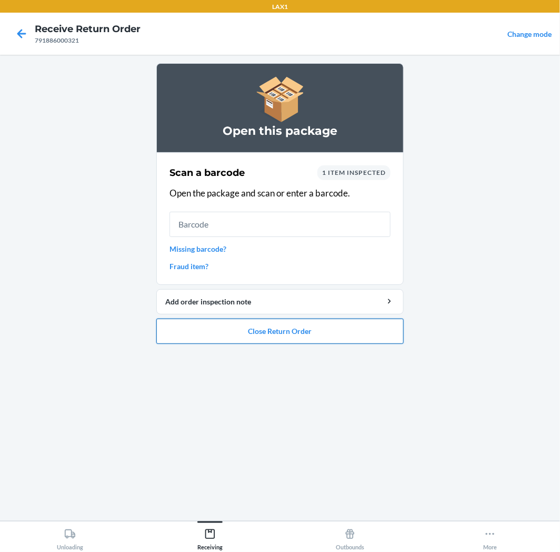
click at [312, 327] on button "Close Return Order" at bounding box center [279, 331] width 247 height 25
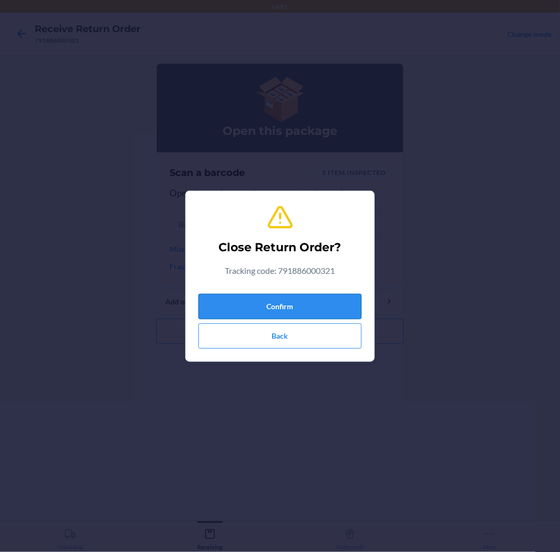
click at [276, 301] on button "Confirm" at bounding box center [279, 306] width 163 height 25
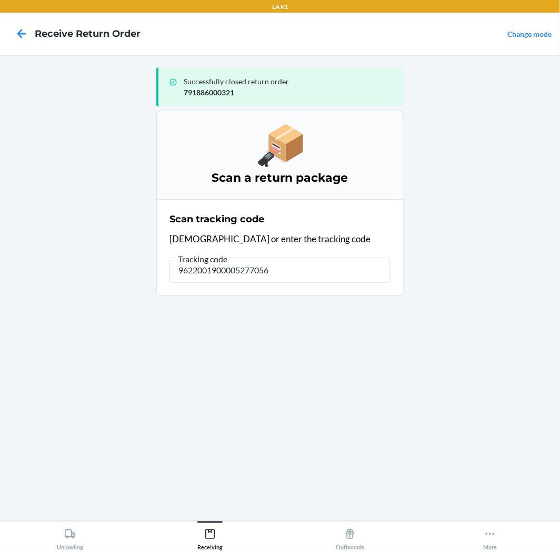
type input "96220019000052770562"
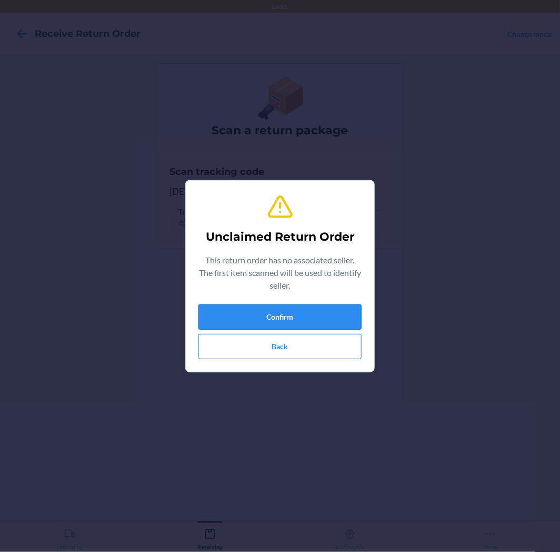
click at [287, 316] on button "Confirm" at bounding box center [279, 316] width 163 height 25
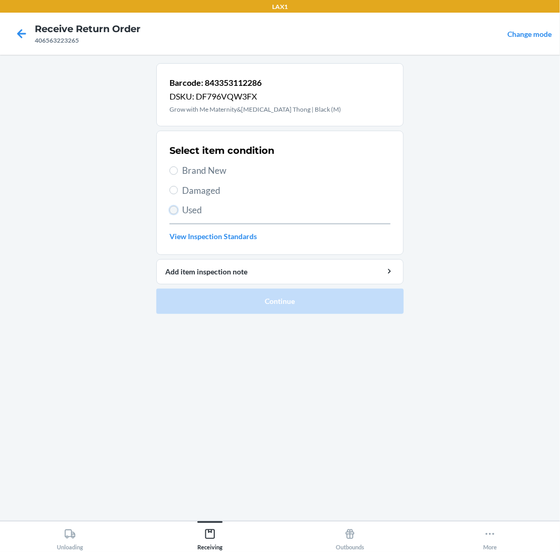
click at [174, 211] on input "Used" at bounding box center [174, 210] width 8 height 8
radio input "true"
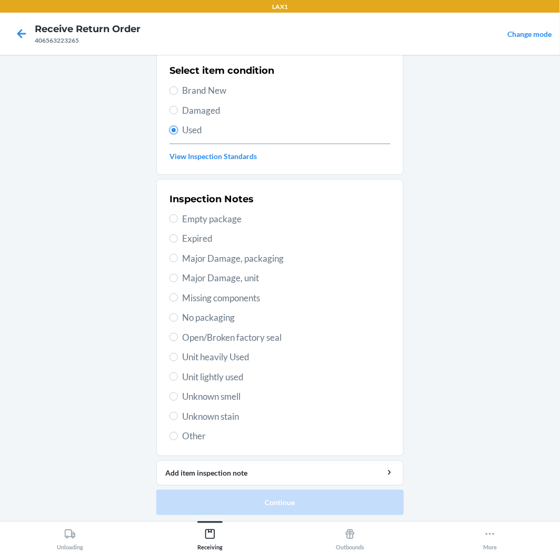
scroll to position [82, 0]
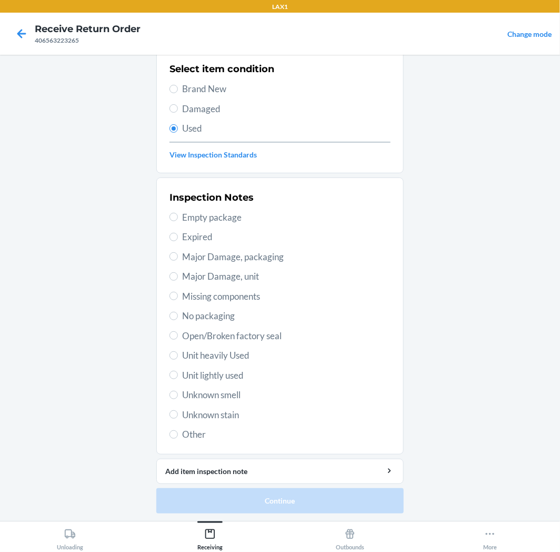
click at [182, 357] on span "Unit heavily Used" at bounding box center [286, 356] width 208 height 14
click at [178, 357] on input "Unit heavily Used" at bounding box center [174, 355] width 8 height 8
radio input "true"
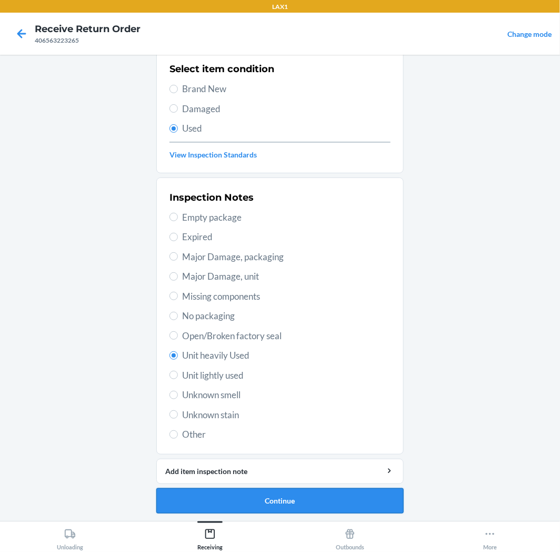
click at [328, 498] on button "Continue" at bounding box center [279, 500] width 247 height 25
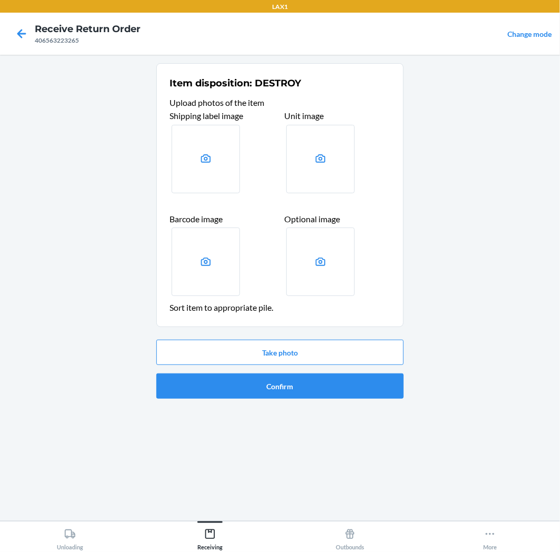
click at [337, 370] on div "Take photo Confirm" at bounding box center [279, 368] width 247 height 67
click at [340, 380] on button "Confirm" at bounding box center [279, 385] width 247 height 25
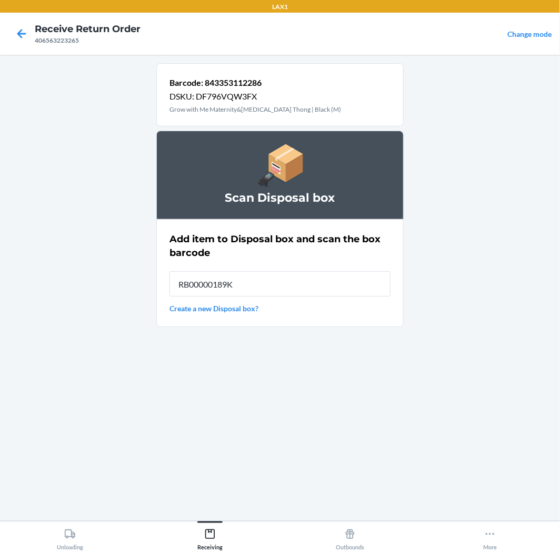
type input "RB00000189K"
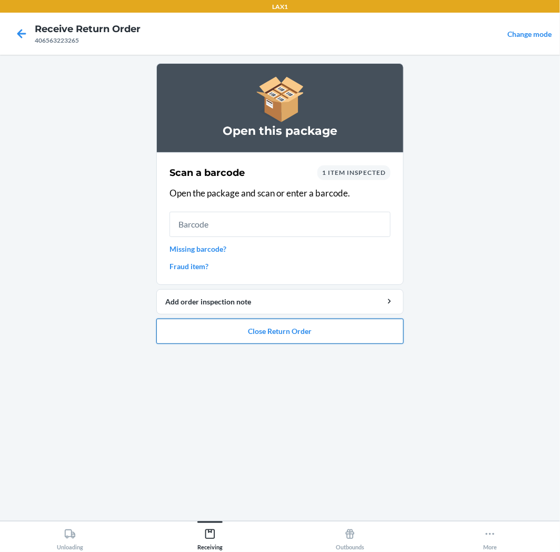
click at [334, 326] on button "Close Return Order" at bounding box center [279, 331] width 247 height 25
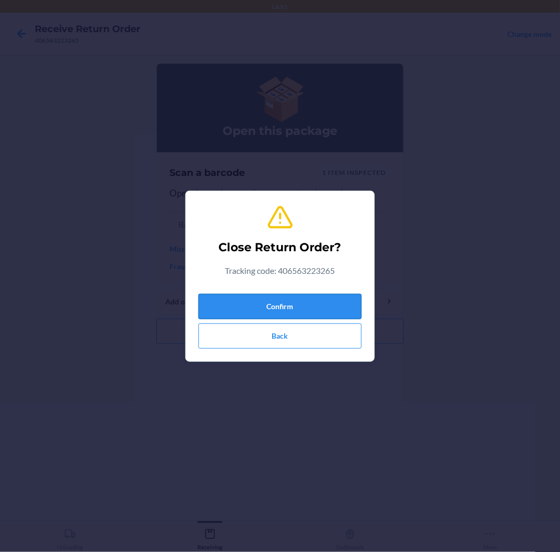
click at [316, 299] on button "Confirm" at bounding box center [279, 306] width 163 height 25
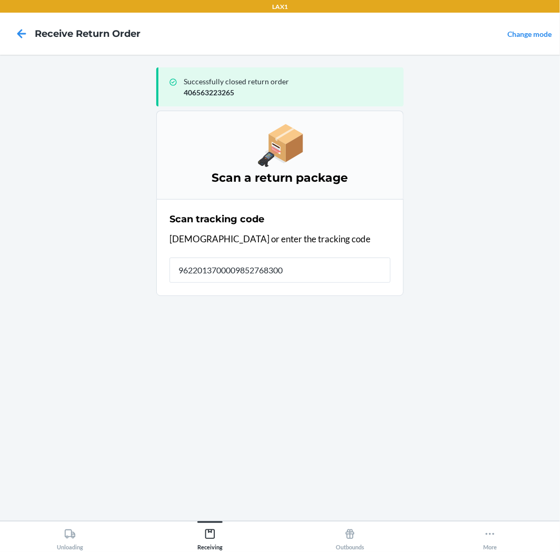
type input "96220137000098527683007"
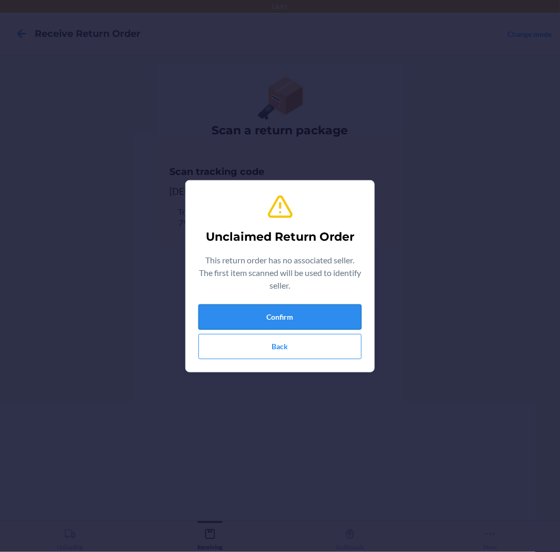
click at [309, 319] on button "Confirm" at bounding box center [279, 316] width 163 height 25
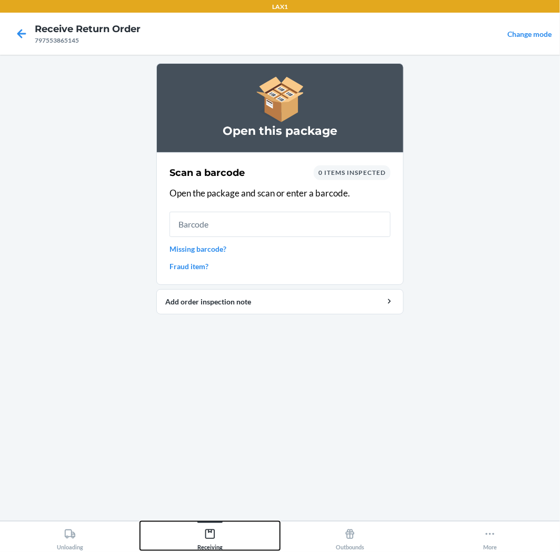
drag, startPoint x: 215, startPoint y: 538, endPoint x: 220, endPoint y: 520, distance: 18.2
click at [215, 536] on icon at bounding box center [210, 534] width 12 height 12
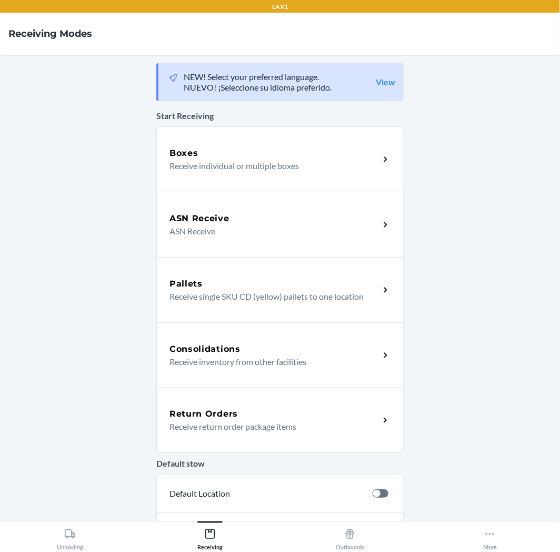
click at [296, 418] on div "Return Orders" at bounding box center [275, 414] width 210 height 13
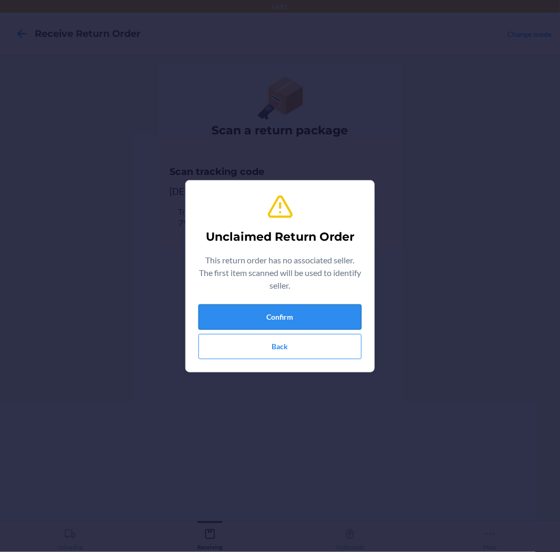
click at [262, 322] on button "Confirm" at bounding box center [279, 316] width 163 height 25
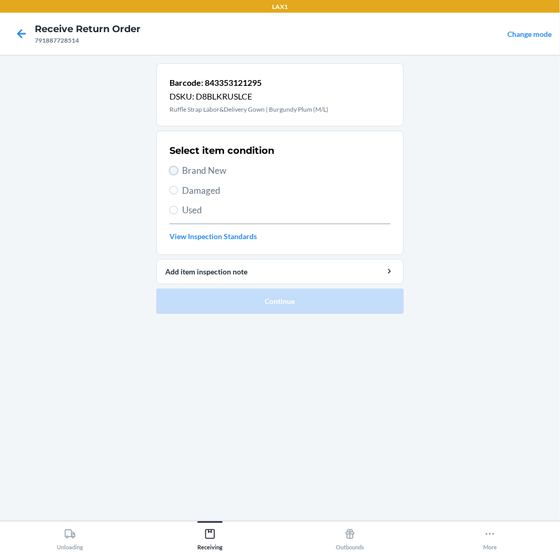
click at [172, 168] on input "Brand New" at bounding box center [174, 170] width 8 height 8
radio input "true"
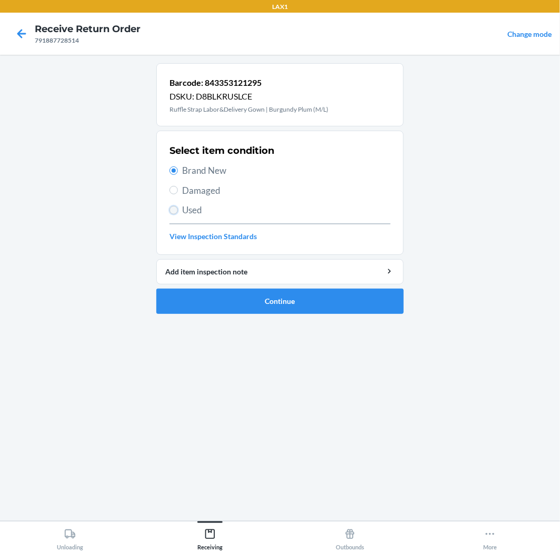
click at [176, 212] on input "Used" at bounding box center [174, 210] width 8 height 8
radio input "true"
radio input "false"
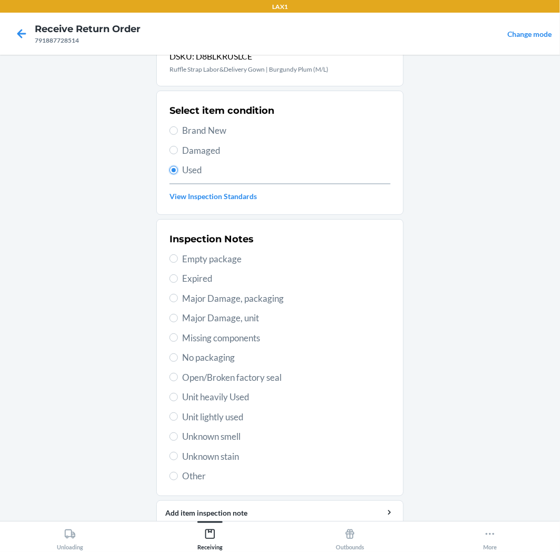
scroll to position [82, 0]
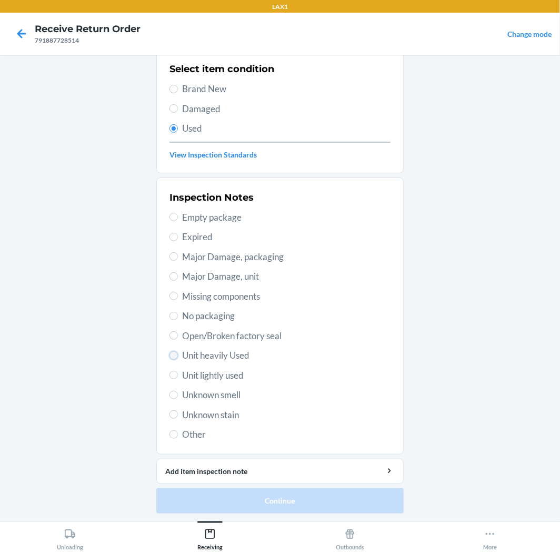
click at [171, 356] on input "Unit heavily Used" at bounding box center [174, 355] width 8 height 8
radio input "true"
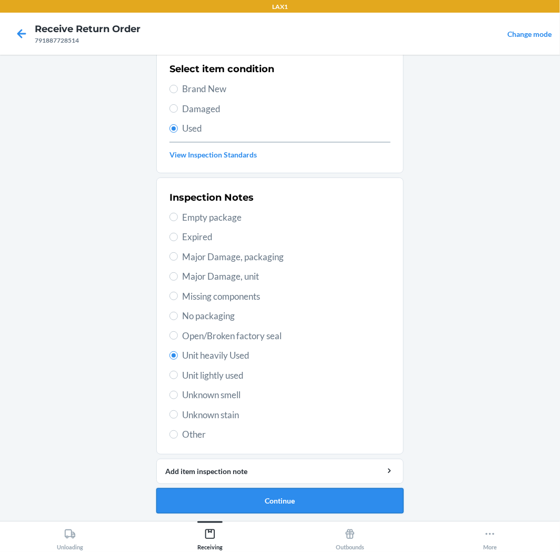
click at [329, 495] on button "Continue" at bounding box center [279, 500] width 247 height 25
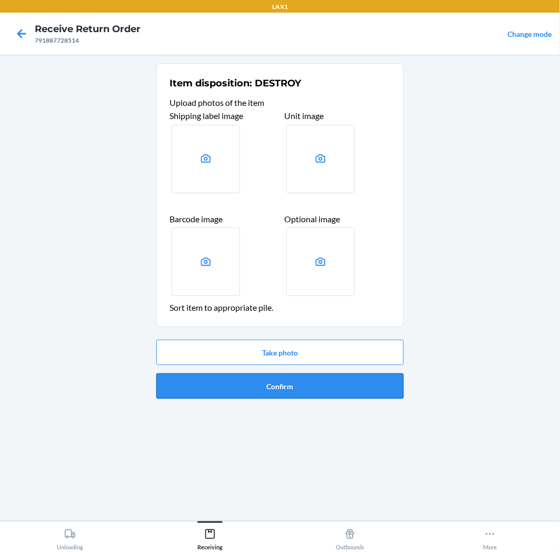
click at [316, 388] on button "Confirm" at bounding box center [279, 385] width 247 height 25
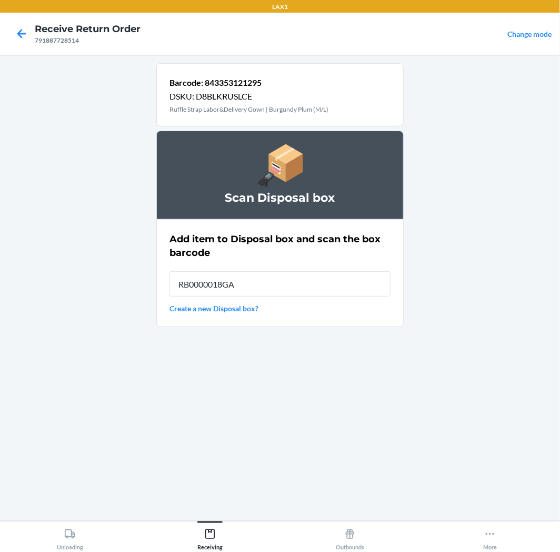
type input "RB0000018GA"
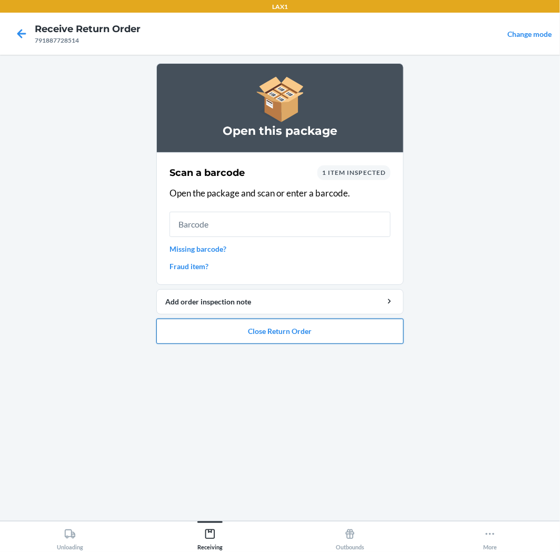
click at [315, 337] on button "Close Return Order" at bounding box center [279, 331] width 247 height 25
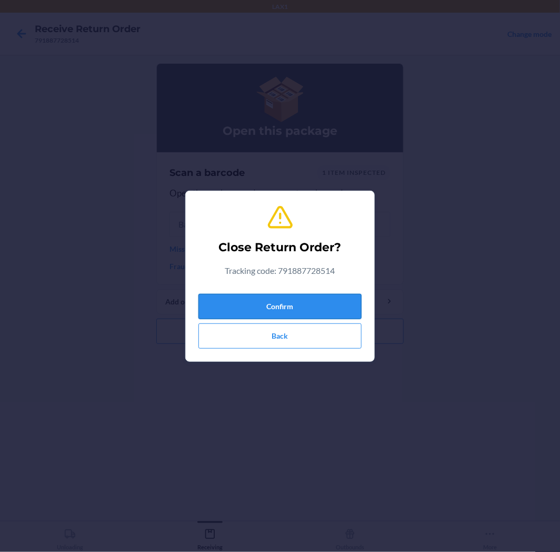
click at [304, 309] on button "Confirm" at bounding box center [279, 306] width 163 height 25
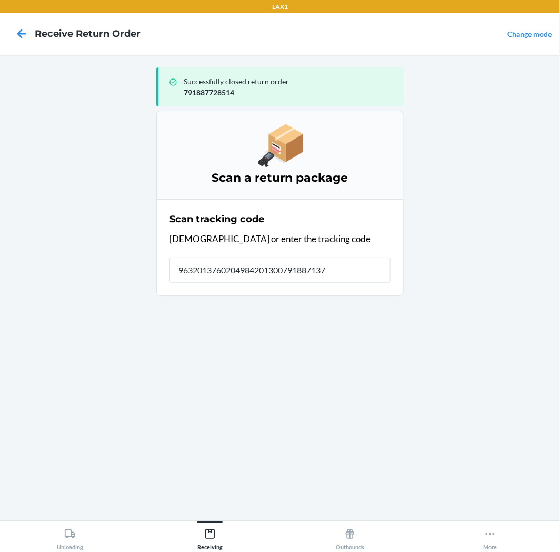
type input "96320137602049842013007918871373"
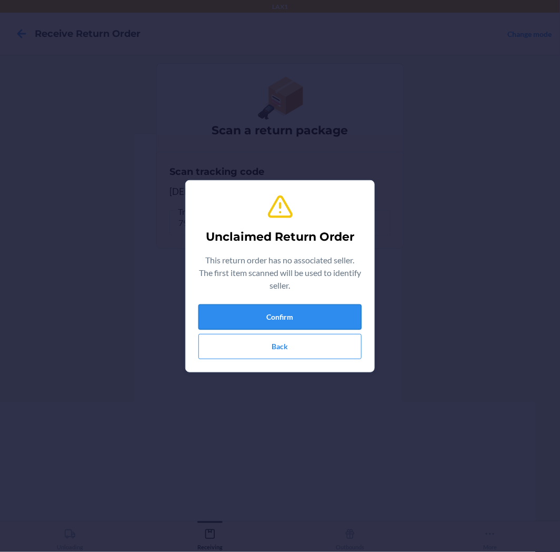
click at [293, 318] on button "Confirm" at bounding box center [279, 316] width 163 height 25
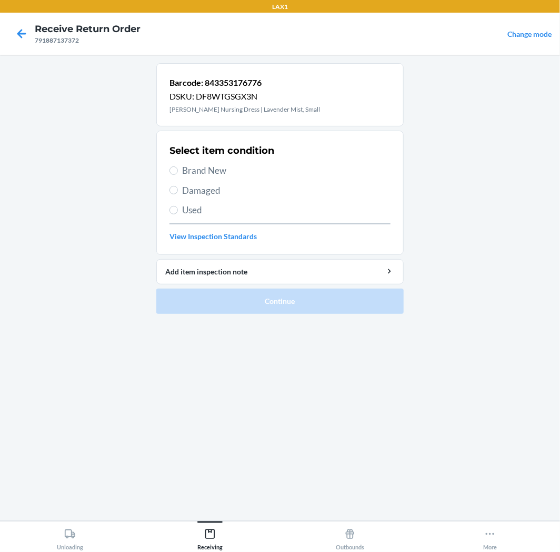
click at [170, 206] on label "Used" at bounding box center [280, 210] width 221 height 14
click at [170, 206] on input "Used" at bounding box center [174, 210] width 8 height 8
radio input "true"
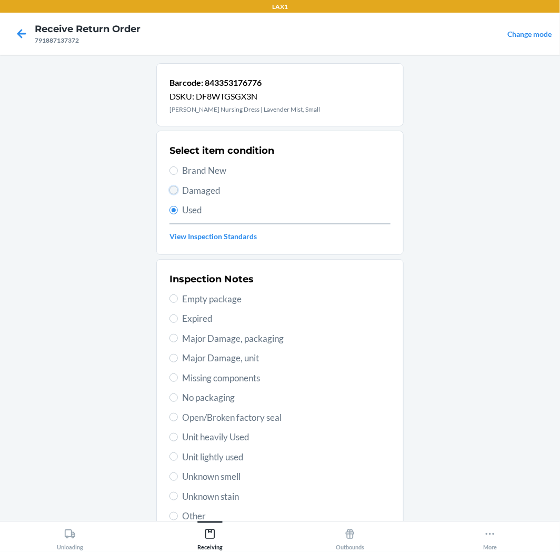
click at [170, 192] on input "Damaged" at bounding box center [174, 190] width 8 height 8
radio input "true"
radio input "false"
click at [173, 339] on input "Major Damage, packaging" at bounding box center [174, 338] width 8 height 8
radio input "true"
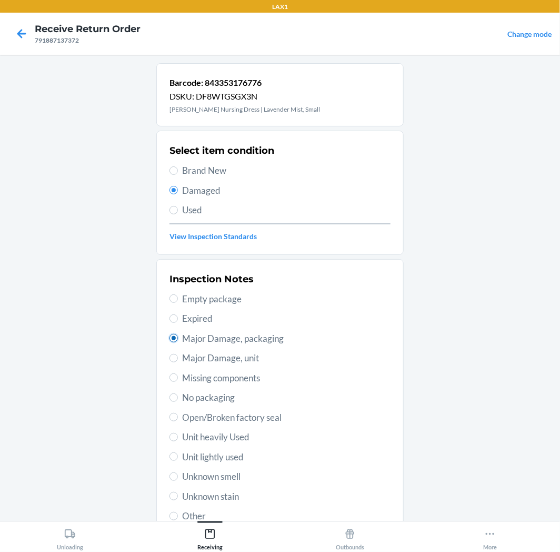
scroll to position [82, 0]
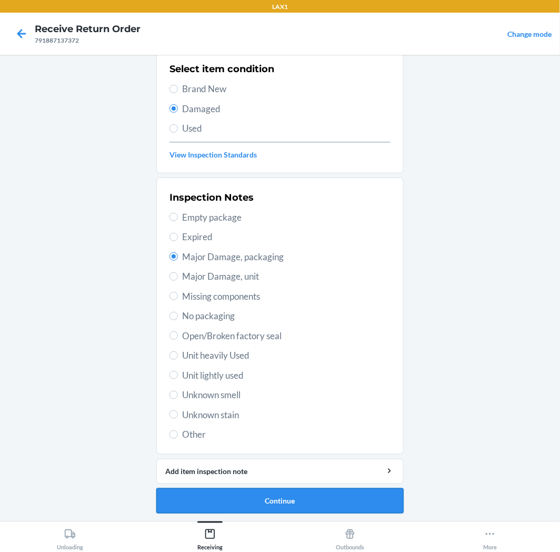
click at [218, 497] on button "Continue" at bounding box center [279, 500] width 247 height 25
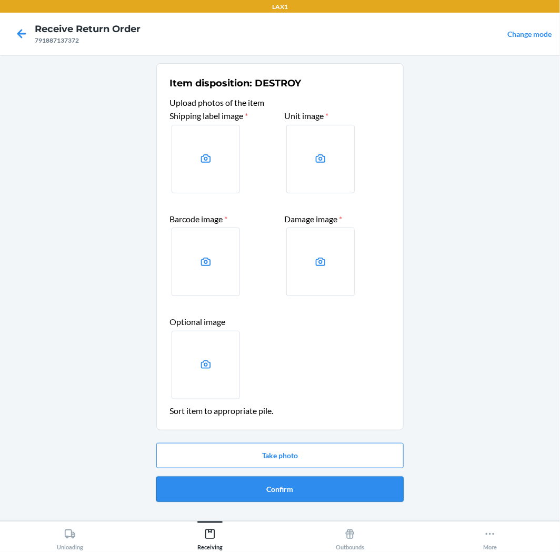
click at [232, 491] on button "Confirm" at bounding box center [279, 488] width 247 height 25
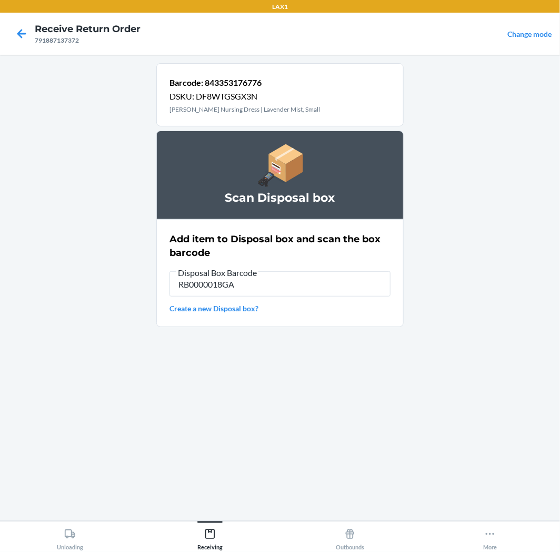
type input "RB0000018GA"
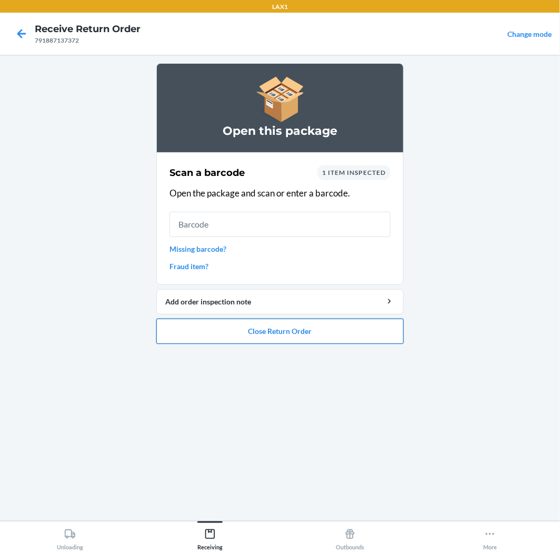
click at [304, 339] on button "Close Return Order" at bounding box center [279, 331] width 247 height 25
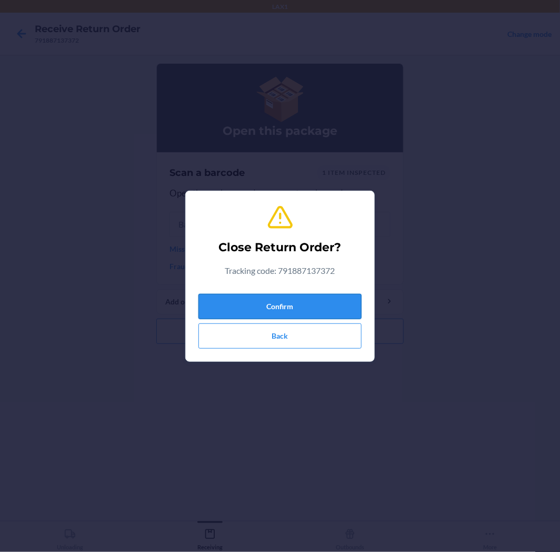
click at [303, 316] on button "Confirm" at bounding box center [279, 306] width 163 height 25
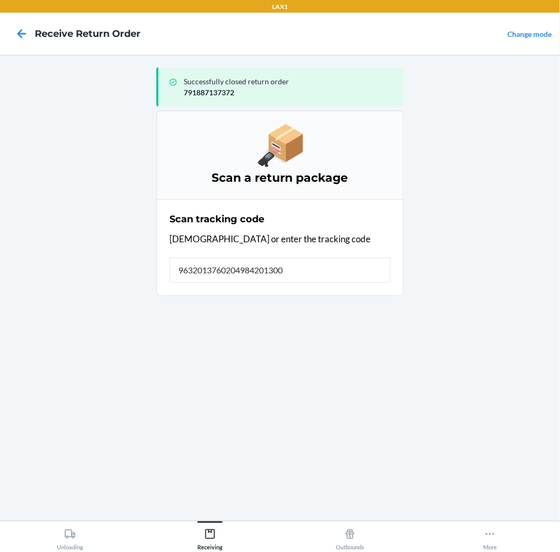
type input "96320137602049842013007"
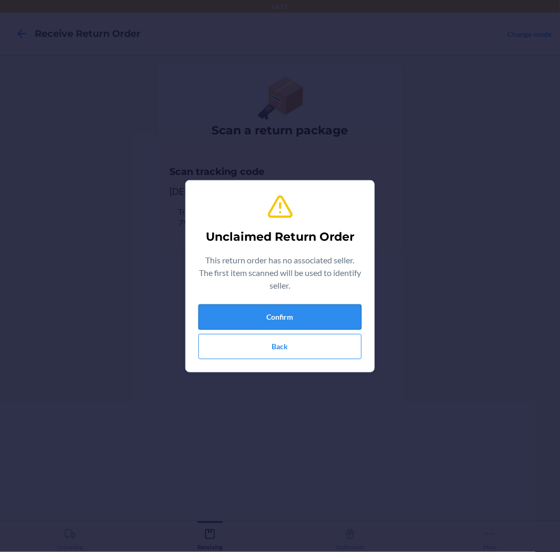
click at [287, 313] on button "Confirm" at bounding box center [279, 316] width 163 height 25
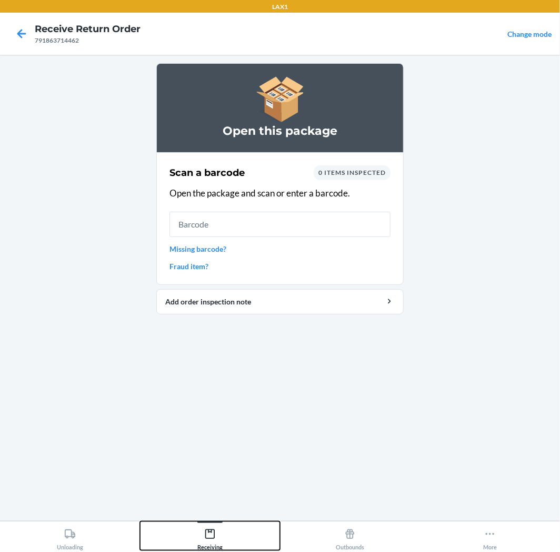
click at [206, 532] on icon at bounding box center [209, 533] width 9 height 9
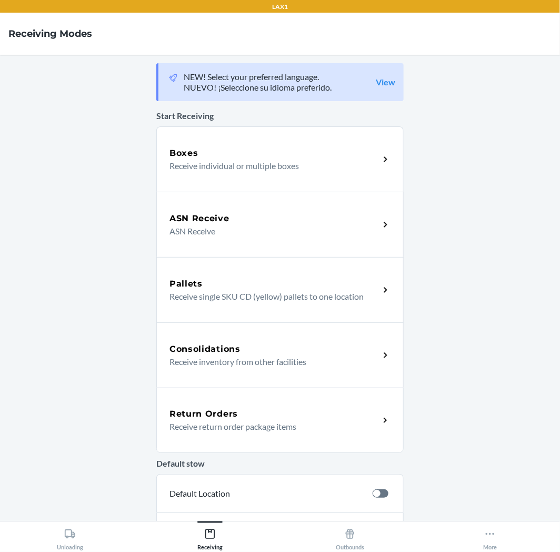
click at [314, 429] on p "Receive return order package items" at bounding box center [271, 426] width 202 height 13
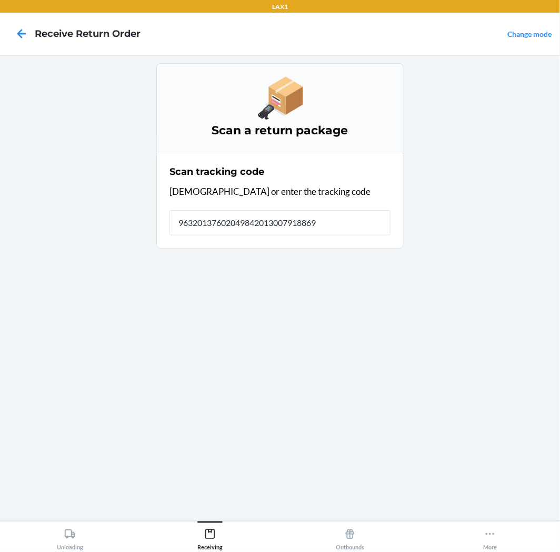
type input "963201376020498420130079188694"
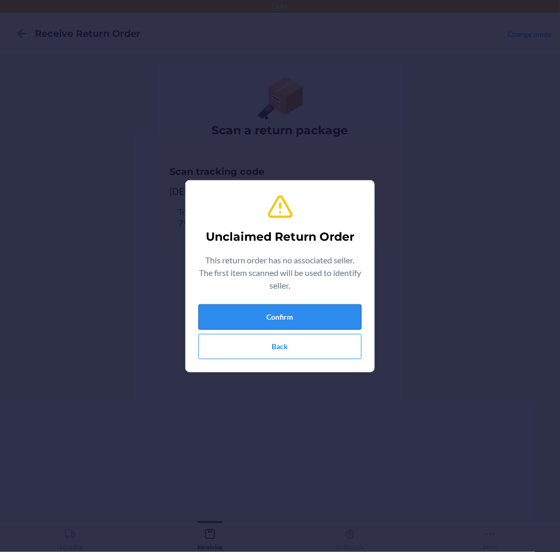
click at [327, 314] on button "Confirm" at bounding box center [279, 316] width 163 height 25
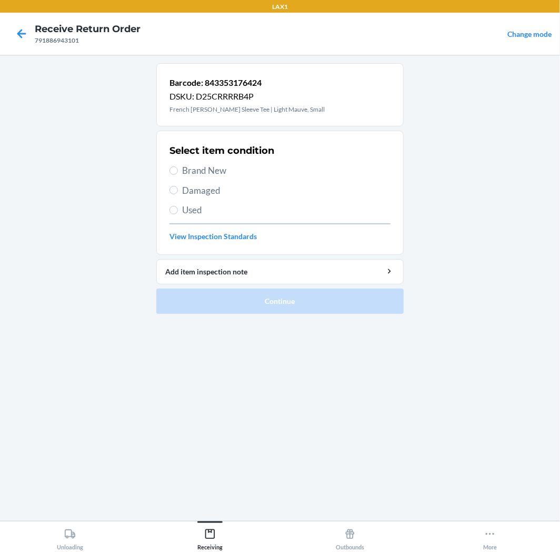
click at [179, 211] on label "Used" at bounding box center [280, 210] width 221 height 14
click at [178, 211] on input "Used" at bounding box center [174, 210] width 8 height 8
radio input "true"
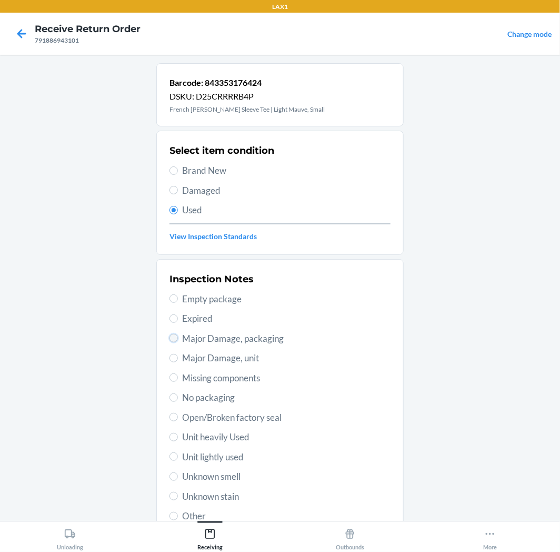
click at [172, 340] on input "Major Damage, packaging" at bounding box center [174, 338] width 8 height 8
radio input "true"
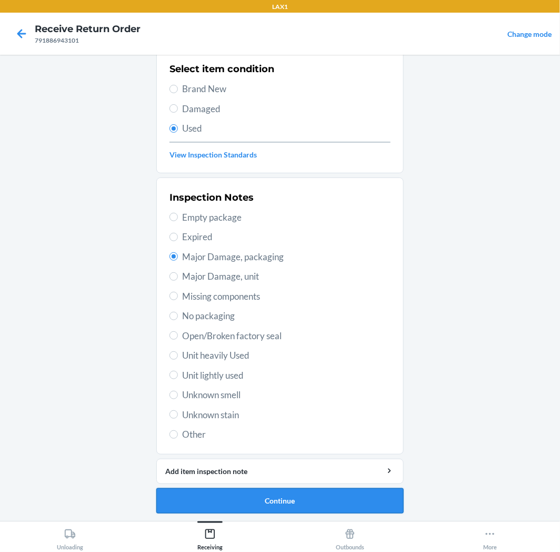
click at [303, 502] on button "Continue" at bounding box center [279, 500] width 247 height 25
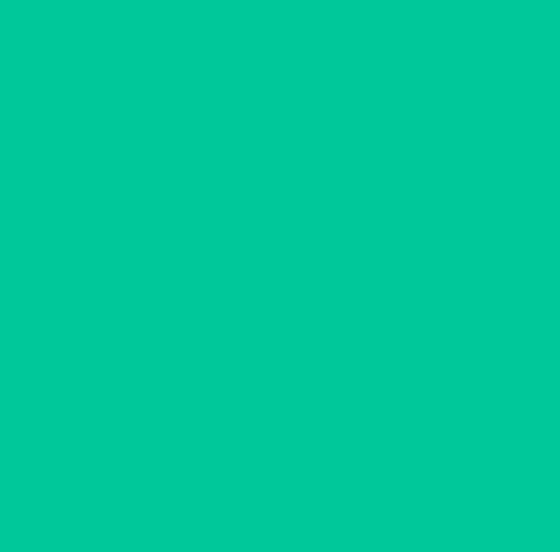
scroll to position [0, 0]
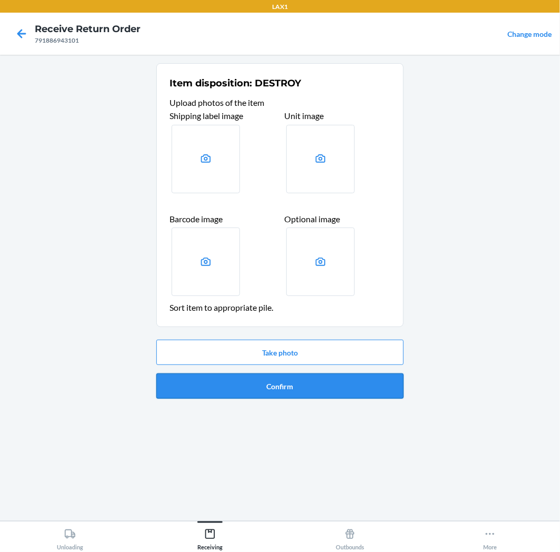
click at [313, 383] on button "Confirm" at bounding box center [279, 385] width 247 height 25
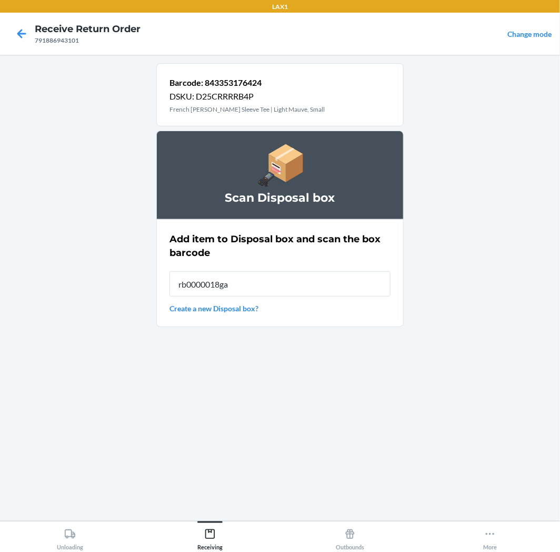
type input "rb0000018ga"
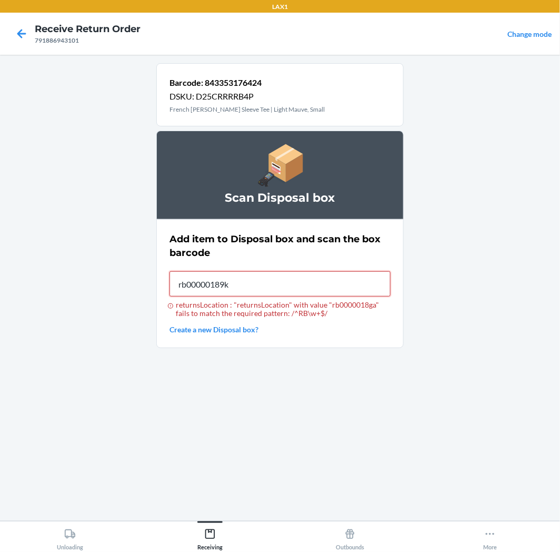
type input "rb00000189k"
type input "RB00000189K"
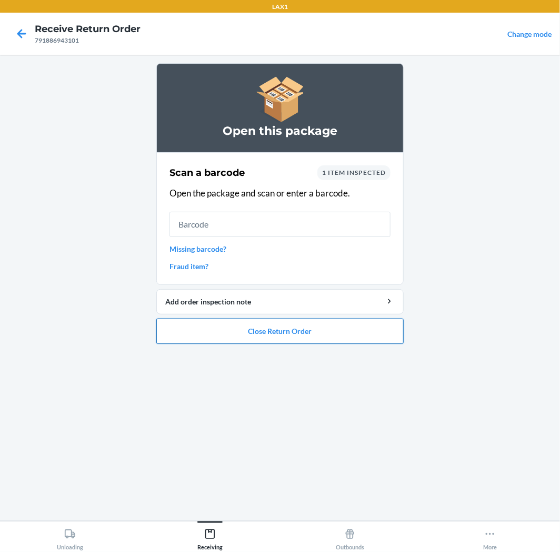
click at [321, 337] on button "Close Return Order" at bounding box center [279, 331] width 247 height 25
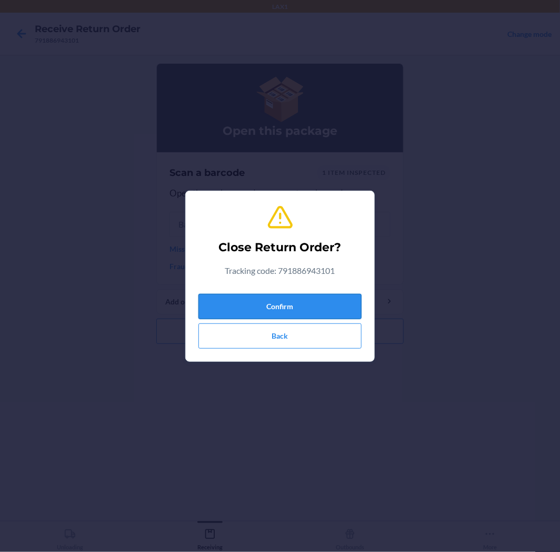
click at [322, 309] on button "Confirm" at bounding box center [279, 306] width 163 height 25
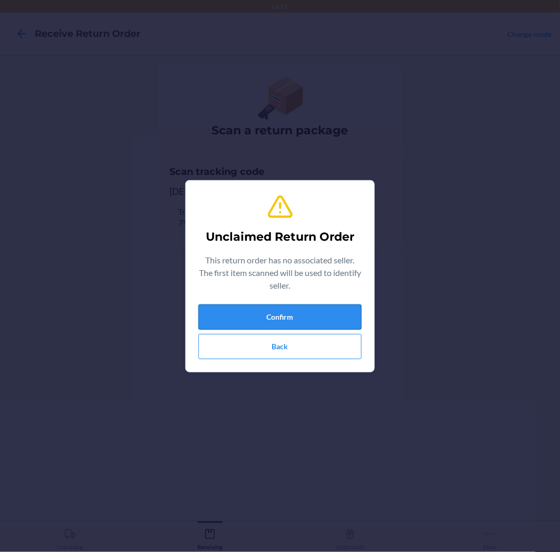
click at [292, 319] on button "Confirm" at bounding box center [279, 316] width 163 height 25
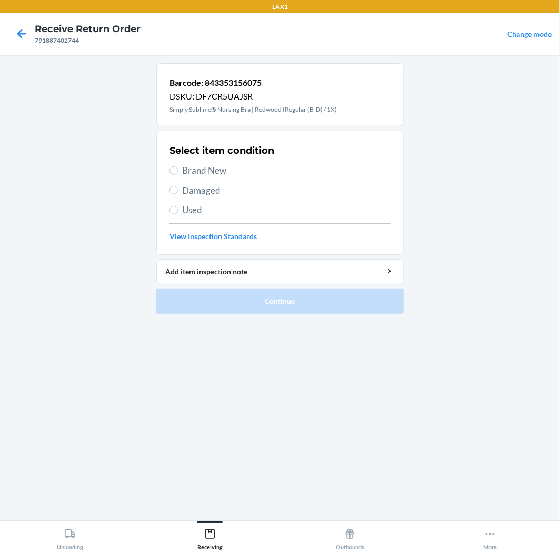
click at [177, 172] on label "Brand New" at bounding box center [280, 171] width 221 height 14
click at [177, 172] on input "Brand New" at bounding box center [174, 170] width 8 height 8
radio input "true"
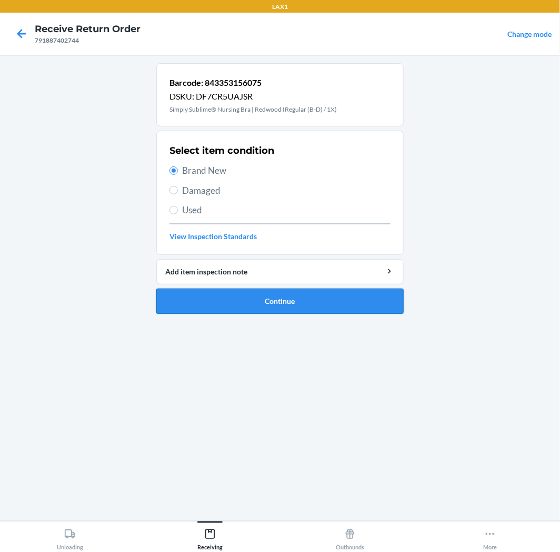
click at [305, 293] on button "Continue" at bounding box center [279, 301] width 247 height 25
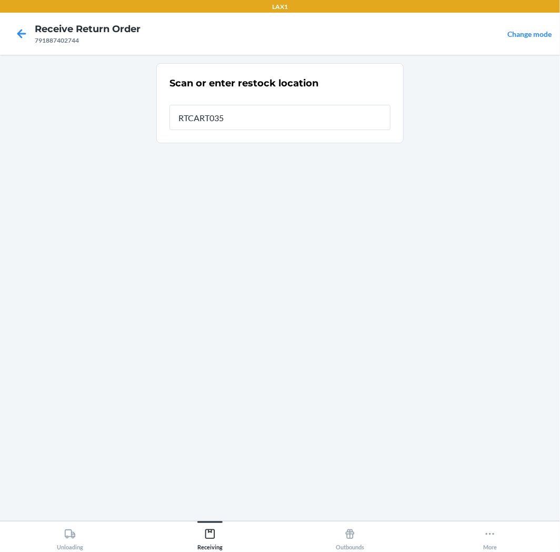
type input "RTCART035"
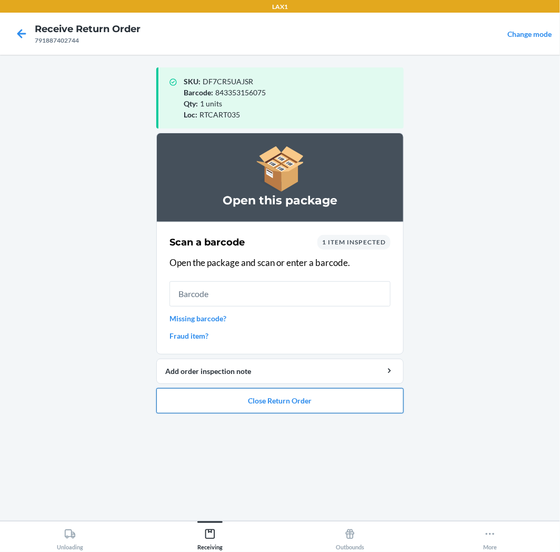
click at [296, 401] on button "Close Return Order" at bounding box center [279, 400] width 247 height 25
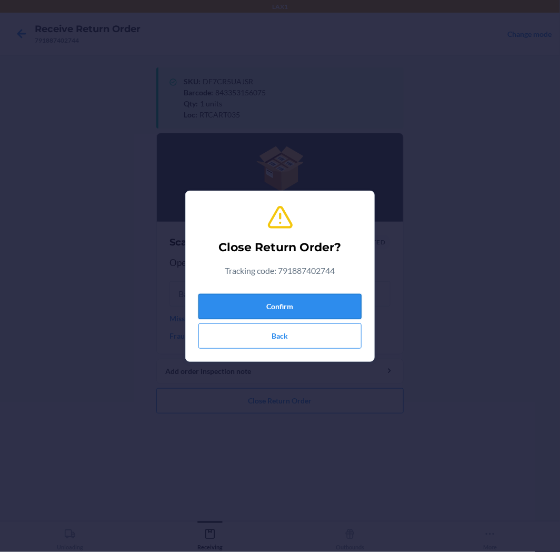
click at [313, 304] on button "Confirm" at bounding box center [279, 306] width 163 height 25
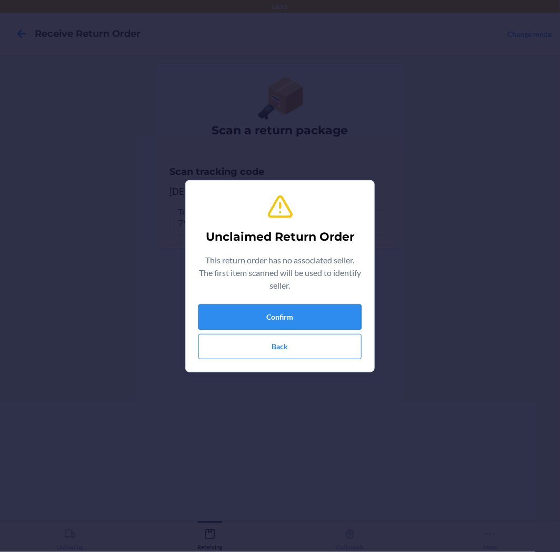
click at [274, 311] on button "Confirm" at bounding box center [279, 316] width 163 height 25
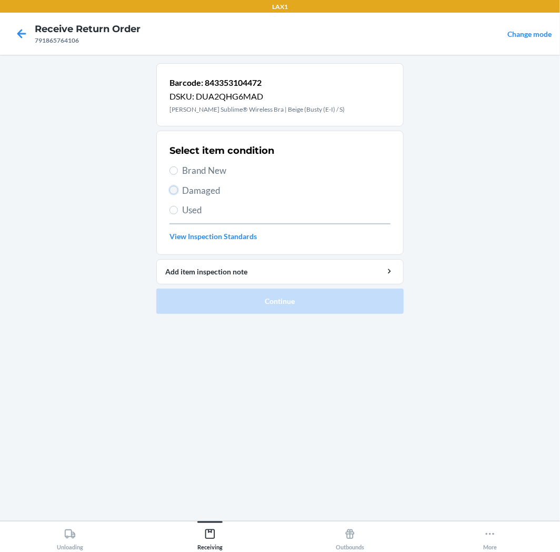
click at [172, 192] on input "Damaged" at bounding box center [174, 190] width 8 height 8
radio input "true"
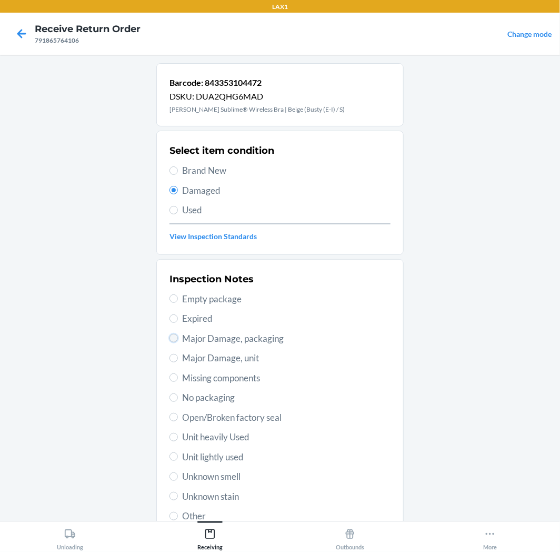
click at [171, 340] on input "Major Damage, packaging" at bounding box center [174, 338] width 8 height 8
radio input "true"
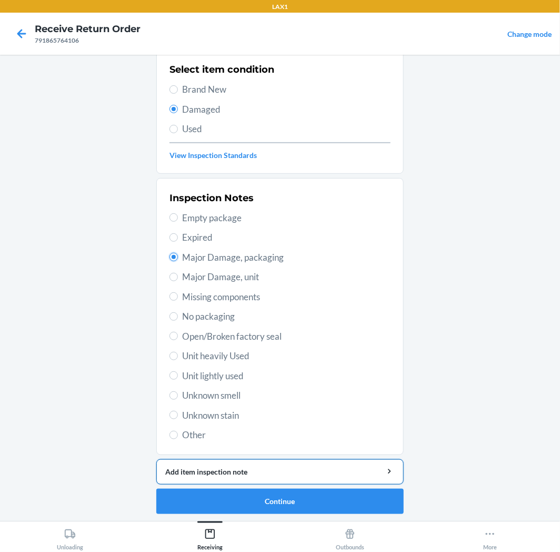
scroll to position [82, 0]
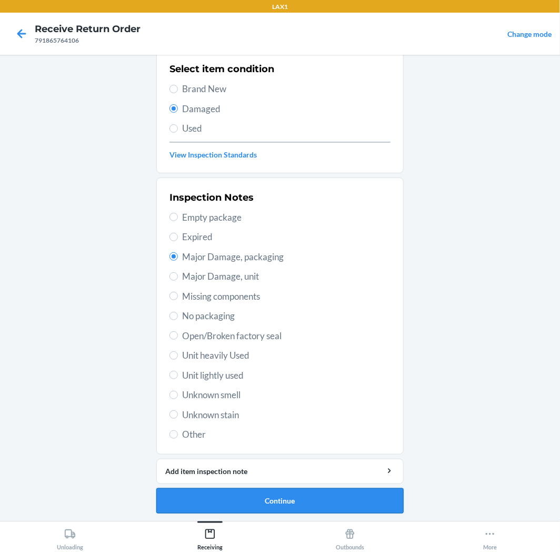
click at [295, 503] on button "Continue" at bounding box center [279, 500] width 247 height 25
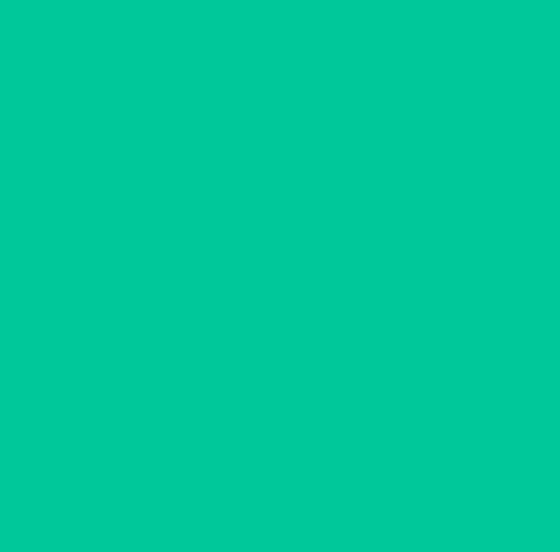
scroll to position [0, 0]
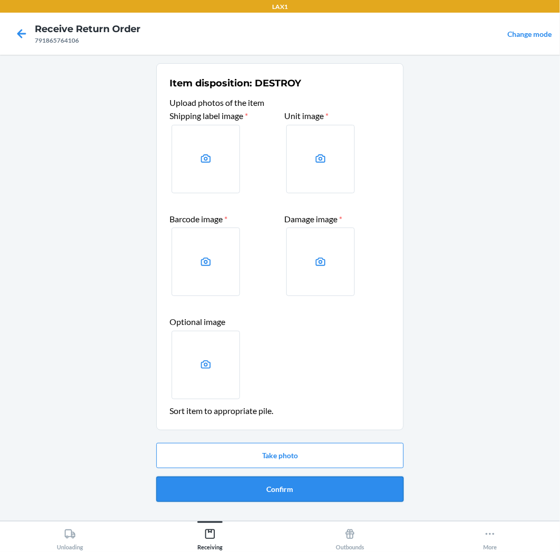
click at [303, 486] on button "Confirm" at bounding box center [279, 488] width 247 height 25
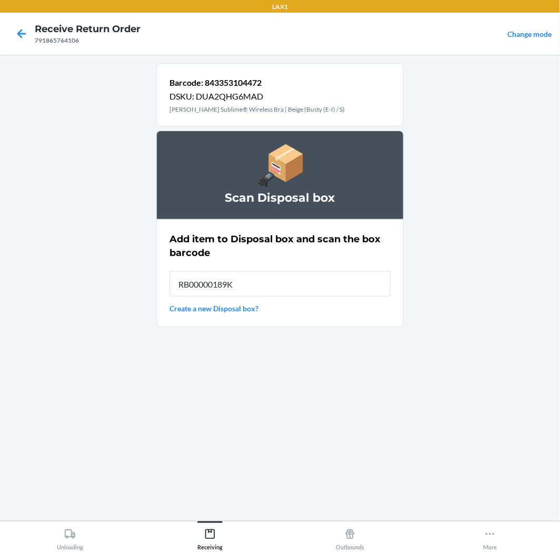
type input "RB00000189K"
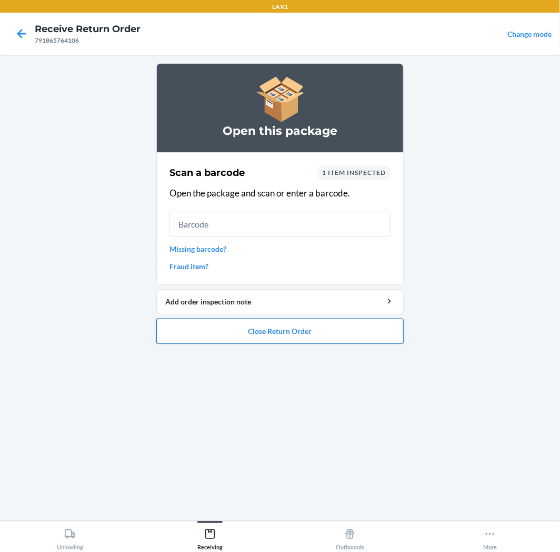
click at [326, 339] on button "Close Return Order" at bounding box center [279, 331] width 247 height 25
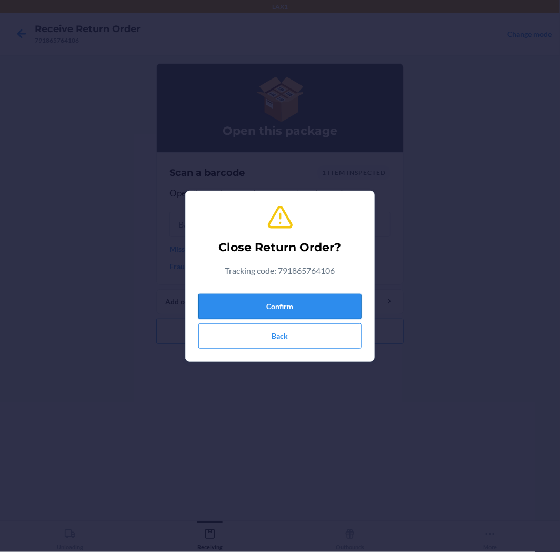
click at [303, 303] on button "Confirm" at bounding box center [279, 306] width 163 height 25
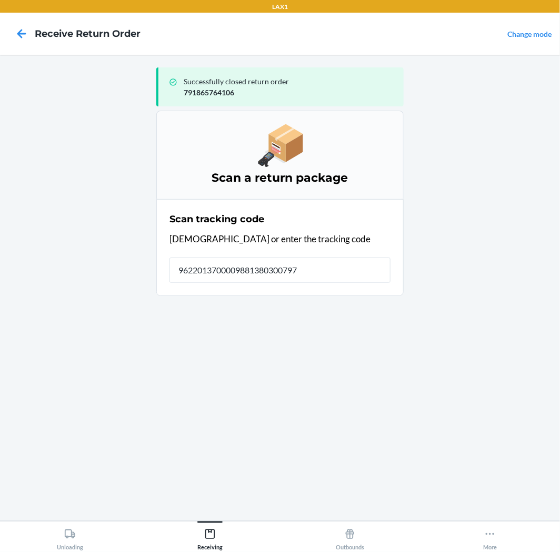
type input "96220137000098813803007975"
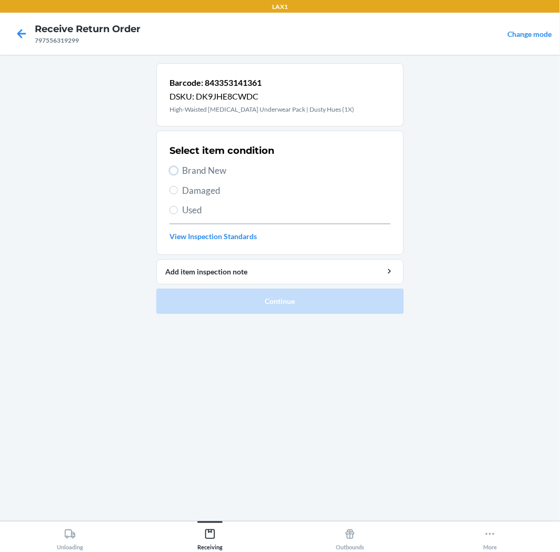
drag, startPoint x: 171, startPoint y: 169, endPoint x: 201, endPoint y: 220, distance: 59.2
click at [176, 178] on div "Select item condition Brand New Damaged Used View Inspection Standards" at bounding box center [280, 193] width 221 height 104
click at [173, 165] on label "Brand New" at bounding box center [280, 171] width 221 height 14
click at [173, 166] on input "Brand New" at bounding box center [174, 170] width 8 height 8
radio input "true"
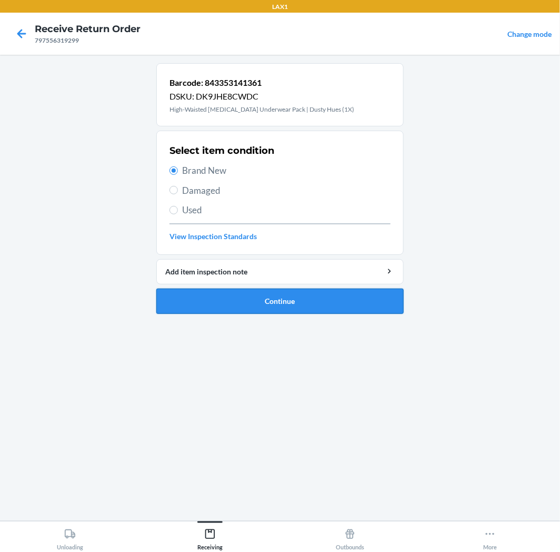
click at [329, 302] on button "Continue" at bounding box center [279, 301] width 247 height 25
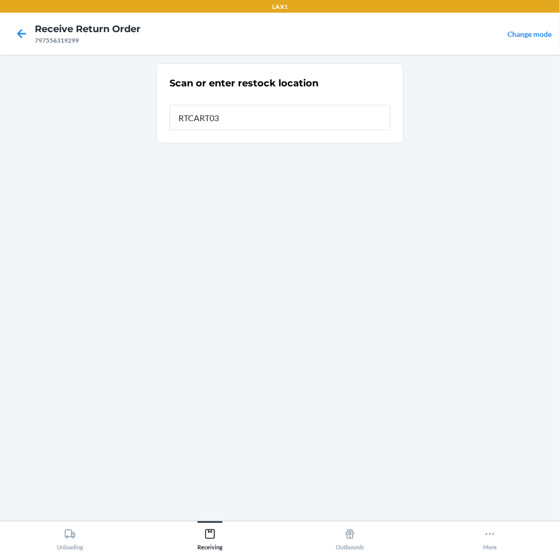
type input "RTCART035"
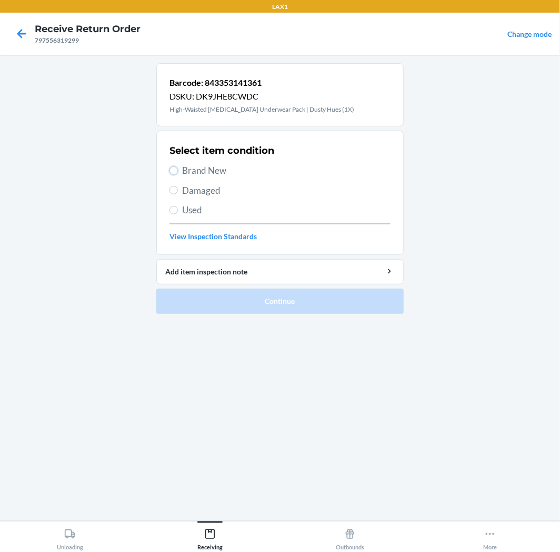
drag, startPoint x: 172, startPoint y: 167, endPoint x: 224, endPoint y: 254, distance: 101.0
click at [172, 176] on label "Brand New" at bounding box center [280, 171] width 221 height 14
click at [172, 175] on input "Brand New" at bounding box center [174, 170] width 8 height 8
radio input "true"
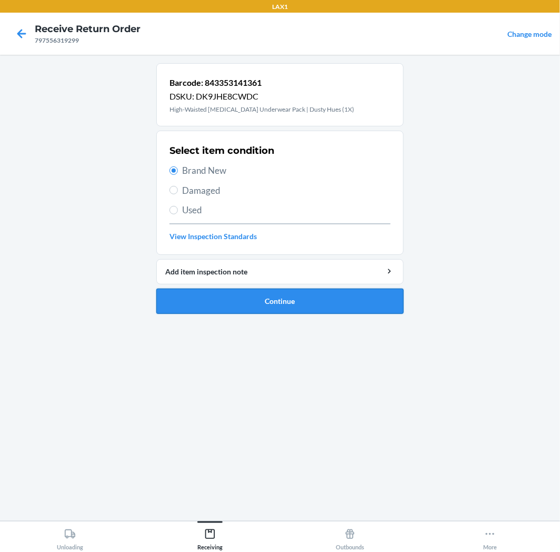
click at [359, 306] on button "Continue" at bounding box center [279, 301] width 247 height 25
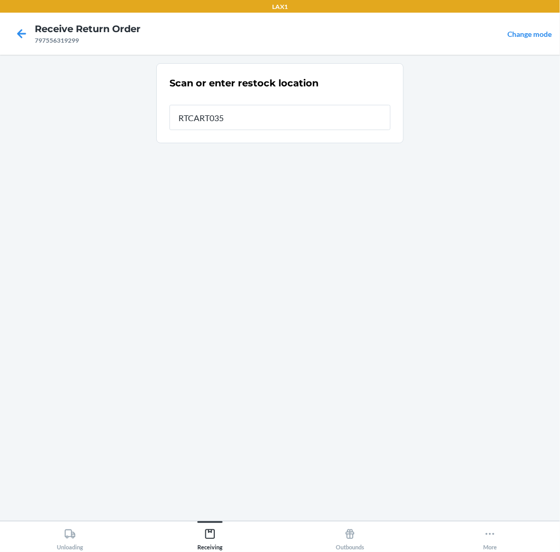
type input "RTCART035"
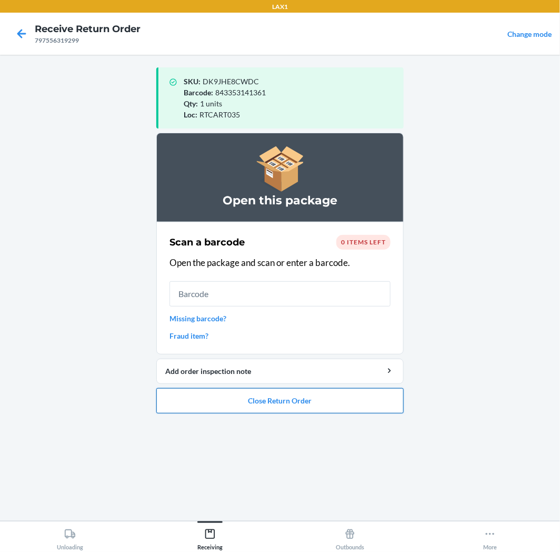
click at [359, 400] on button "Close Return Order" at bounding box center [279, 400] width 247 height 25
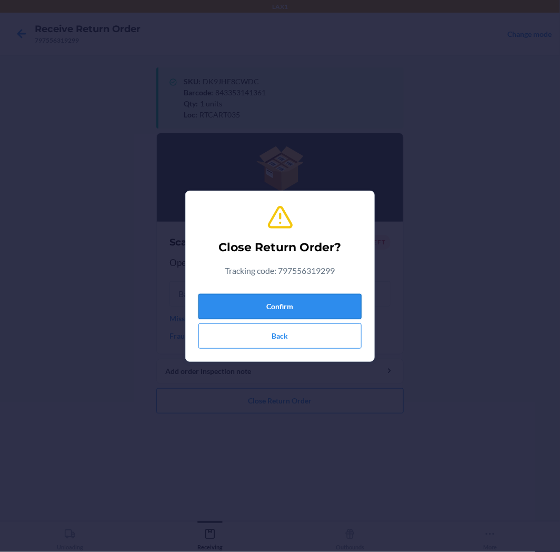
click at [330, 310] on button "Confirm" at bounding box center [279, 306] width 163 height 25
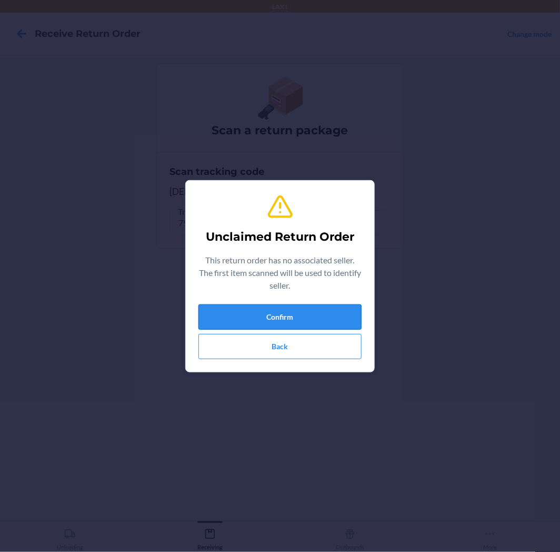
click at [323, 325] on button "Confirm" at bounding box center [279, 316] width 163 height 25
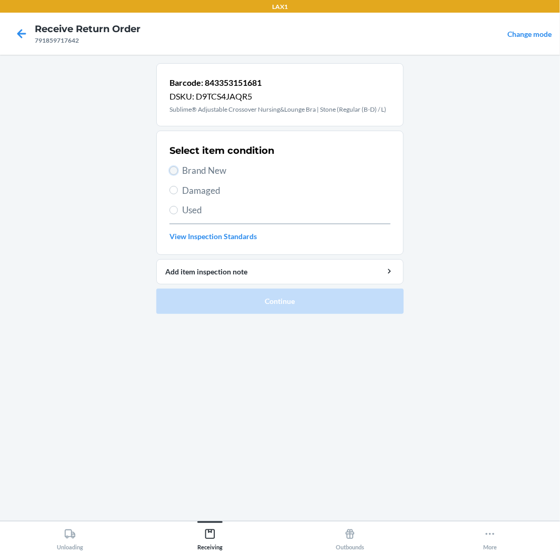
click at [173, 170] on input "Brand New" at bounding box center [174, 170] width 8 height 8
radio input "true"
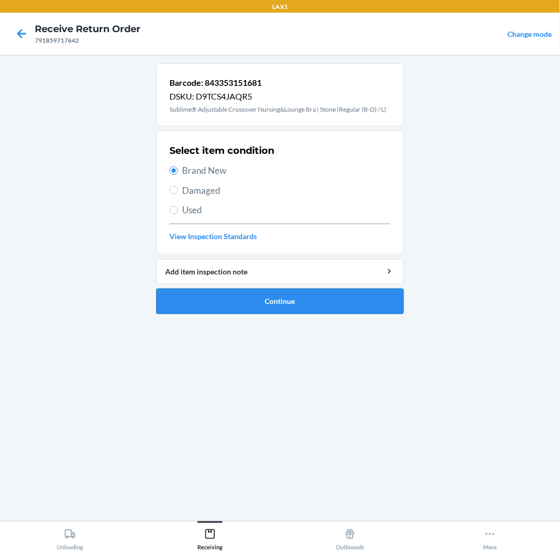
click at [339, 303] on button "Continue" at bounding box center [279, 301] width 247 height 25
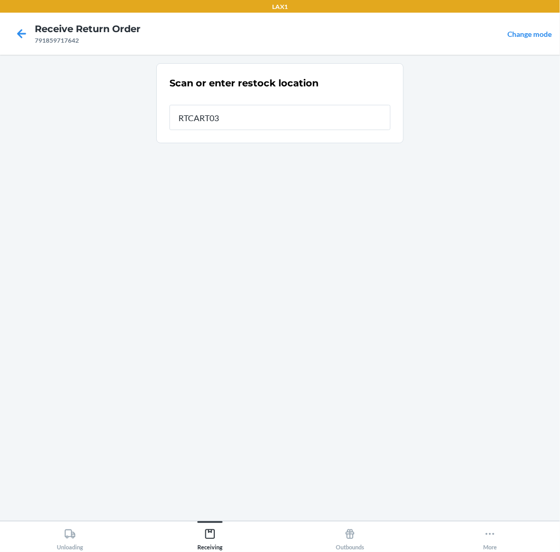
type input "RTCART035"
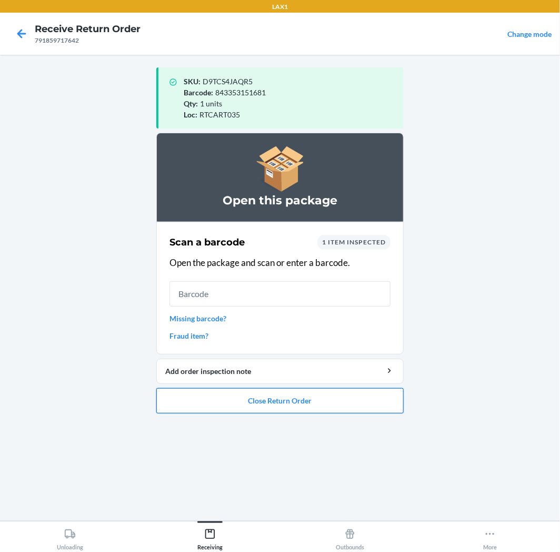
click at [278, 390] on button "Close Return Order" at bounding box center [279, 400] width 247 height 25
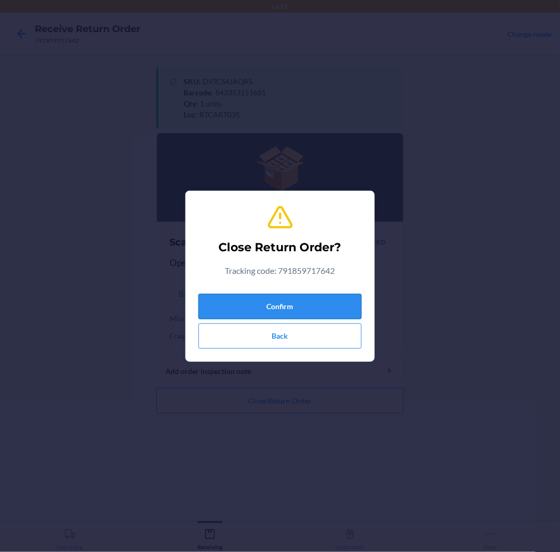
click at [303, 304] on button "Confirm" at bounding box center [279, 306] width 163 height 25
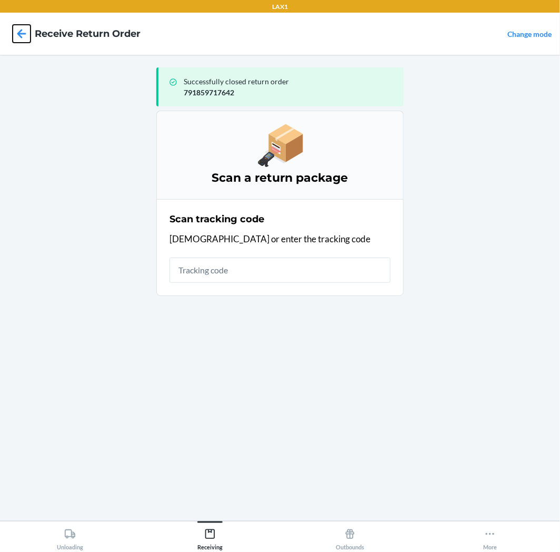
click at [18, 34] on icon at bounding box center [21, 33] width 9 height 9
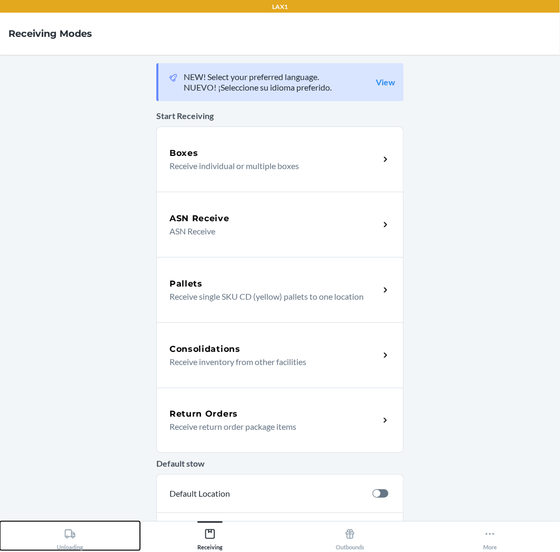
click at [88, 541] on button "Unloading" at bounding box center [70, 535] width 140 height 29
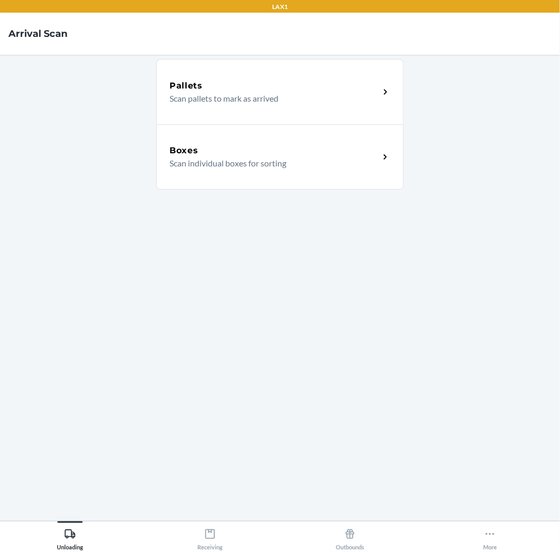
click at [285, 147] on div "Boxes" at bounding box center [275, 150] width 210 height 13
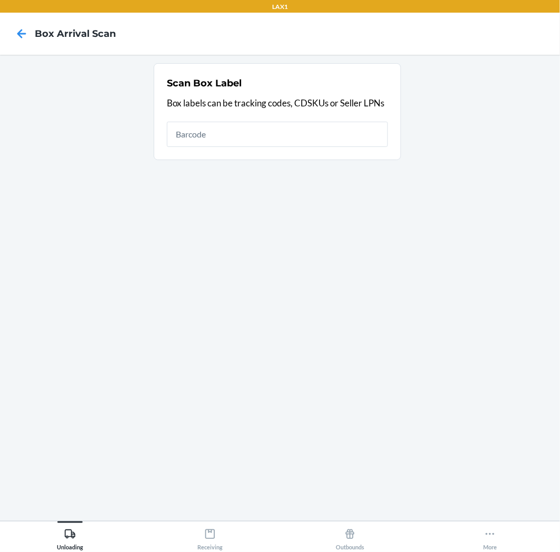
click at [243, 133] on input "text" at bounding box center [277, 134] width 221 height 25
type input "9632013760204984201300791887002684"
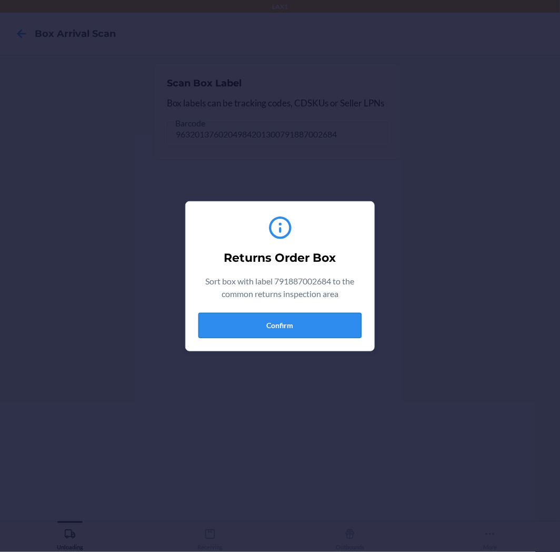
click at [311, 332] on button "Confirm" at bounding box center [279, 325] width 163 height 25
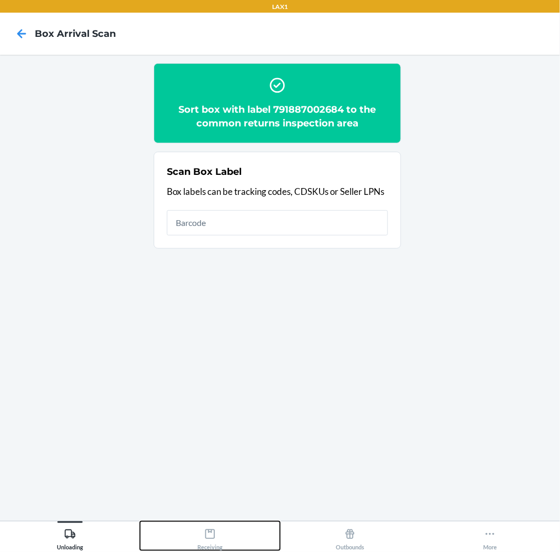
click at [217, 545] on div "Receiving" at bounding box center [209, 537] width 25 height 26
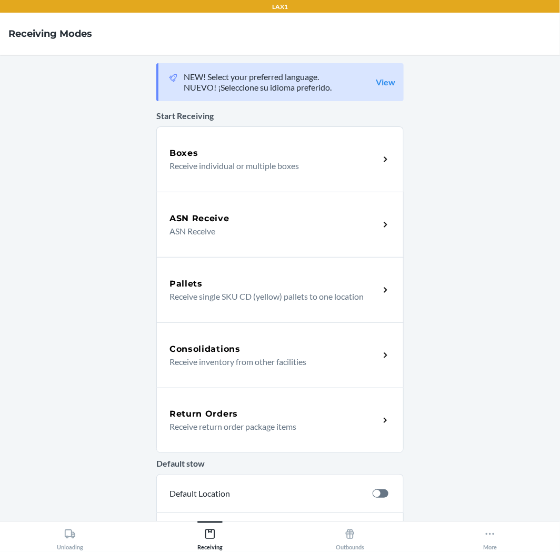
click at [290, 427] on p "Receive return order package items" at bounding box center [271, 426] width 202 height 13
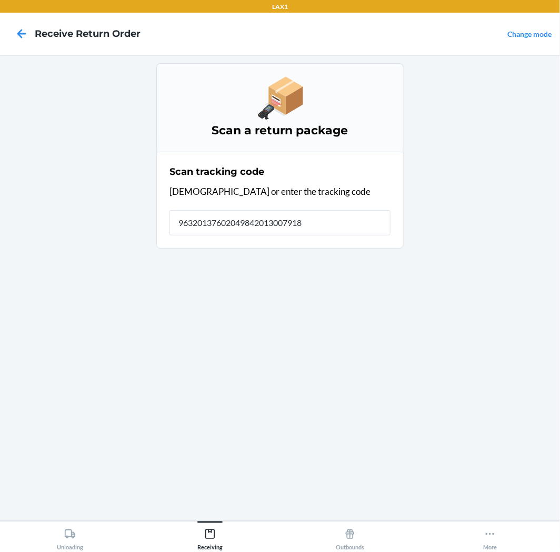
type input "963201376020498420130079188"
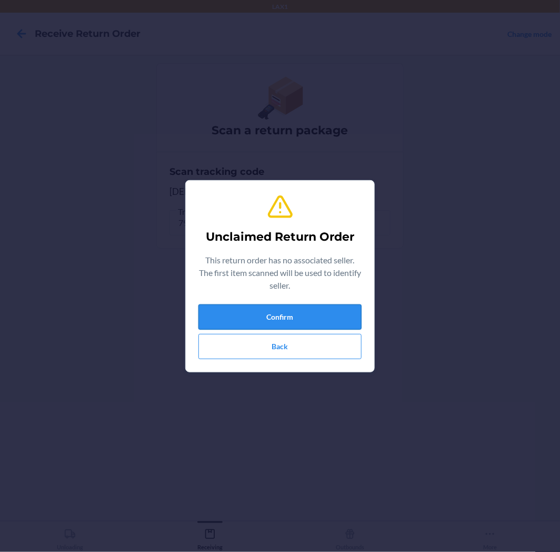
click at [309, 312] on button "Confirm" at bounding box center [279, 316] width 163 height 25
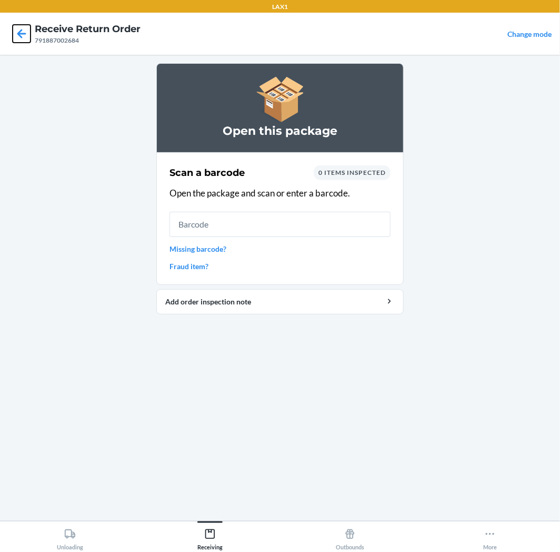
click at [28, 39] on icon at bounding box center [22, 34] width 18 height 18
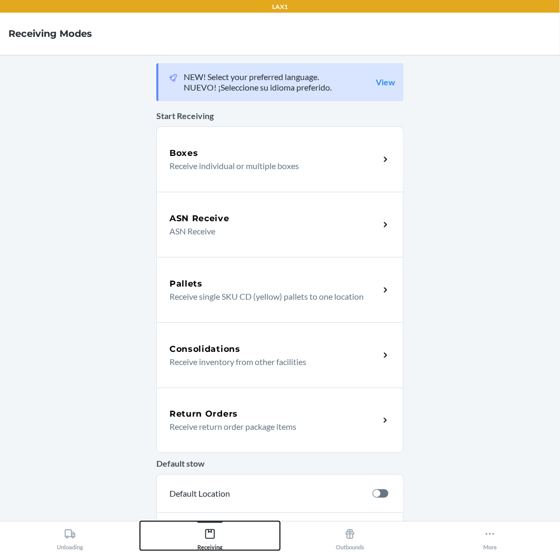
click at [205, 530] on icon at bounding box center [210, 534] width 12 height 12
click at [235, 443] on div "Return Orders Receive return order package items" at bounding box center [279, 420] width 247 height 65
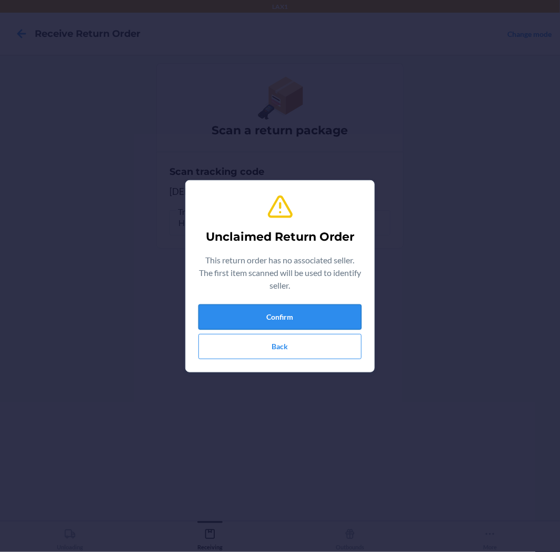
click at [241, 320] on button "Confirm" at bounding box center [279, 316] width 163 height 25
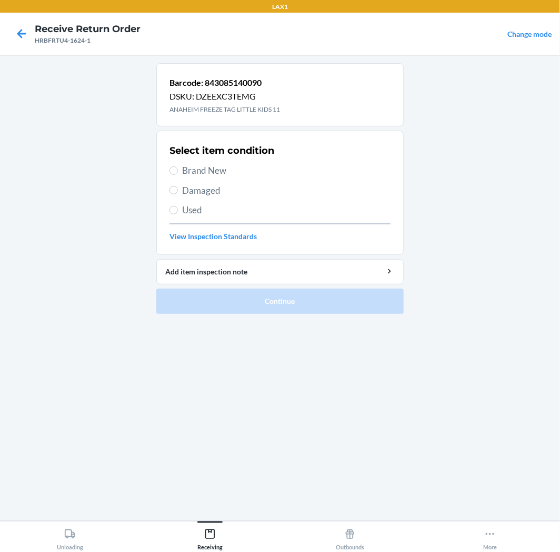
click at [169, 171] on section "Select item condition Brand New Damaged Used View Inspection Standards" at bounding box center [279, 193] width 247 height 124
click at [174, 175] on label "Brand New" at bounding box center [280, 171] width 221 height 14
click at [174, 175] on input "Brand New" at bounding box center [174, 170] width 8 height 8
radio input "true"
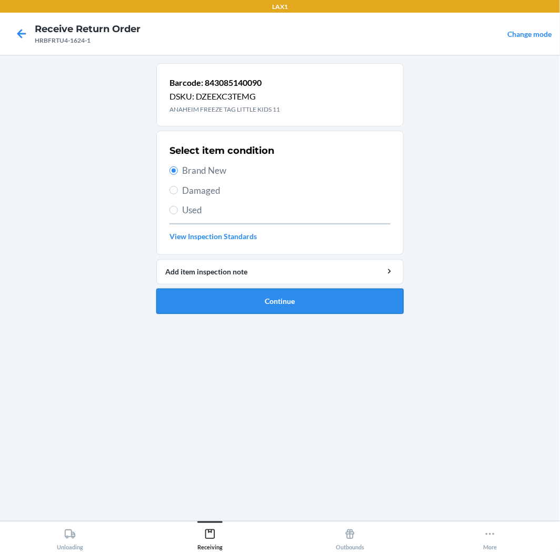
click at [320, 303] on button "Continue" at bounding box center [279, 301] width 247 height 25
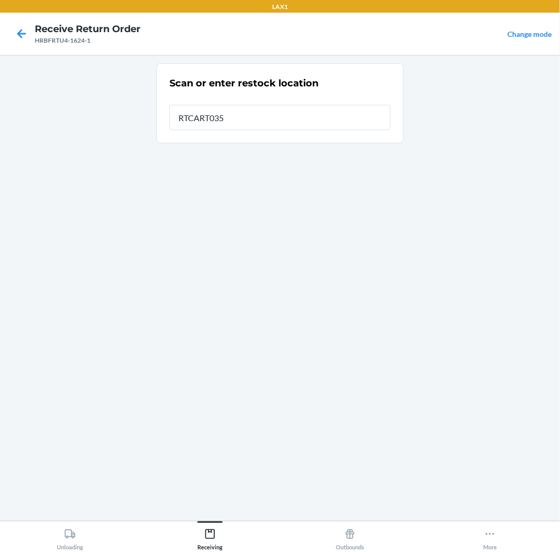
type input "RTCART035"
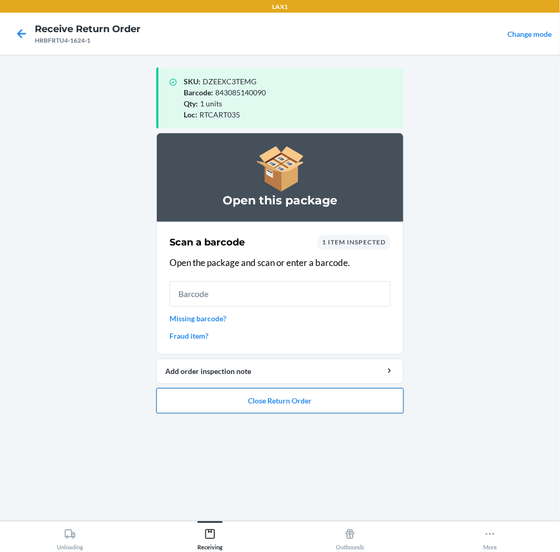
click at [304, 399] on button "Close Return Order" at bounding box center [279, 400] width 247 height 25
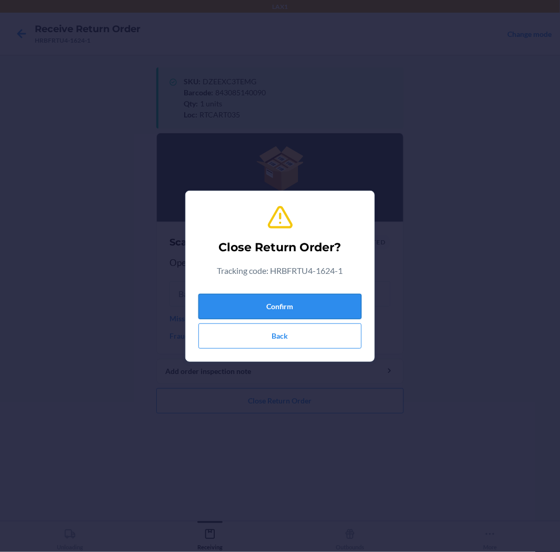
click at [281, 297] on button "Confirm" at bounding box center [279, 306] width 163 height 25
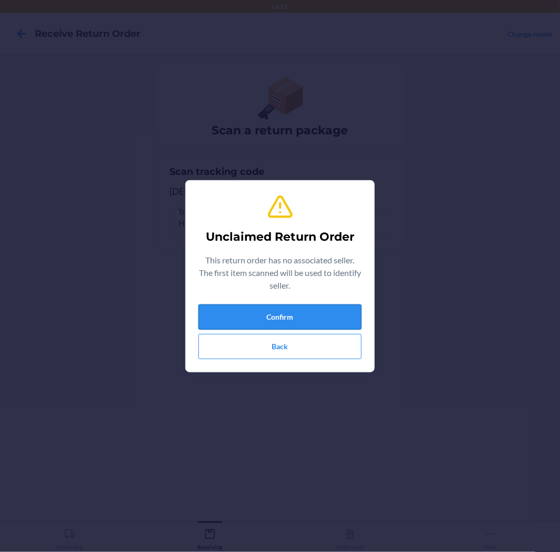
click at [281, 312] on button "Confirm" at bounding box center [279, 316] width 163 height 25
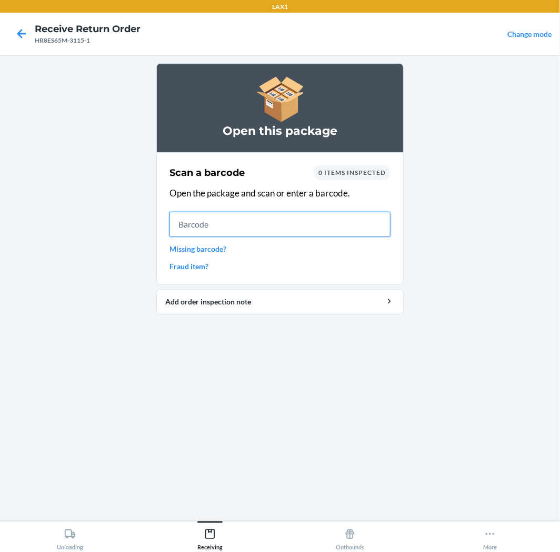
click at [229, 225] on input "text" at bounding box center [280, 224] width 221 height 25
click at [273, 225] on input "text" at bounding box center [280, 224] width 221 height 25
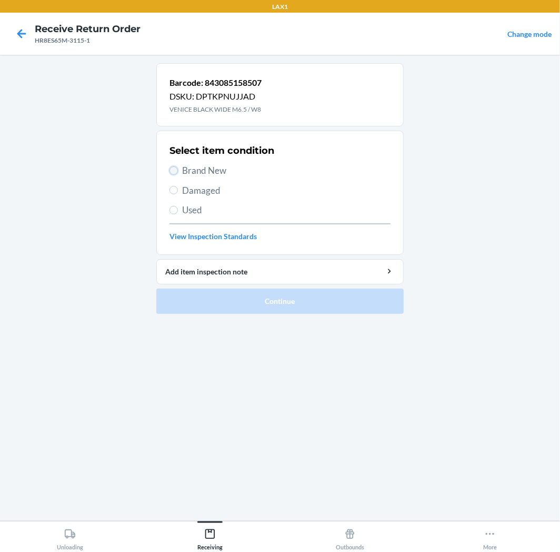
click at [174, 172] on input "Brand New" at bounding box center [174, 170] width 8 height 8
radio input "true"
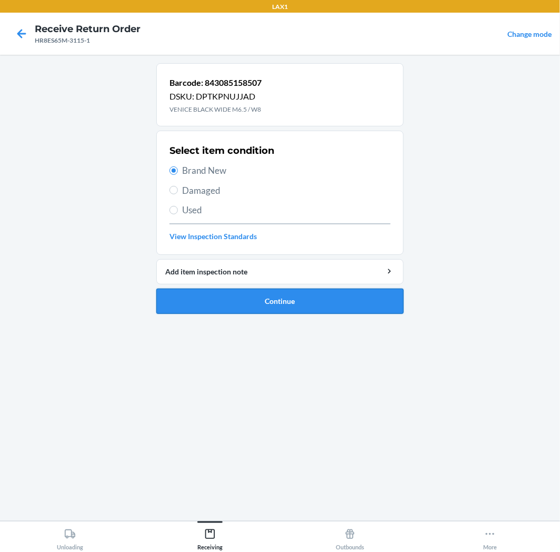
click at [317, 296] on button "Continue" at bounding box center [279, 301] width 247 height 25
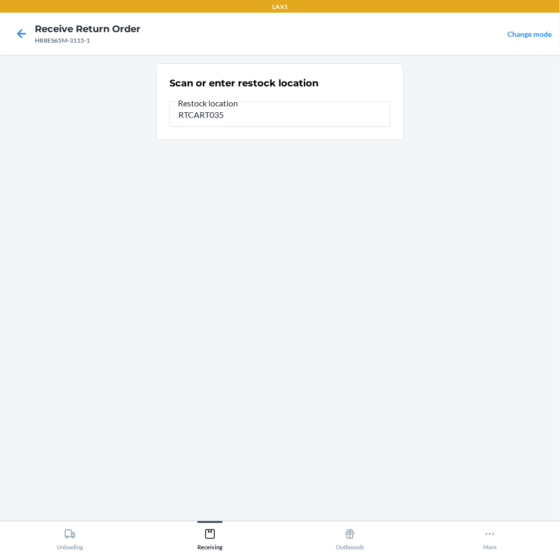
type input "RTCART035"
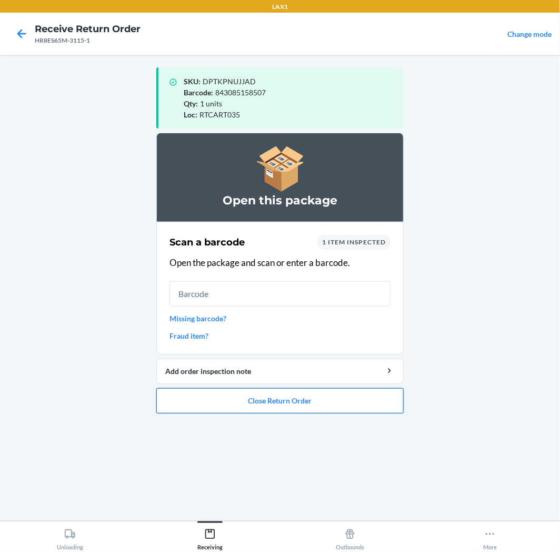
click at [327, 409] on button "Close Return Order" at bounding box center [279, 400] width 247 height 25
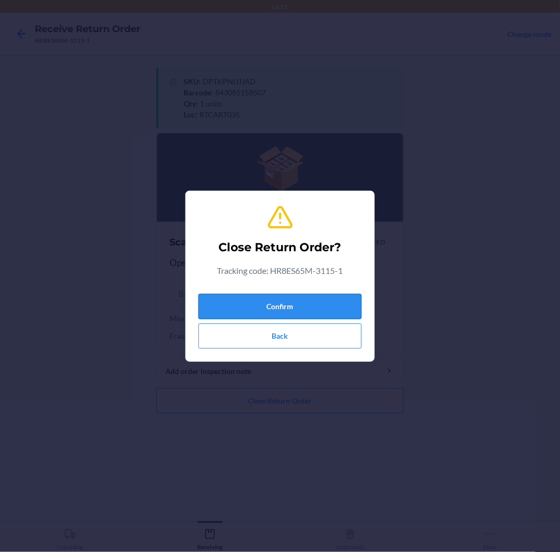
click at [309, 309] on button "Confirm" at bounding box center [279, 306] width 163 height 25
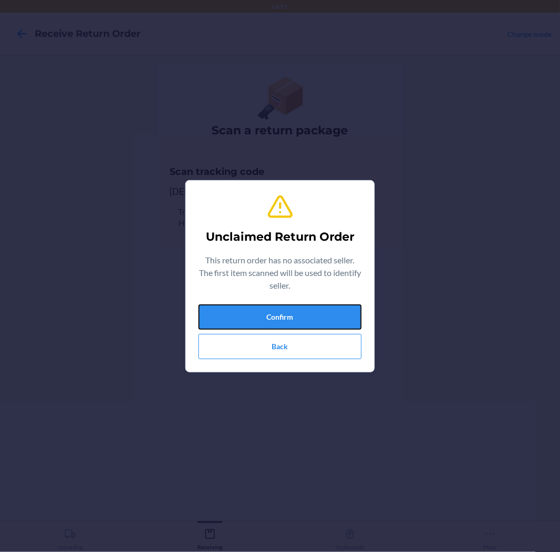
click at [309, 309] on button "Confirm" at bounding box center [279, 316] width 163 height 25
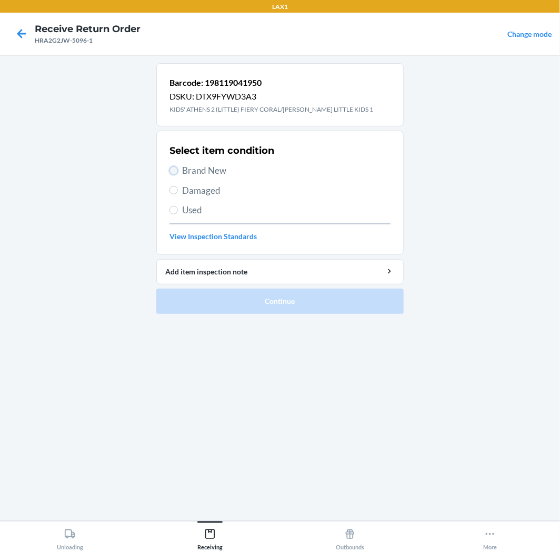
click at [174, 169] on input "Brand New" at bounding box center [174, 170] width 8 height 8
radio input "true"
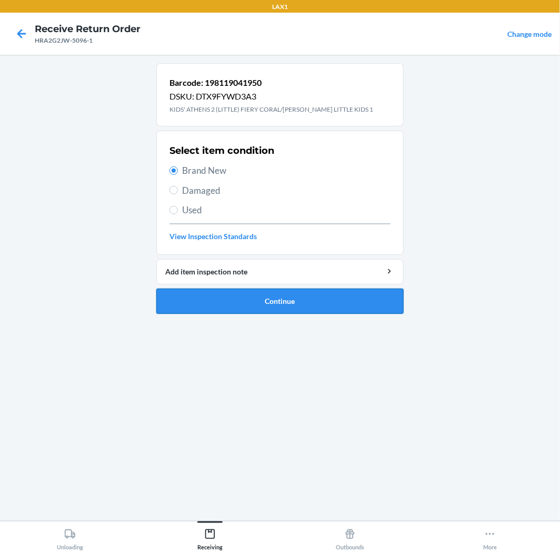
click at [296, 302] on button "Continue" at bounding box center [279, 301] width 247 height 25
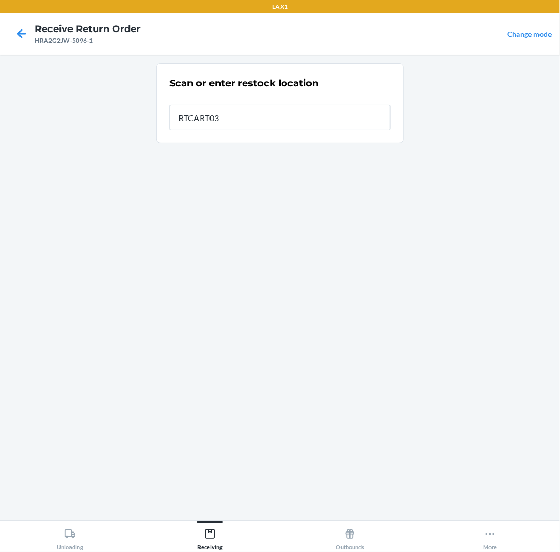
type input "RTCART035"
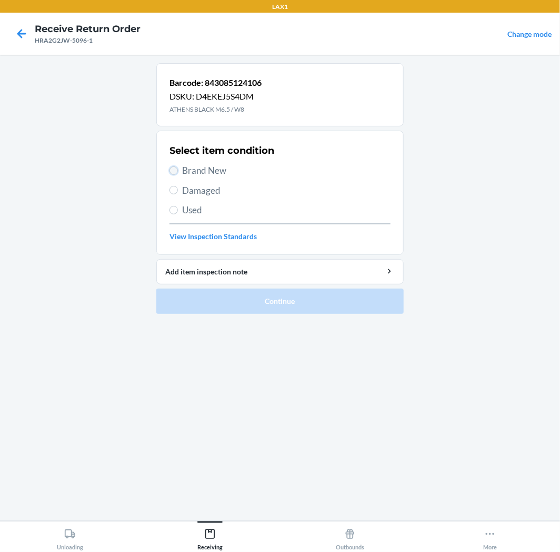
click at [171, 172] on input "Brand New" at bounding box center [174, 170] width 8 height 8
radio input "true"
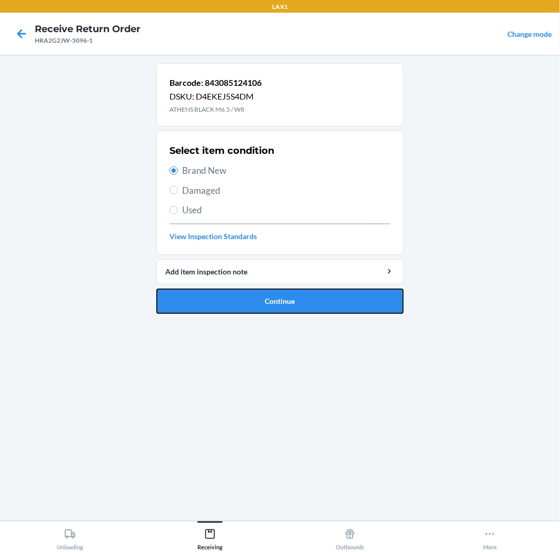
click at [361, 303] on button "Continue" at bounding box center [279, 301] width 247 height 25
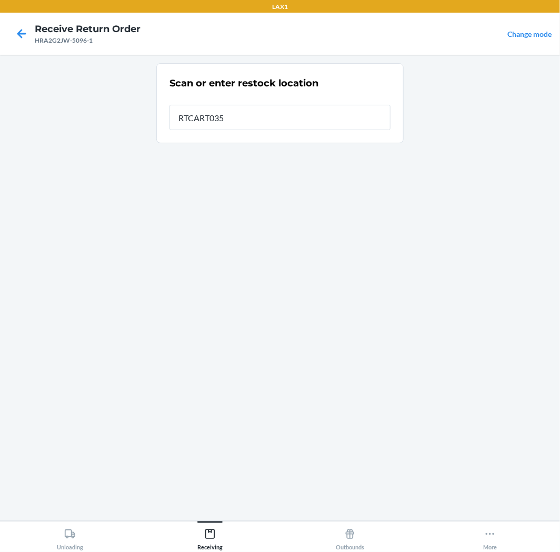
type input "RTCART035"
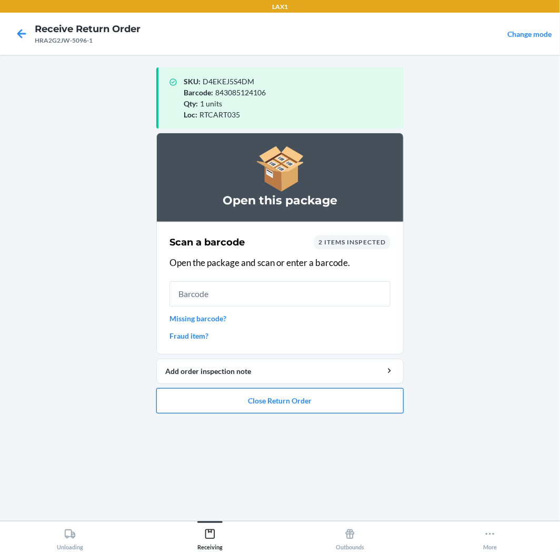
click at [303, 404] on button "Close Return Order" at bounding box center [279, 400] width 247 height 25
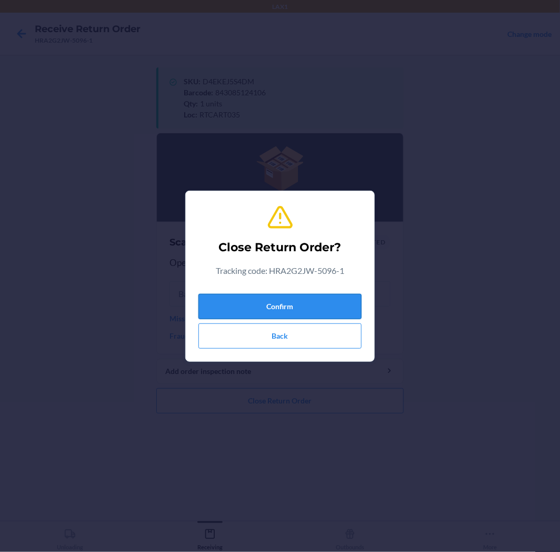
click at [312, 302] on button "Confirm" at bounding box center [279, 306] width 163 height 25
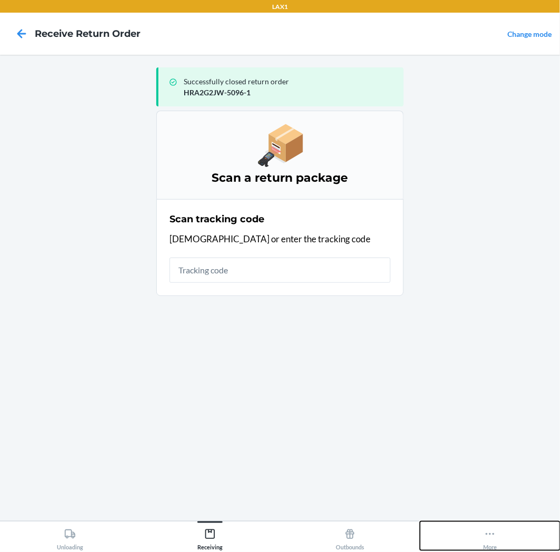
click at [496, 537] on icon at bounding box center [490, 534] width 12 height 12
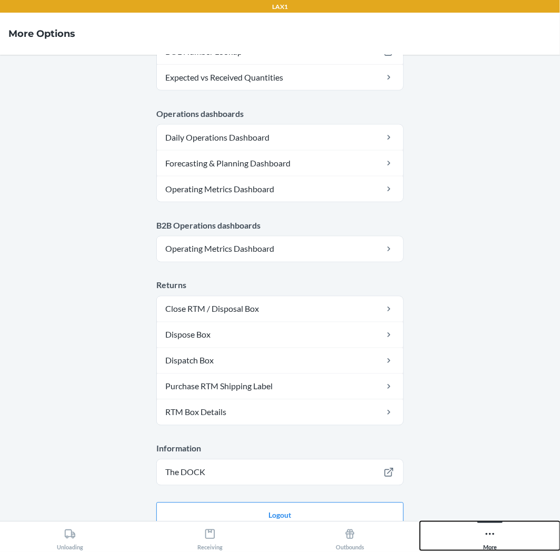
scroll to position [461, 0]
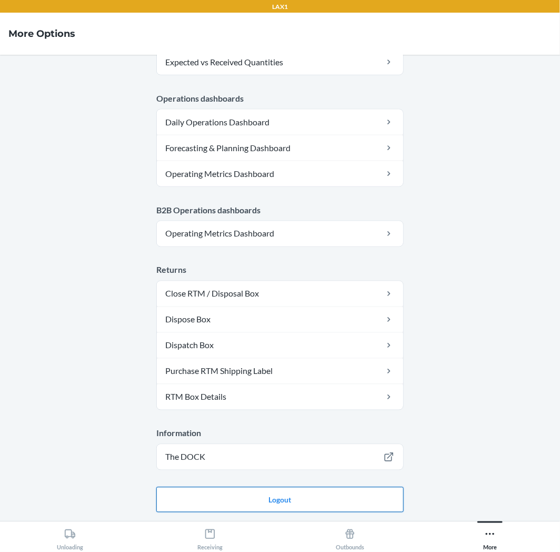
click at [334, 499] on button "Logout" at bounding box center [279, 499] width 247 height 25
